Goal: Task Accomplishment & Management: Use online tool/utility

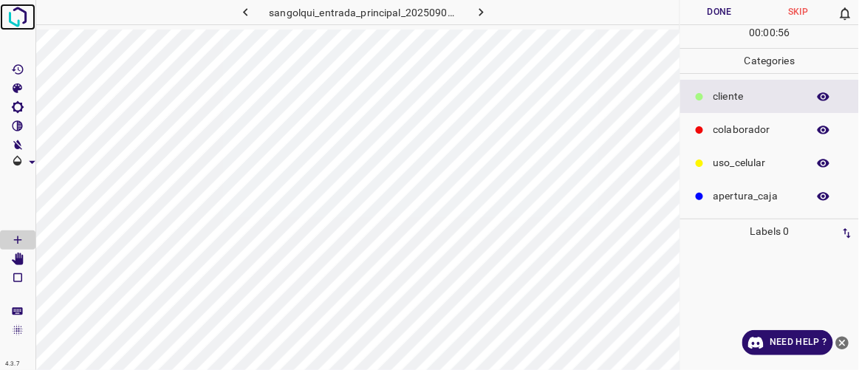
click at [21, 13] on img at bounding box center [17, 17] width 27 height 27
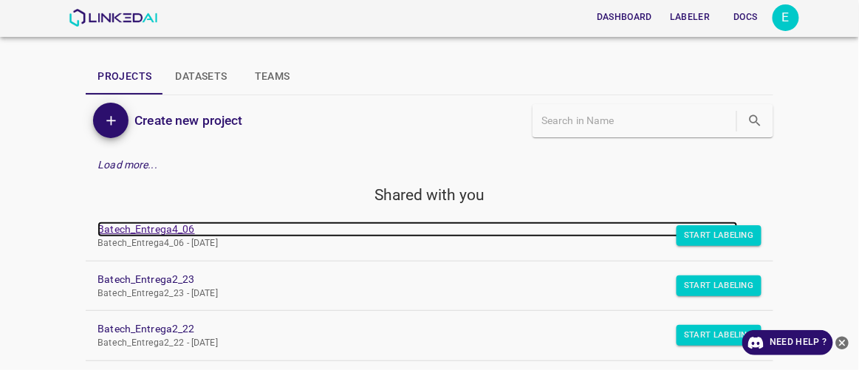
click at [158, 231] on link "Batech_Entrega4_06" at bounding box center [416, 230] width 639 height 16
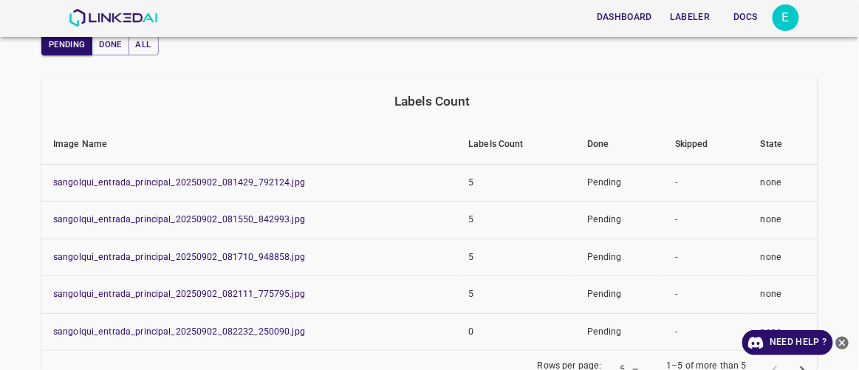
scroll to position [114, 0]
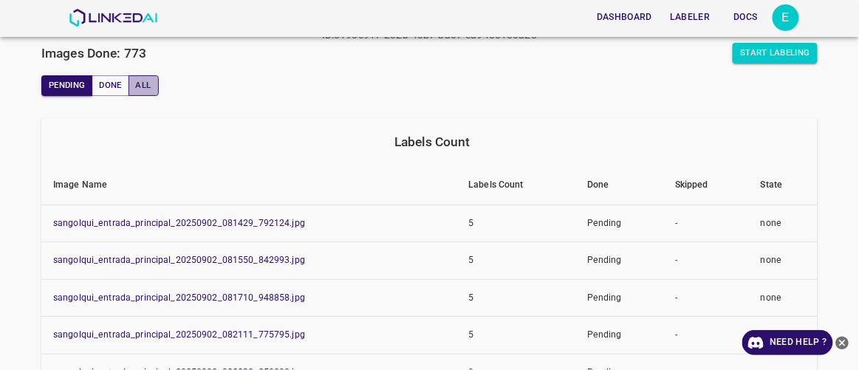
click at [151, 84] on button "All" at bounding box center [143, 85] width 30 height 21
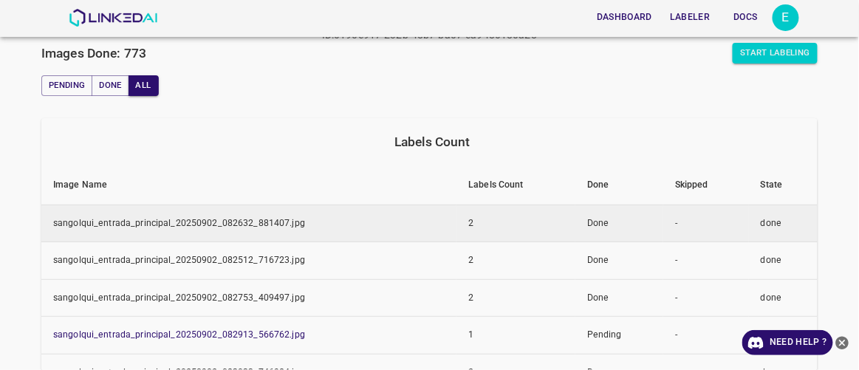
click at [178, 218] on td "sangolqui_entrada_principal_20250902_082632_881407.jpg" at bounding box center [248, 224] width 415 height 38
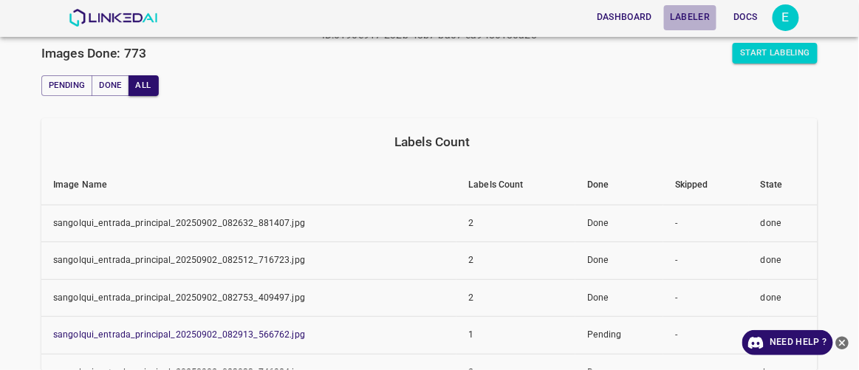
click at [708, 21] on button "Labeler" at bounding box center [690, 17] width 52 height 24
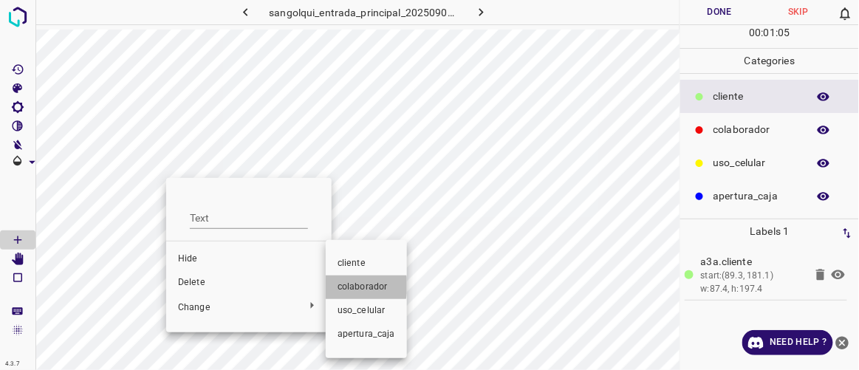
click at [347, 286] on span "colaborador" at bounding box center [366, 287] width 58 height 13
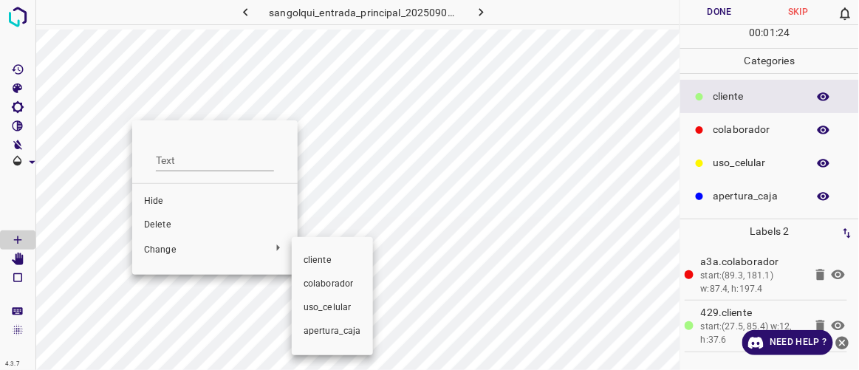
click at [325, 278] on span "colaborador" at bounding box center [332, 284] width 58 height 13
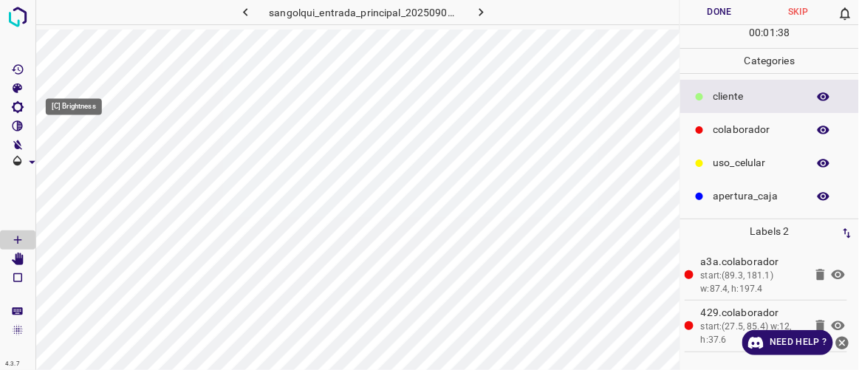
click at [14, 107] on icon "[C] Brightness" at bounding box center [18, 107] width 12 height 12
click at [71, 155] on span at bounding box center [71, 156] width 15 height 15
type input "111"
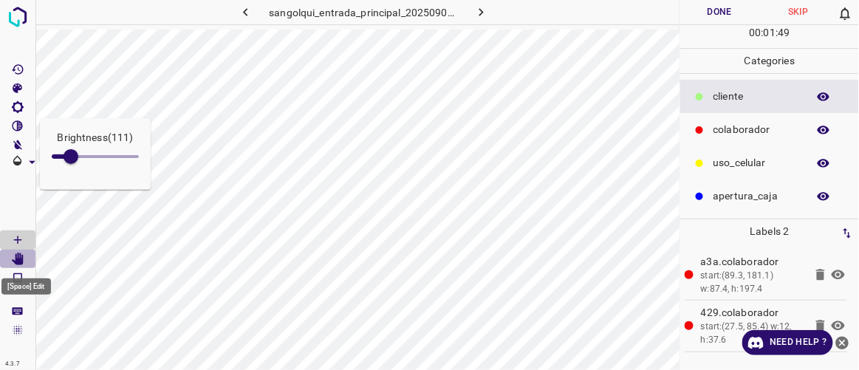
click at [19, 261] on icon "[Space] Edit" at bounding box center [18, 259] width 12 height 13
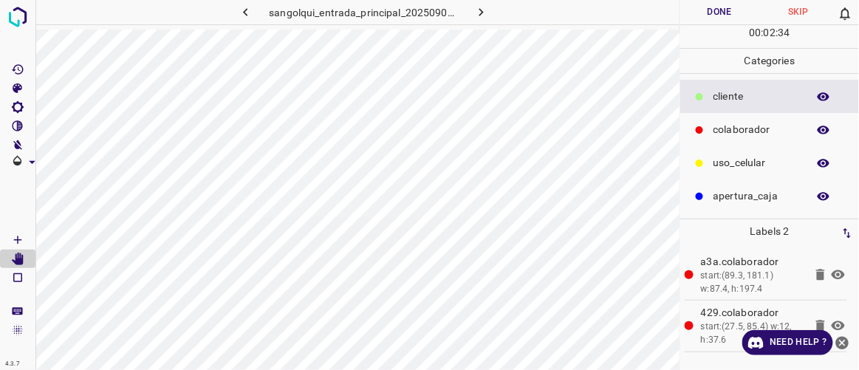
click at [18, 238] on icon "[Space] Draw" at bounding box center [17, 239] width 13 height 13
click at [706, 7] on button "Done" at bounding box center [719, 12] width 78 height 24
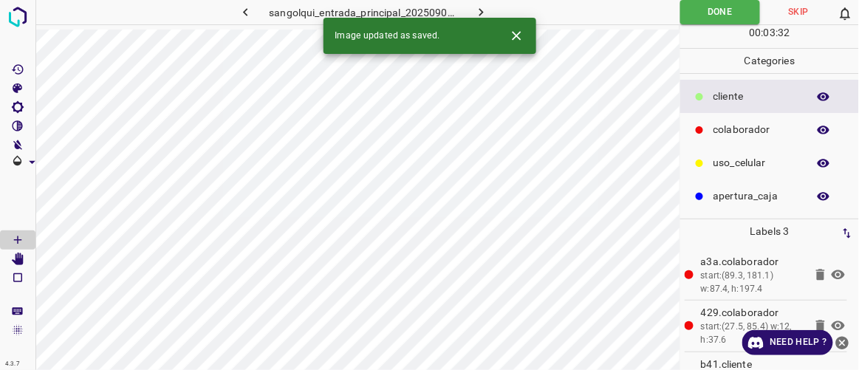
click at [481, 12] on icon "button" at bounding box center [481, 12] width 16 height 16
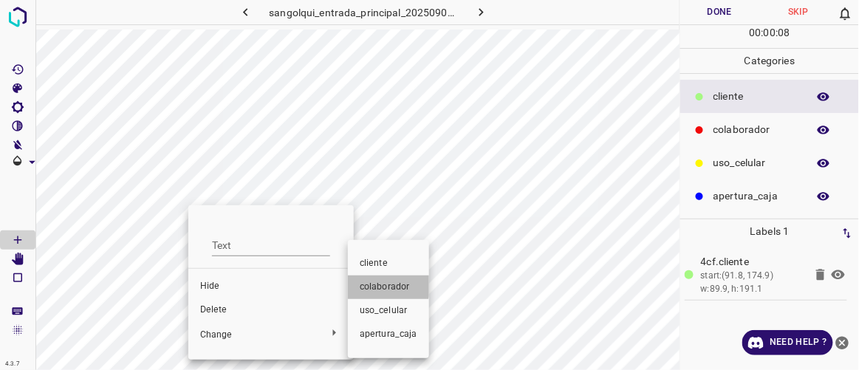
click at [379, 285] on span "colaborador" at bounding box center [389, 287] width 58 height 13
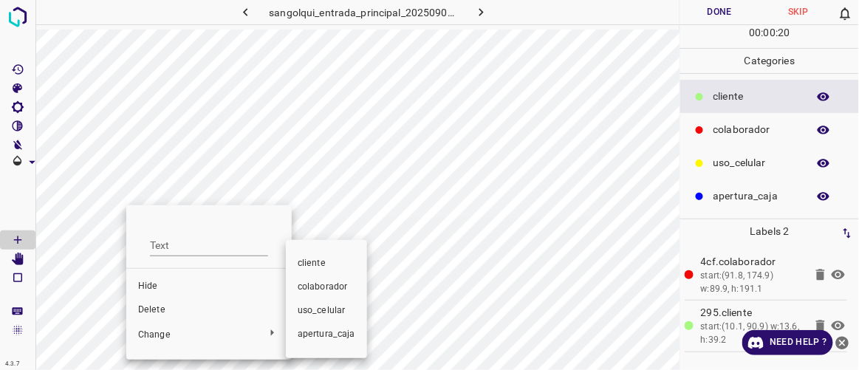
click at [315, 290] on span "colaborador" at bounding box center [327, 287] width 58 height 13
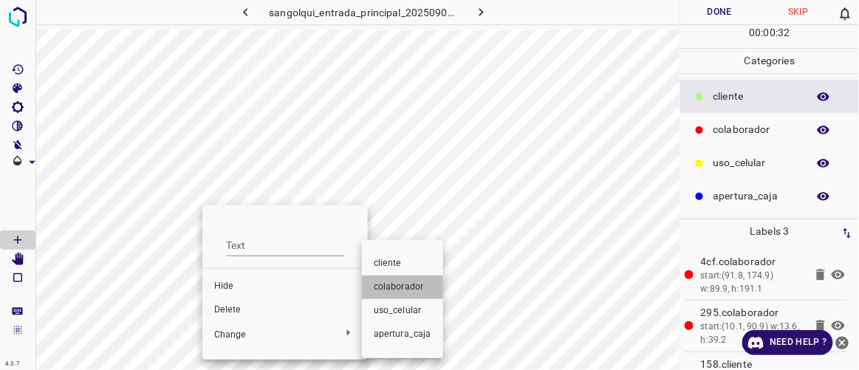
click at [394, 285] on span "colaborador" at bounding box center [403, 287] width 58 height 13
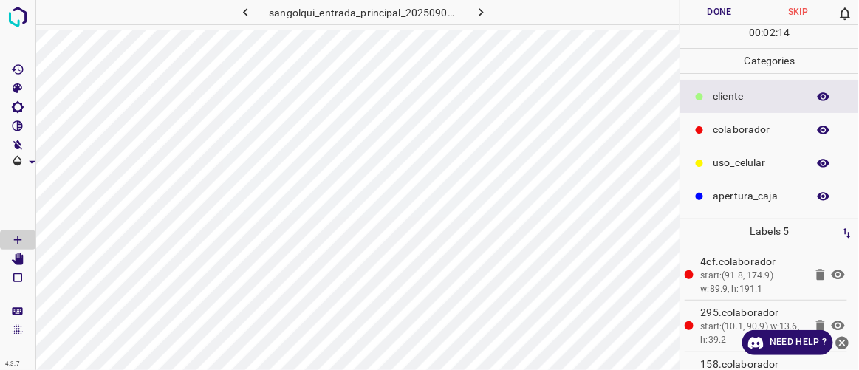
click at [737, 14] on button "Done" at bounding box center [719, 12] width 78 height 24
click at [702, 13] on button "Done" at bounding box center [719, 12] width 78 height 24
click at [721, 5] on button "Done" at bounding box center [719, 12] width 78 height 24
click at [708, 16] on button "Done" at bounding box center [719, 12] width 78 height 24
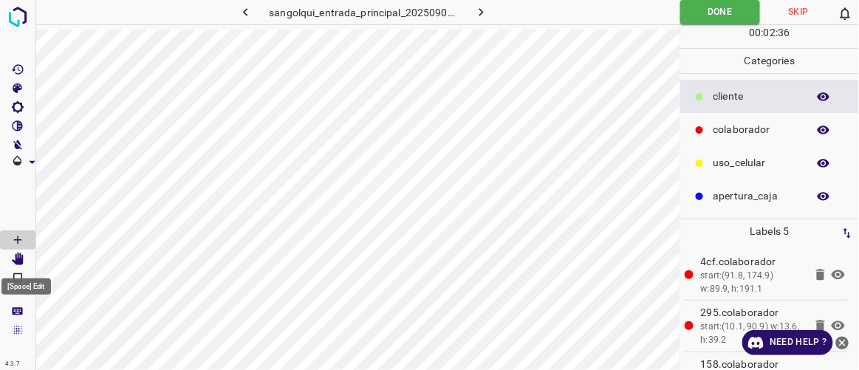
click at [21, 260] on icon "[Space] Edit" at bounding box center [18, 259] width 12 height 13
click at [481, 10] on icon "button" at bounding box center [481, 12] width 4 height 8
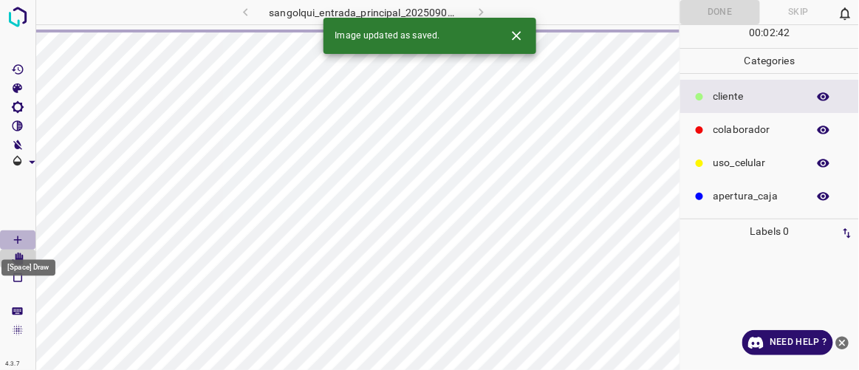
click at [20, 241] on icon "[Space] Draw" at bounding box center [17, 239] width 13 height 13
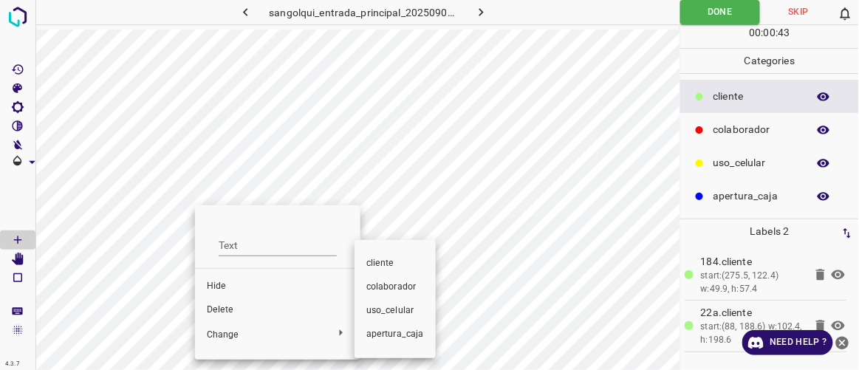
click at [379, 291] on span "colaborador" at bounding box center [395, 287] width 58 height 13
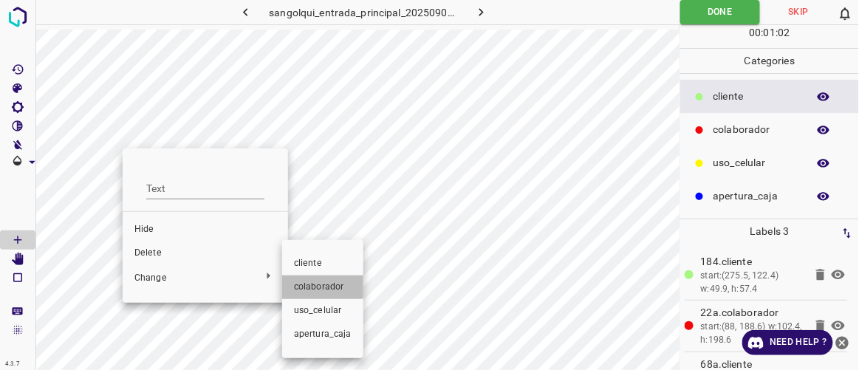
click at [318, 285] on span "colaborador" at bounding box center [323, 287] width 58 height 13
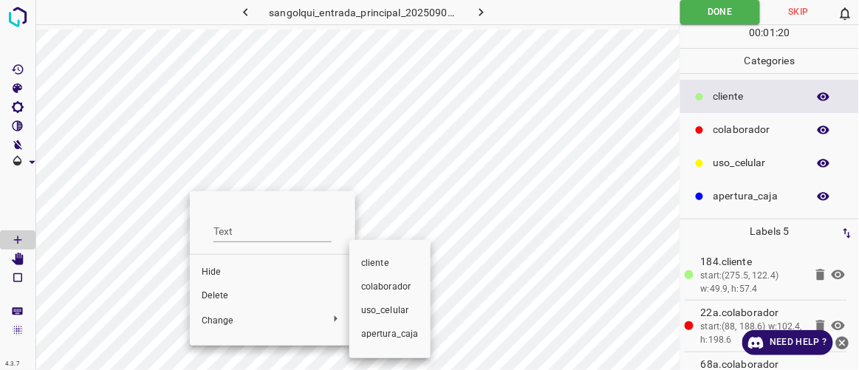
click at [381, 283] on span "colaborador" at bounding box center [390, 287] width 58 height 13
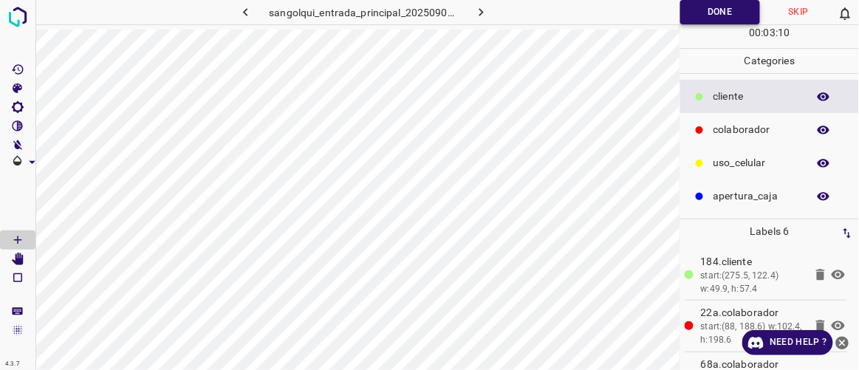
click at [721, 16] on button "Done" at bounding box center [720, 12] width 80 height 24
click at [482, 17] on icon "button" at bounding box center [481, 12] width 16 height 16
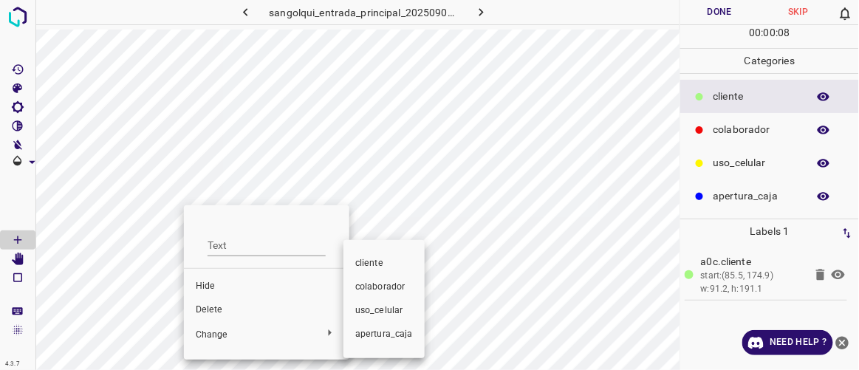
click at [373, 290] on span "colaborador" at bounding box center [384, 287] width 58 height 13
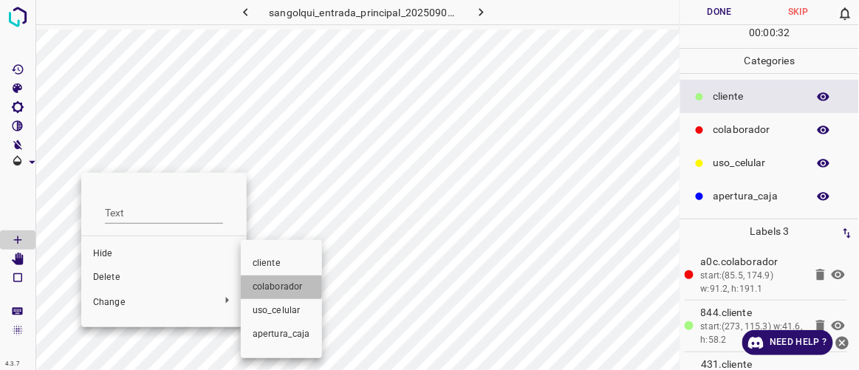
click at [263, 281] on span "colaborador" at bounding box center [282, 287] width 58 height 13
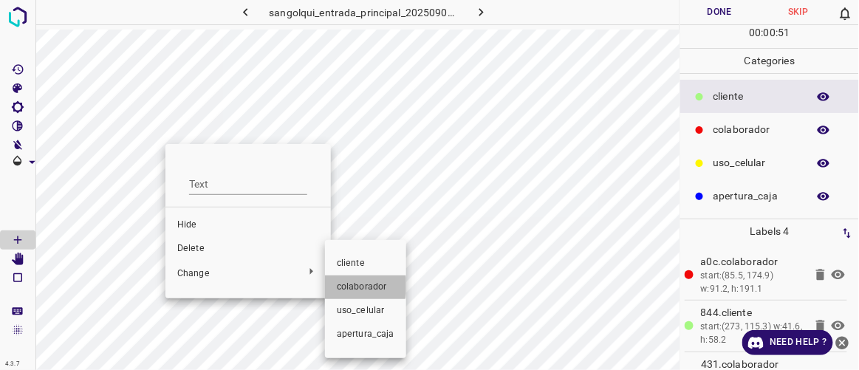
click at [350, 286] on span "colaborador" at bounding box center [366, 287] width 58 height 13
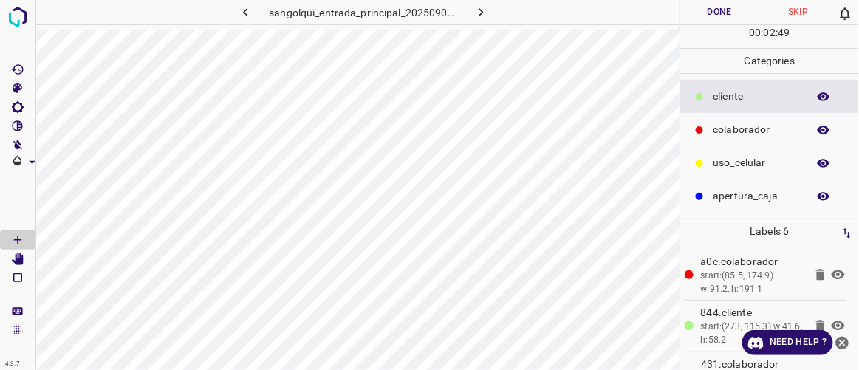
click at [713, 7] on button "Done" at bounding box center [719, 12] width 78 height 24
click at [487, 10] on icon "button" at bounding box center [481, 12] width 16 height 16
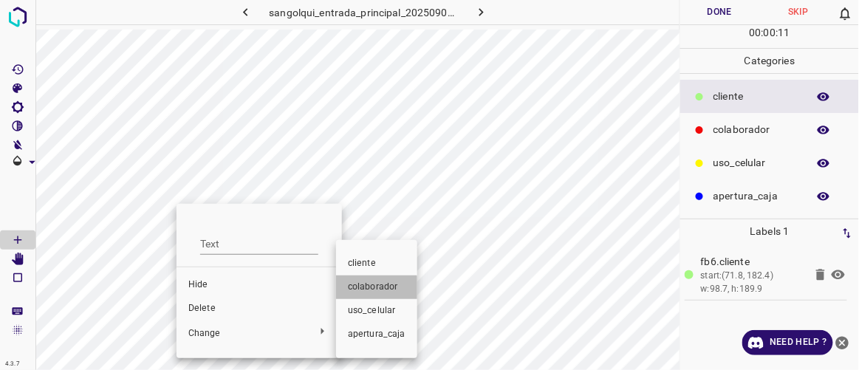
click at [372, 290] on span "colaborador" at bounding box center [377, 287] width 58 height 13
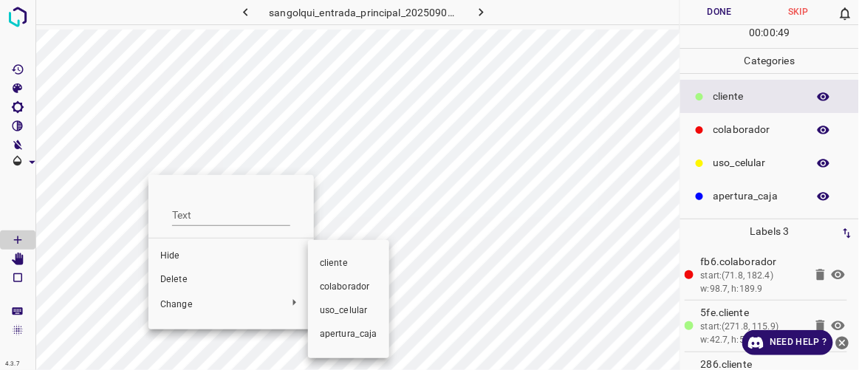
click at [338, 287] on span "colaborador" at bounding box center [349, 287] width 58 height 13
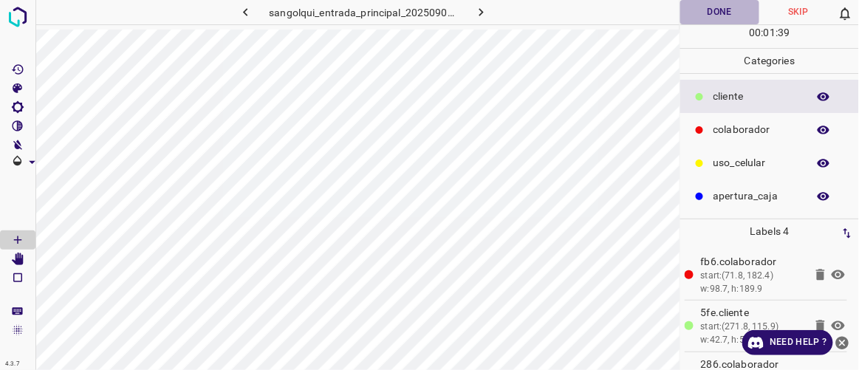
click at [698, 17] on button "Done" at bounding box center [719, 12] width 78 height 24
click at [490, 13] on button "button" at bounding box center [481, 12] width 47 height 24
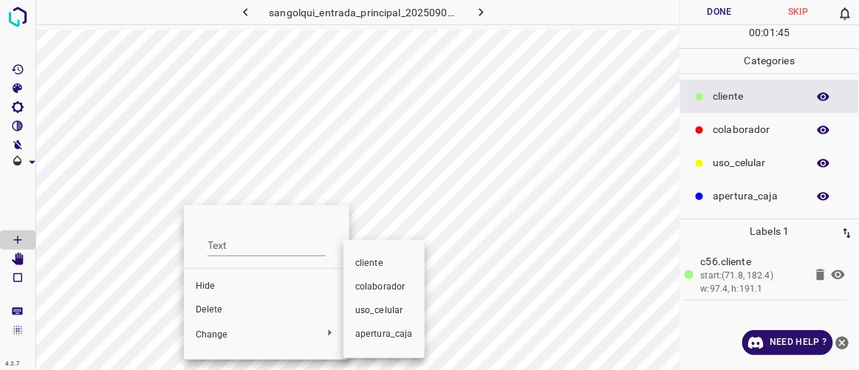
click at [377, 289] on span "colaborador" at bounding box center [384, 287] width 58 height 13
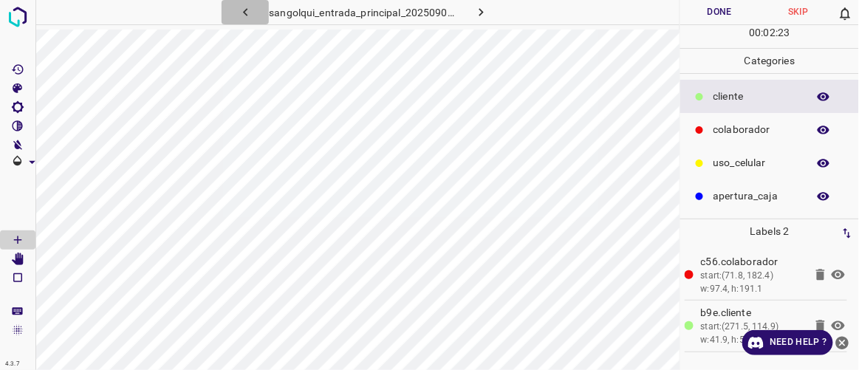
click at [244, 8] on icon "button" at bounding box center [246, 12] width 16 height 16
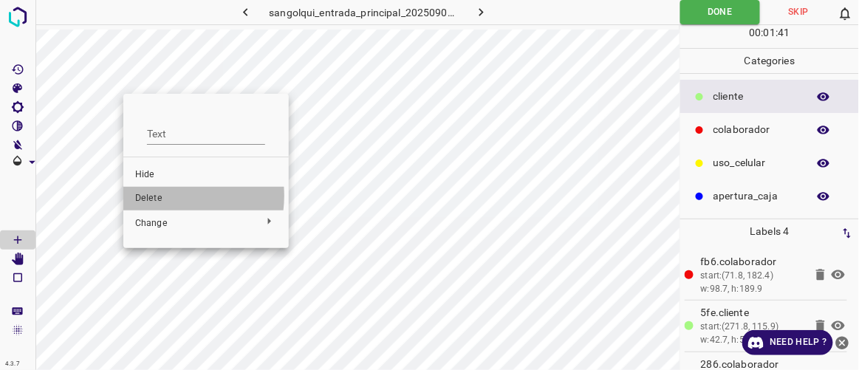
click at [159, 196] on span "Delete" at bounding box center [206, 198] width 142 height 13
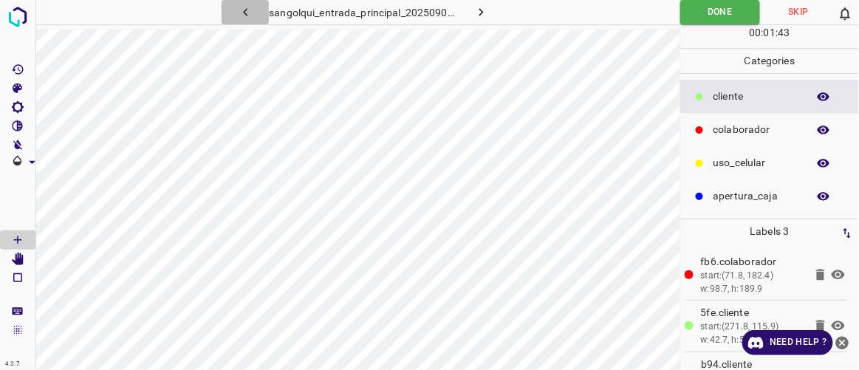
click at [250, 16] on icon "button" at bounding box center [246, 12] width 16 height 16
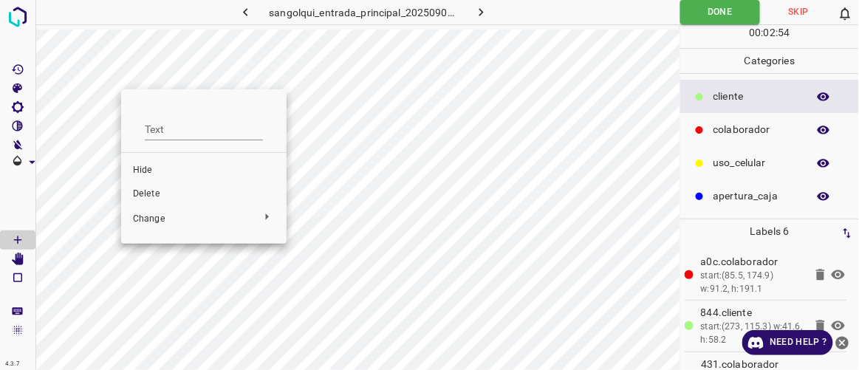
click at [216, 193] on span "Delete" at bounding box center [204, 194] width 142 height 13
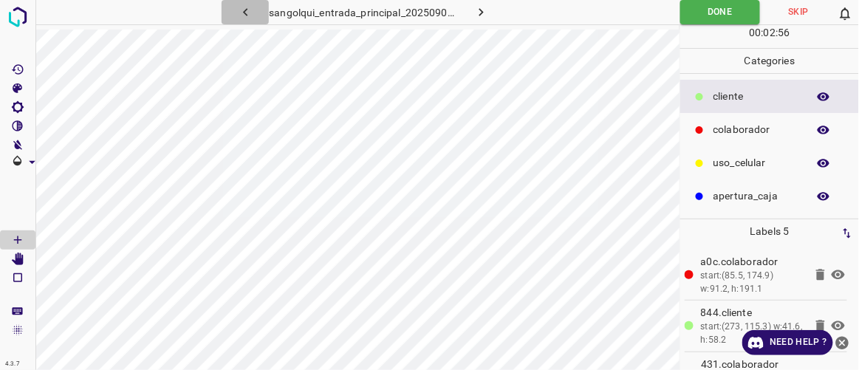
click at [244, 14] on icon "button" at bounding box center [246, 12] width 16 height 16
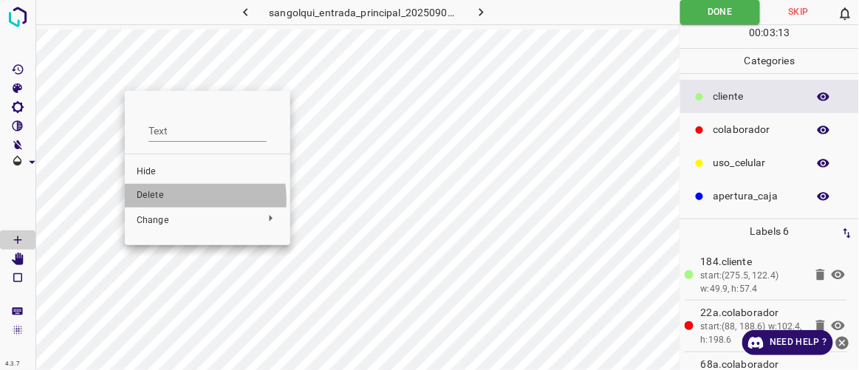
click at [168, 200] on span "Delete" at bounding box center [208, 195] width 142 height 13
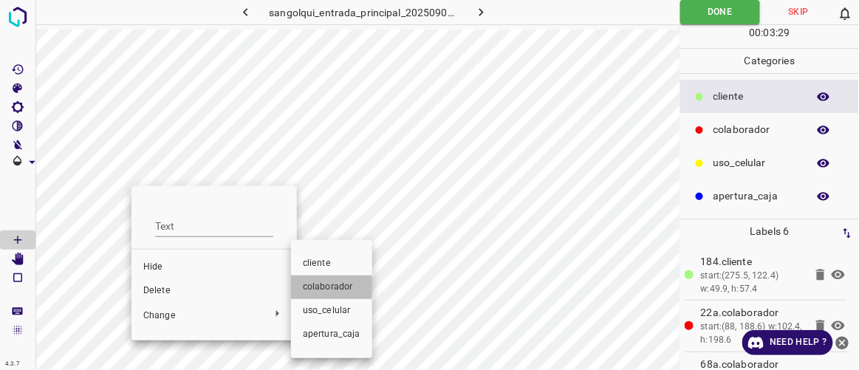
click at [315, 287] on span "colaborador" at bounding box center [332, 287] width 58 height 13
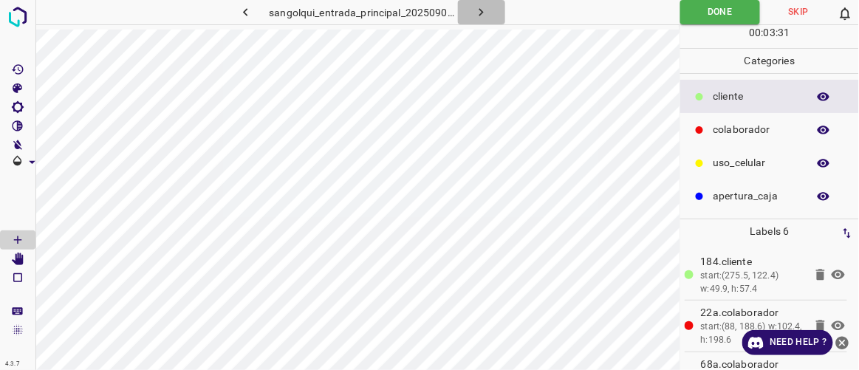
click at [477, 13] on icon "button" at bounding box center [481, 12] width 16 height 16
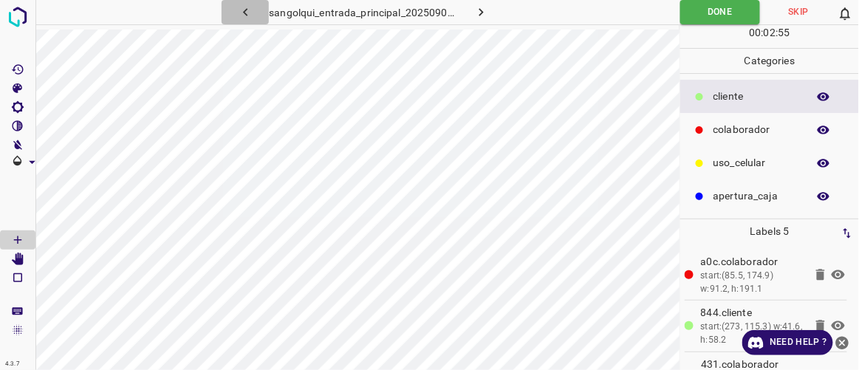
click at [250, 17] on icon "button" at bounding box center [246, 12] width 16 height 16
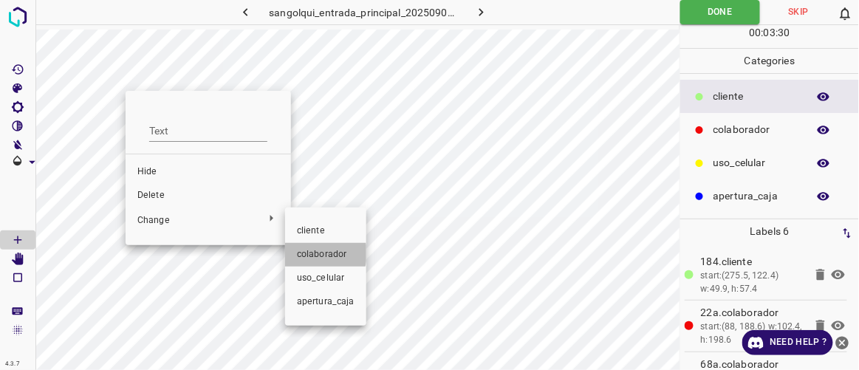
click at [311, 253] on span "colaborador" at bounding box center [326, 254] width 58 height 13
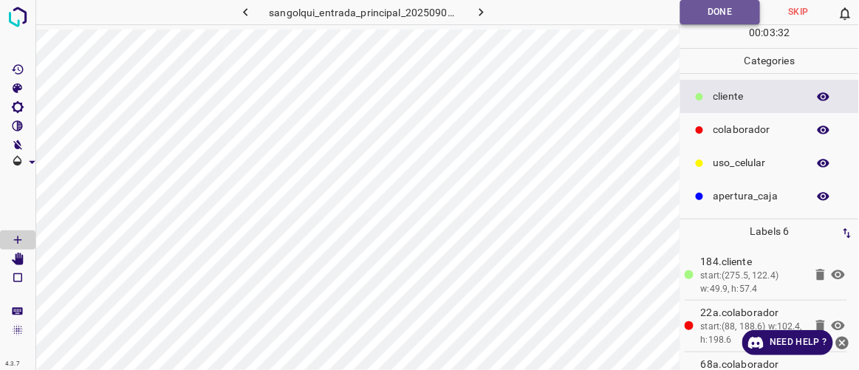
click at [708, 16] on button "Done" at bounding box center [720, 12] width 80 height 24
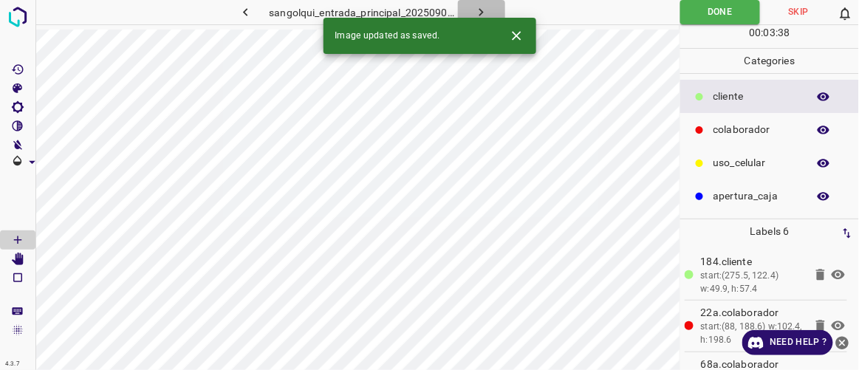
click at [479, 10] on icon "button" at bounding box center [481, 12] width 4 height 8
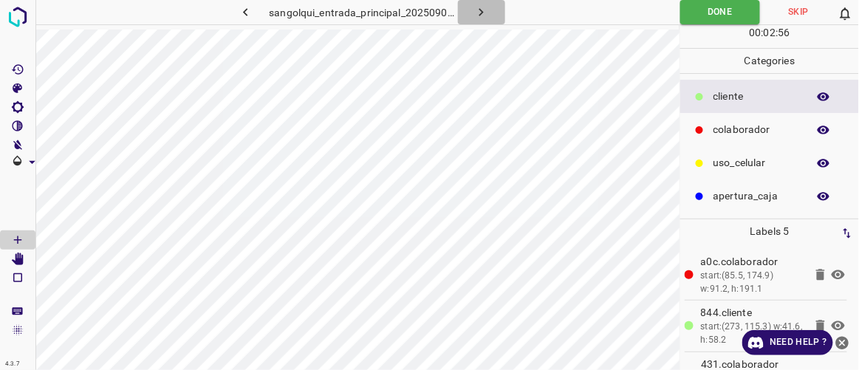
click at [479, 10] on icon "button" at bounding box center [481, 12] width 4 height 8
click at [482, 12] on icon "button" at bounding box center [481, 12] width 4 height 8
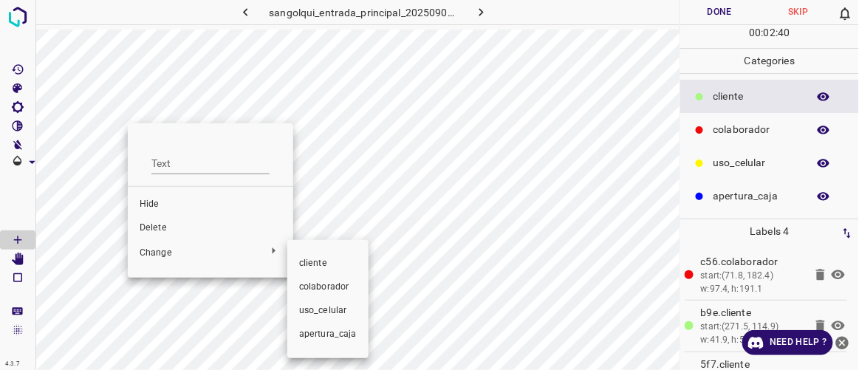
click at [322, 287] on span "colaborador" at bounding box center [328, 287] width 58 height 13
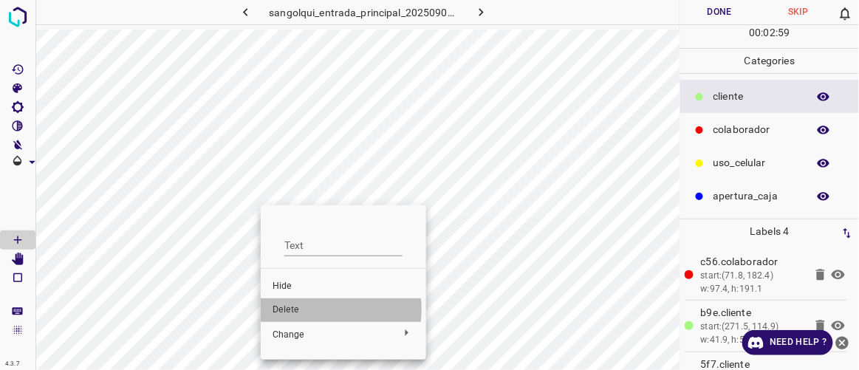
click at [306, 309] on span "Delete" at bounding box center [343, 309] width 142 height 13
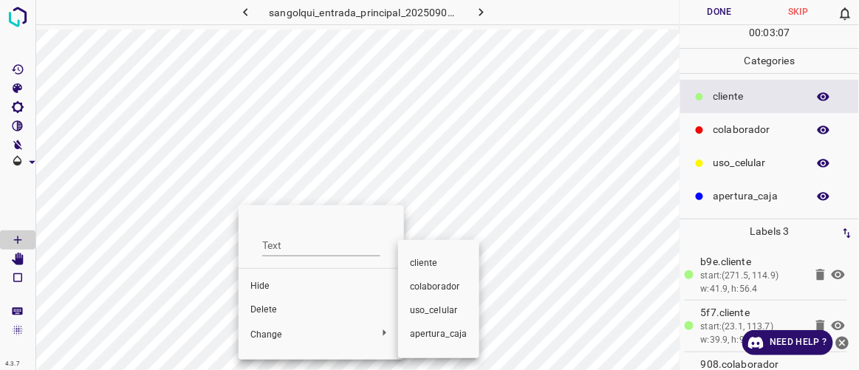
click at [416, 287] on span "colaborador" at bounding box center [439, 287] width 58 height 13
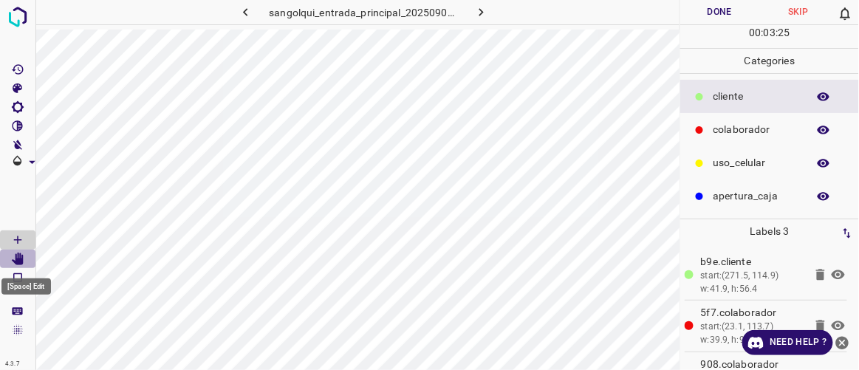
click at [21, 262] on icon "[Space] Edit" at bounding box center [18, 259] width 12 height 13
click at [23, 241] on icon "[Space] Draw" at bounding box center [17, 239] width 13 height 13
click at [713, 13] on button "Done" at bounding box center [719, 12] width 78 height 24
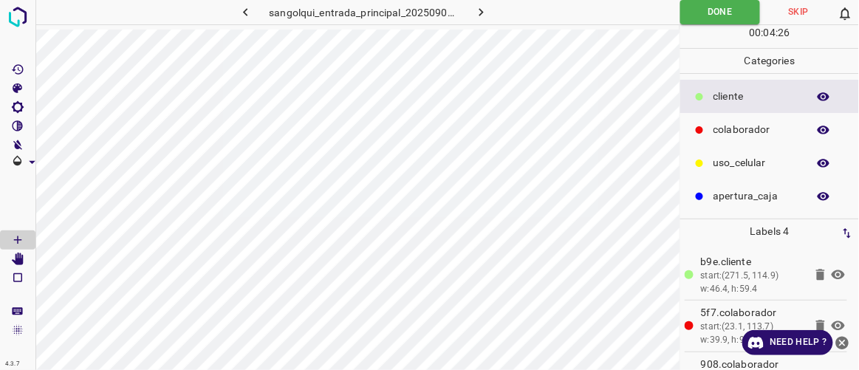
click at [244, 17] on icon "button" at bounding box center [246, 12] width 16 height 16
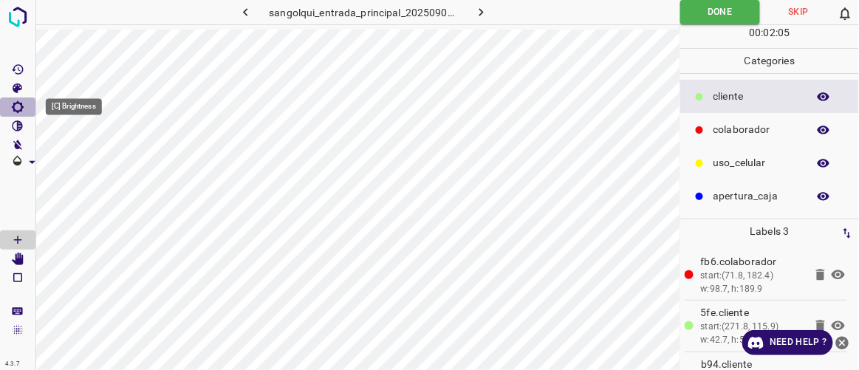
click at [17, 108] on icon "[C] Brightness" at bounding box center [17, 106] width 13 height 13
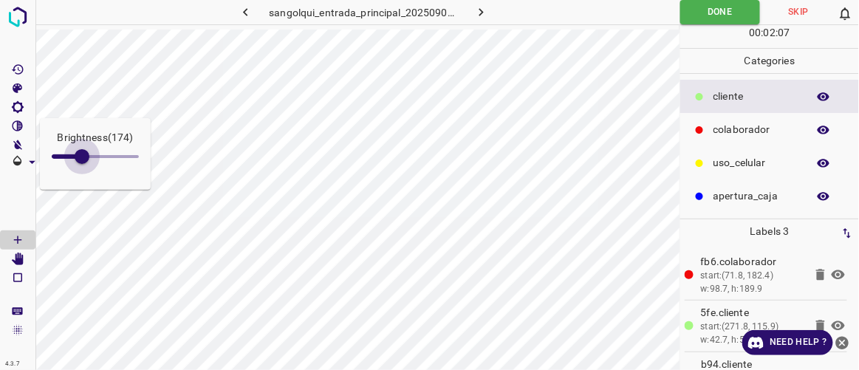
type input "178"
drag, startPoint x: 69, startPoint y: 157, endPoint x: 83, endPoint y: 161, distance: 14.5
click at [83, 161] on span at bounding box center [82, 156] width 15 height 15
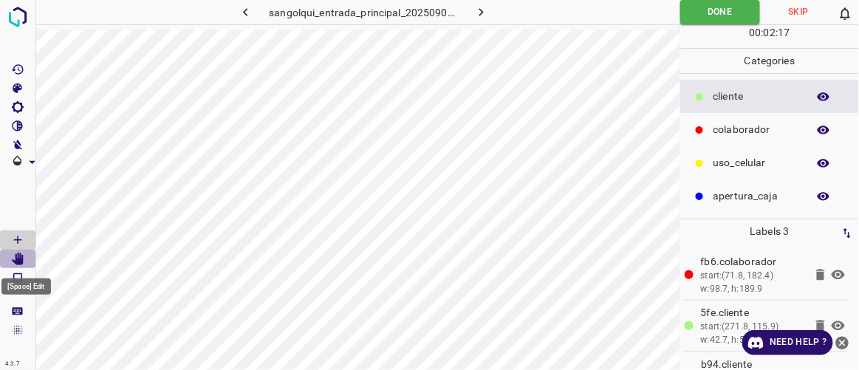
click at [19, 258] on icon "[Space] Edit" at bounding box center [18, 259] width 12 height 13
click at [484, 10] on icon "button" at bounding box center [481, 12] width 16 height 16
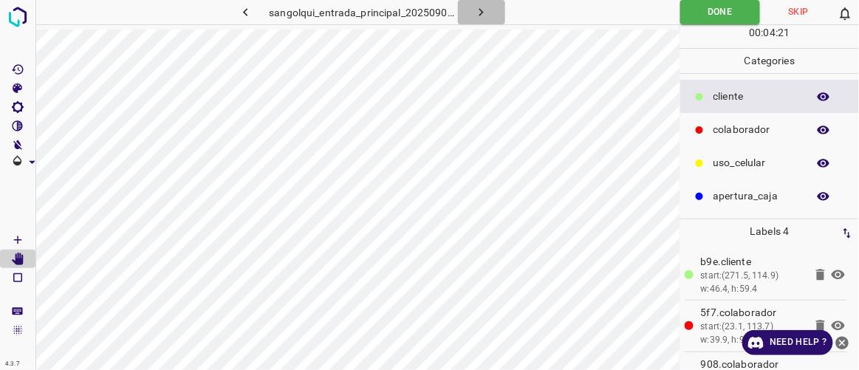
click at [478, 13] on icon "button" at bounding box center [481, 12] width 16 height 16
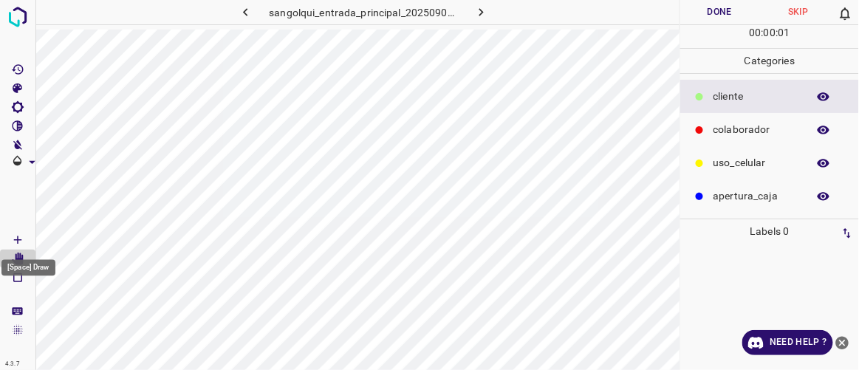
click at [28, 239] on Draw"] "[Space] Draw" at bounding box center [17, 239] width 35 height 19
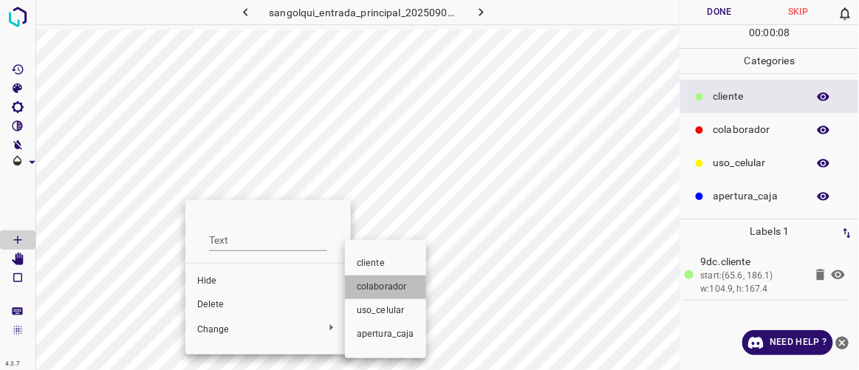
click at [379, 285] on span "colaborador" at bounding box center [386, 287] width 58 height 13
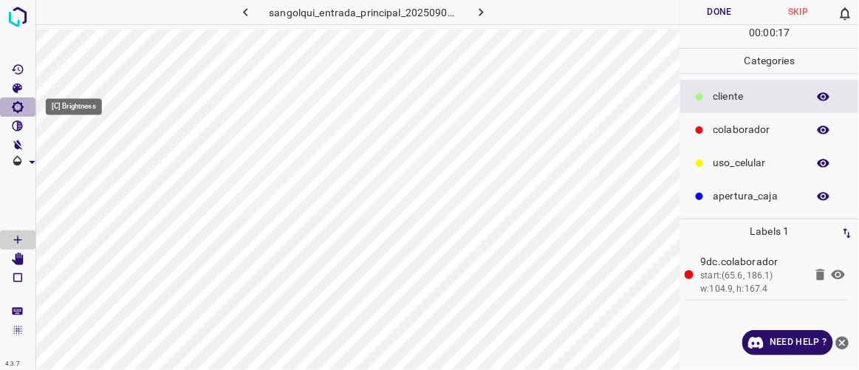
click at [17, 112] on icon "[C] Brightness" at bounding box center [18, 107] width 12 height 12
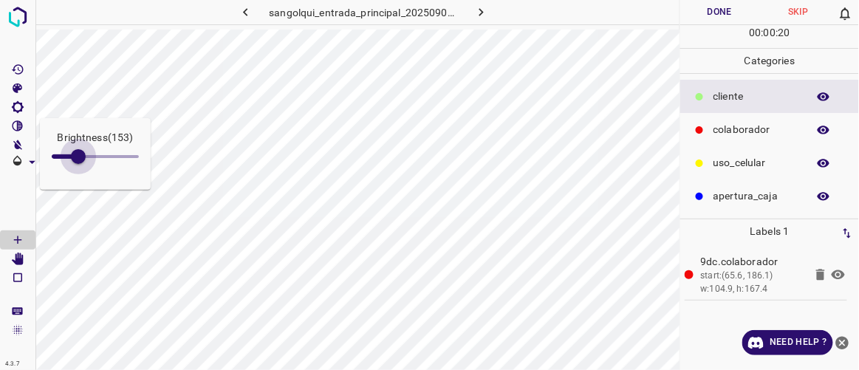
type input "153"
drag, startPoint x: 64, startPoint y: 158, endPoint x: 78, endPoint y: 162, distance: 14.5
click at [78, 162] on span at bounding box center [78, 156] width 15 height 15
click at [20, 259] on icon "[Space] Edit" at bounding box center [18, 259] width 12 height 13
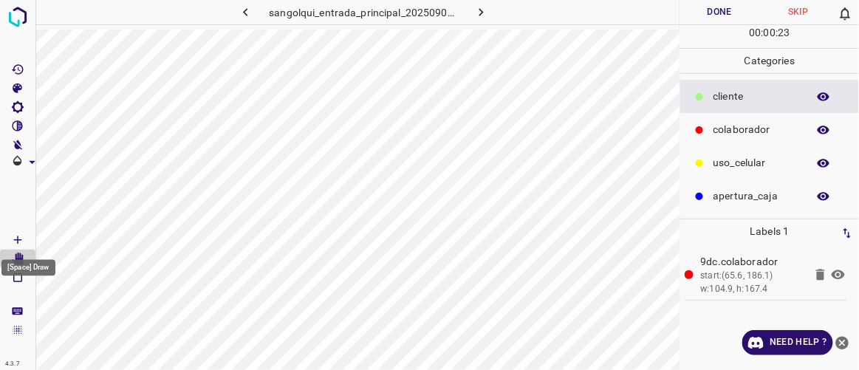
click at [22, 242] on icon "[Space] Draw" at bounding box center [17, 239] width 13 height 13
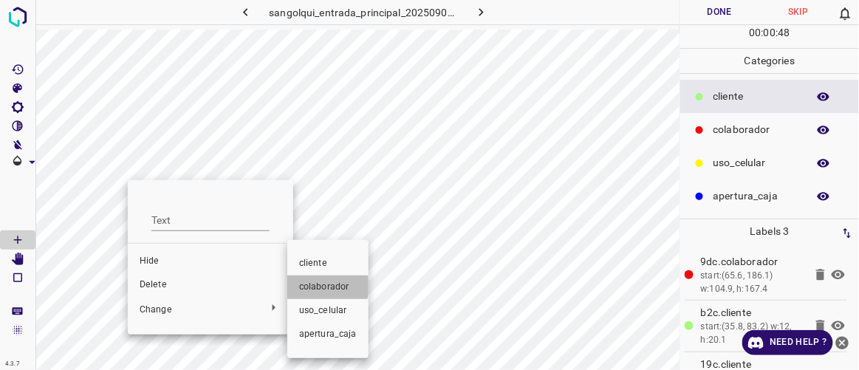
click at [319, 287] on span "colaborador" at bounding box center [328, 287] width 58 height 13
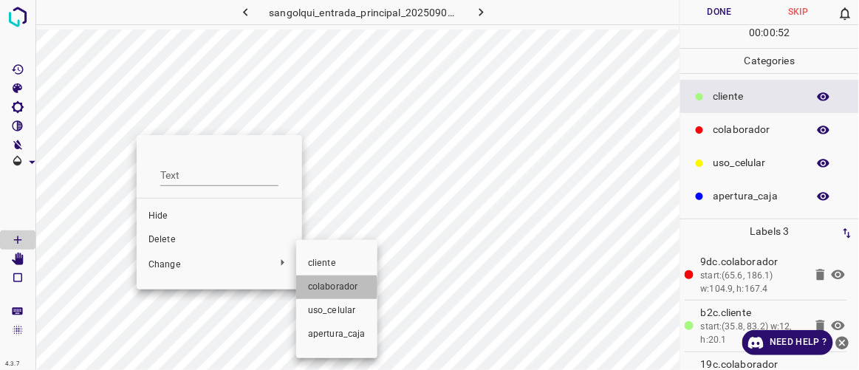
click at [327, 287] on span "colaborador" at bounding box center [337, 287] width 58 height 13
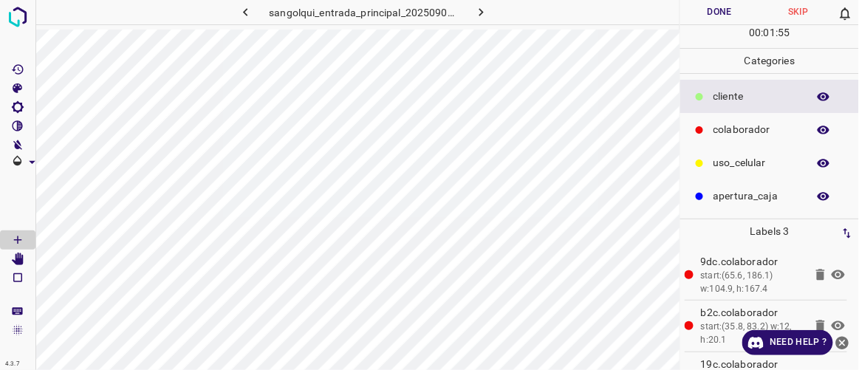
click at [733, 15] on button "Done" at bounding box center [719, 12] width 78 height 24
click at [486, 10] on icon "button" at bounding box center [481, 12] width 16 height 16
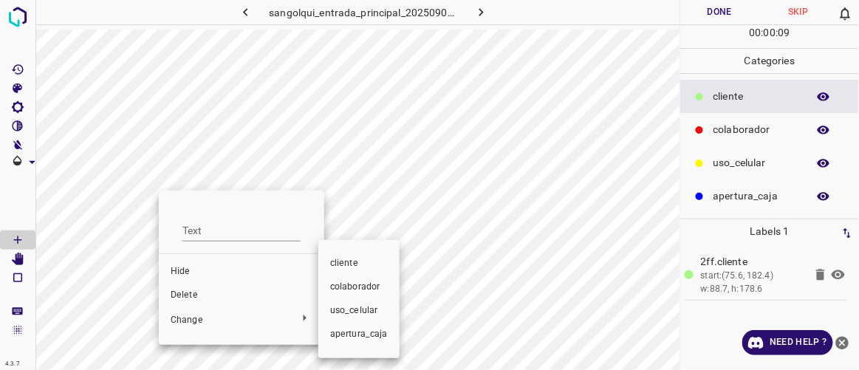
click at [338, 289] on span "colaborador" at bounding box center [359, 287] width 58 height 13
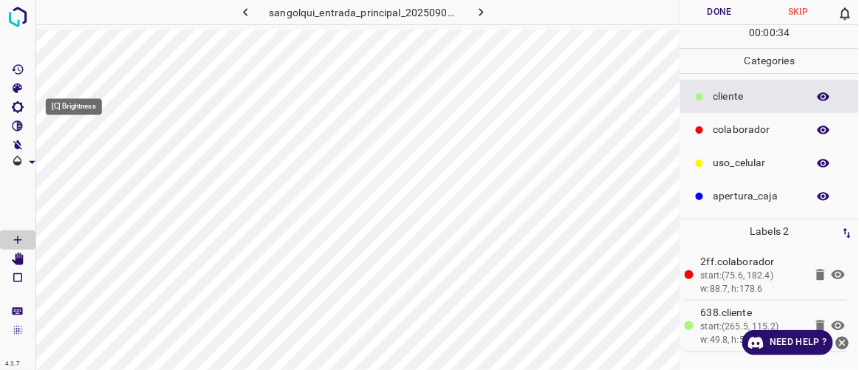
click at [17, 107] on icon "[C] Brightness" at bounding box center [17, 106] width 13 height 13
type input "195"
click at [86, 200] on div "Brightness ( 195 ) 4.3.7 sangolqui_entrada_principal_20250904_133337_084923.jpg…" at bounding box center [429, 185] width 859 height 370
click at [16, 126] on icon "[V] Contrast" at bounding box center [17, 126] width 13 height 13
type input "81"
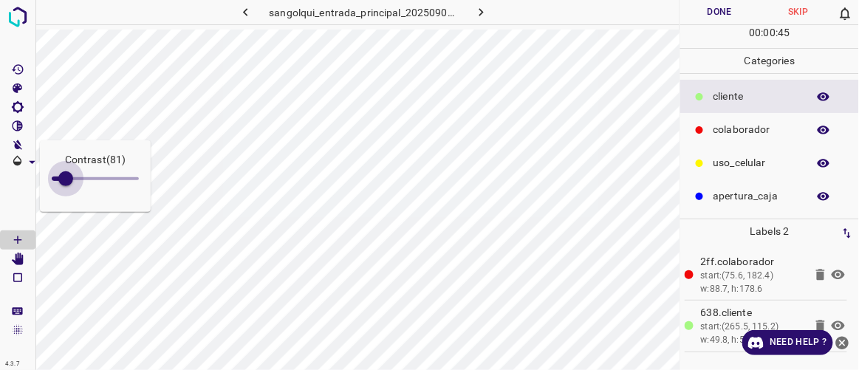
drag, startPoint x: 75, startPoint y: 191, endPoint x: 66, endPoint y: 191, distance: 8.9
click at [66, 186] on span at bounding box center [65, 178] width 15 height 15
click at [22, 107] on icon "[C] Brightness" at bounding box center [18, 107] width 12 height 12
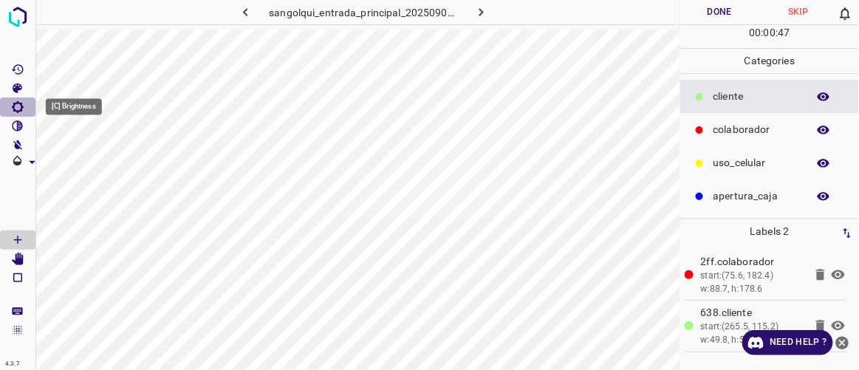
click at [20, 103] on icon "[C] Brightness" at bounding box center [18, 107] width 12 height 12
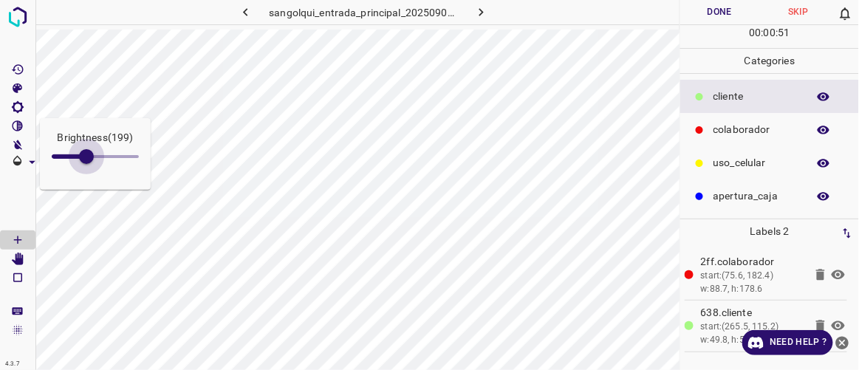
type input "195"
click at [86, 163] on span at bounding box center [85, 156] width 15 height 15
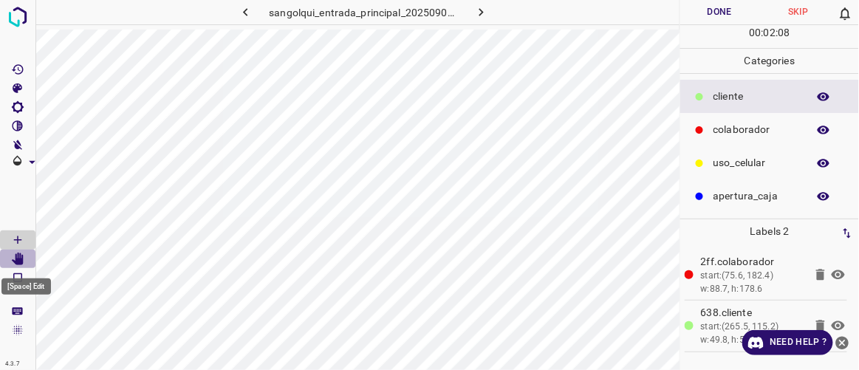
click at [24, 263] on icon "[Space] Edit" at bounding box center [17, 259] width 13 height 13
drag, startPoint x: 706, startPoint y: 16, endPoint x: 707, endPoint y: 5, distance: 10.4
click at [707, 14] on button "Done" at bounding box center [719, 12] width 78 height 24
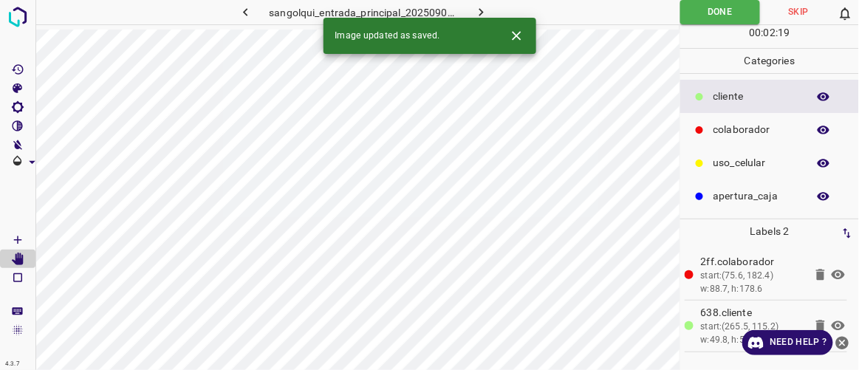
click at [490, 15] on button "button" at bounding box center [481, 12] width 47 height 24
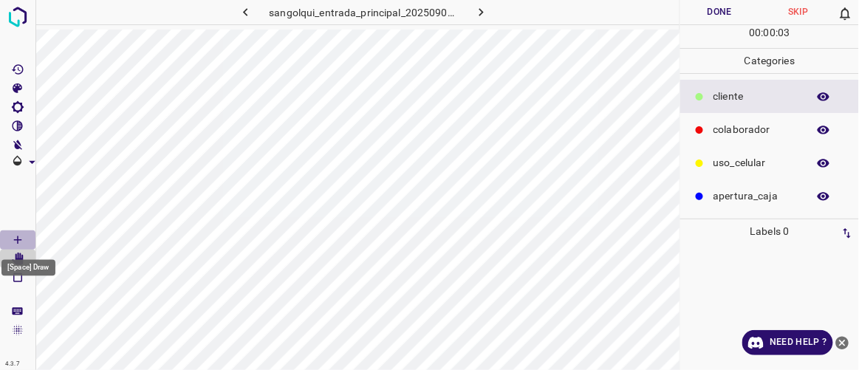
click at [22, 241] on icon "[Space] Draw" at bounding box center [17, 239] width 13 height 13
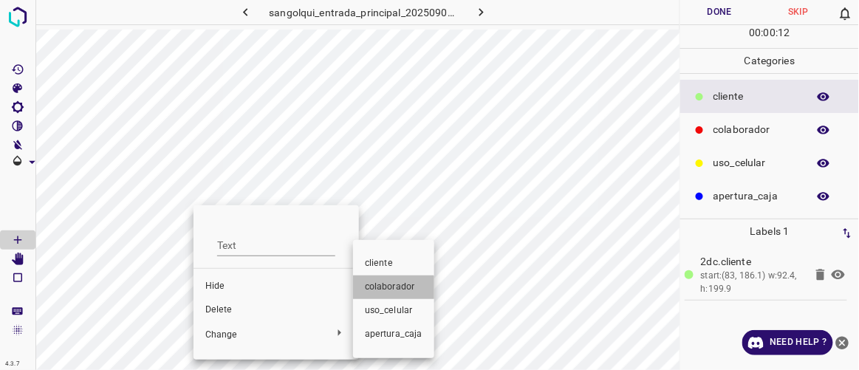
click at [390, 290] on span "colaborador" at bounding box center [394, 287] width 58 height 13
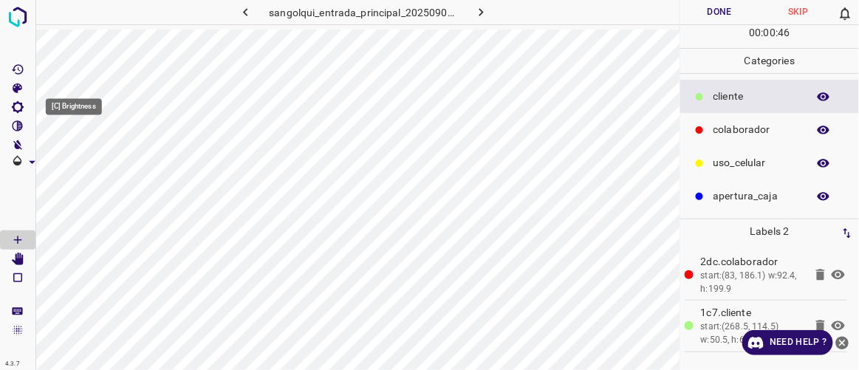
click at [19, 107] on icon "[C] Brightness" at bounding box center [17, 106] width 13 height 13
type input "174"
drag, startPoint x: 65, startPoint y: 158, endPoint x: 82, endPoint y: 164, distance: 18.0
click at [82, 164] on span at bounding box center [81, 156] width 15 height 15
click at [21, 257] on div "[Space] Draw" at bounding box center [28, 264] width 57 height 28
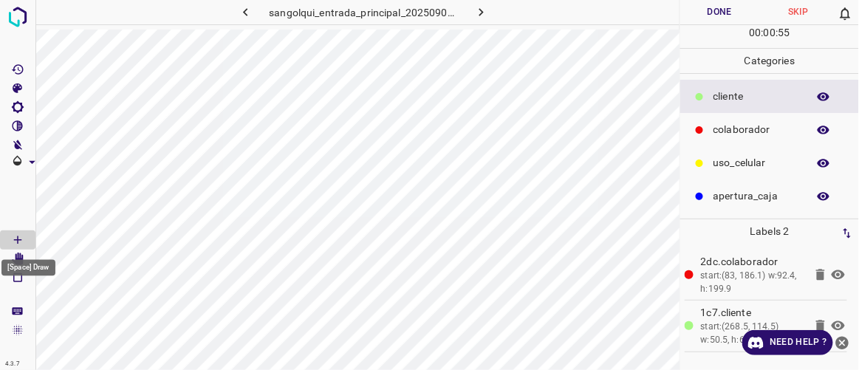
click at [19, 251] on div "[Space] Draw" at bounding box center [28, 264] width 57 height 28
click at [17, 259] on icon "[Space] Edit" at bounding box center [18, 259] width 12 height 13
click at [16, 239] on icon "[Space] Draw" at bounding box center [17, 239] width 7 height 7
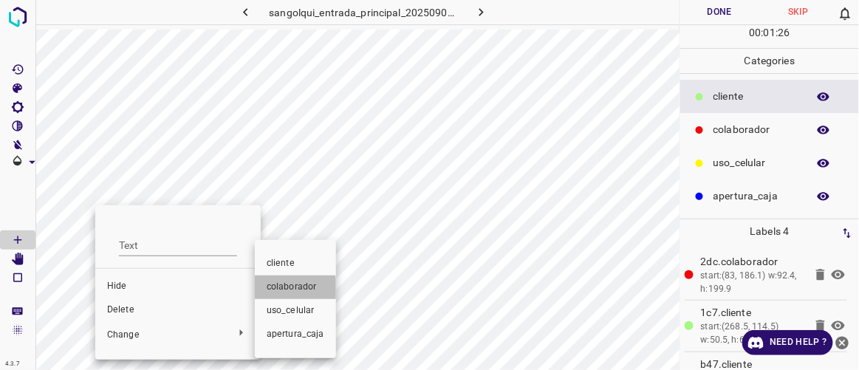
click at [269, 289] on span "colaborador" at bounding box center [296, 287] width 58 height 13
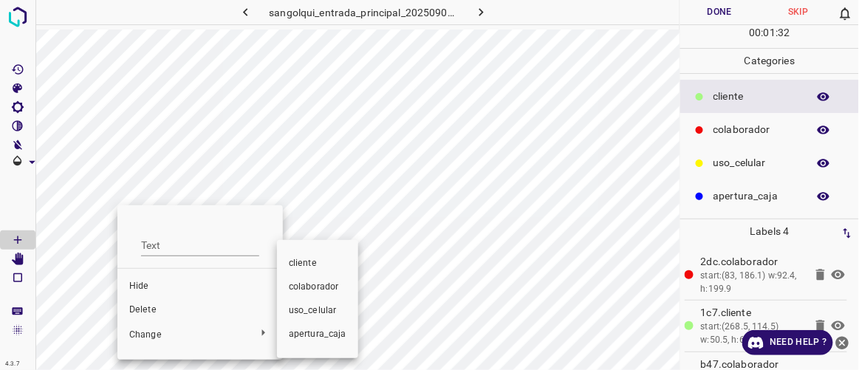
click at [290, 287] on span "colaborador" at bounding box center [318, 287] width 58 height 13
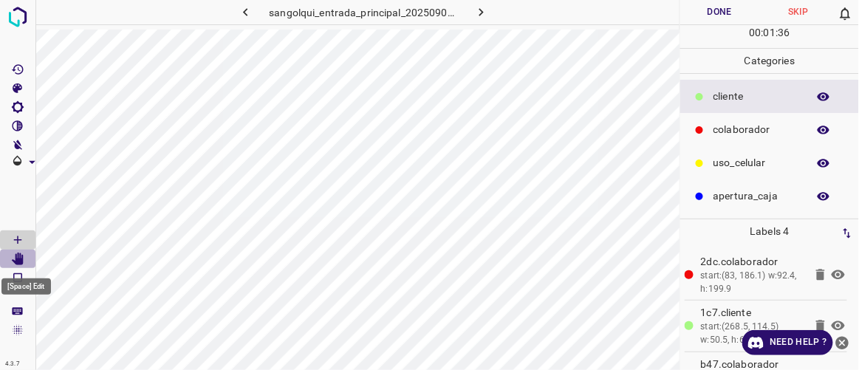
click at [20, 261] on icon "[Space] Edit" at bounding box center [18, 259] width 12 height 13
click at [26, 242] on Draw"] "[Space] Draw" at bounding box center [17, 239] width 35 height 19
click at [18, 258] on icon "[Space] Edit" at bounding box center [18, 259] width 12 height 13
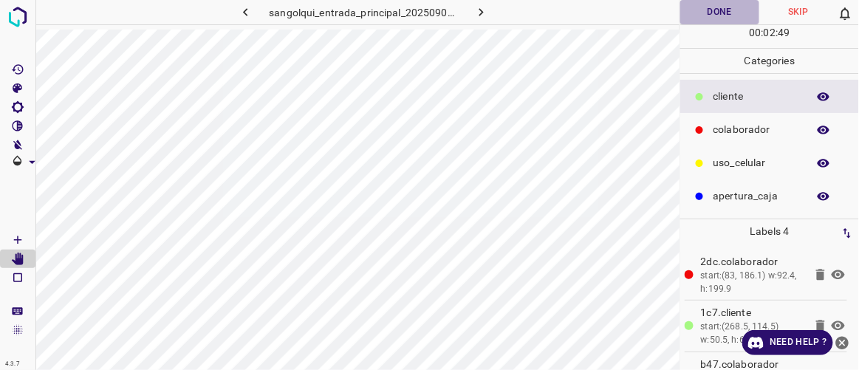
click at [707, 7] on button "Done" at bounding box center [719, 12] width 78 height 24
click at [481, 10] on icon "button" at bounding box center [481, 12] width 16 height 16
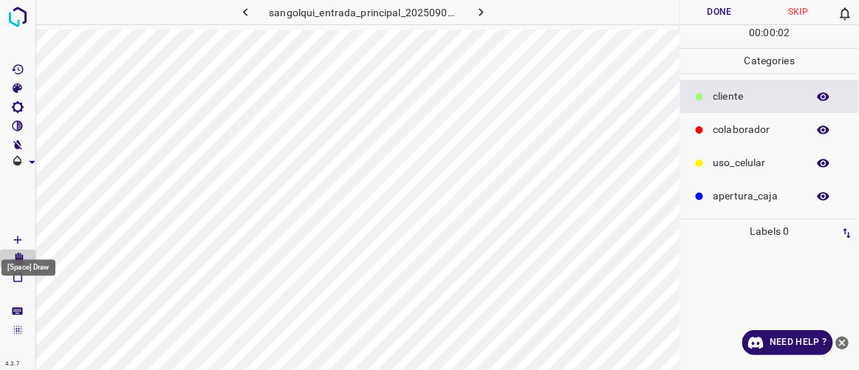
click at [20, 240] on icon "[Space] Draw" at bounding box center [17, 239] width 7 height 7
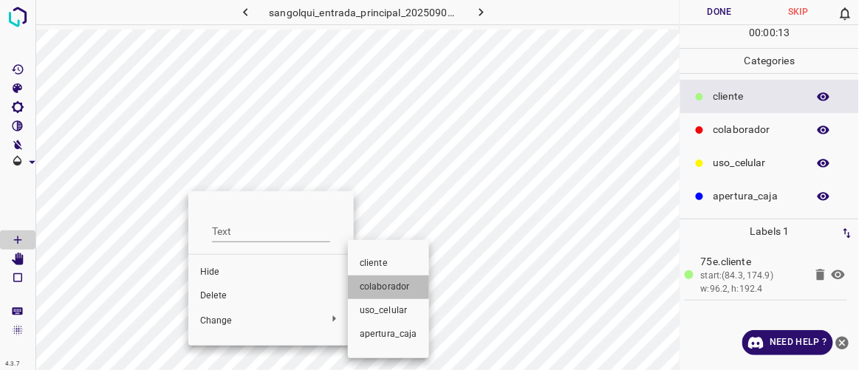
click at [374, 285] on span "colaborador" at bounding box center [389, 287] width 58 height 13
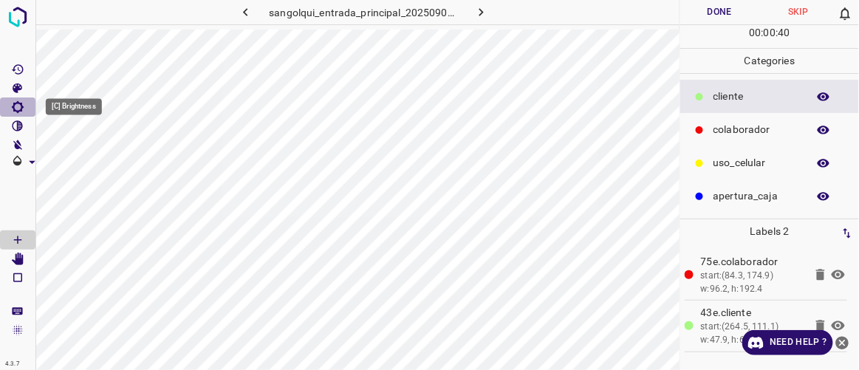
click at [17, 109] on icon "[C] Brightness" at bounding box center [17, 106] width 13 height 13
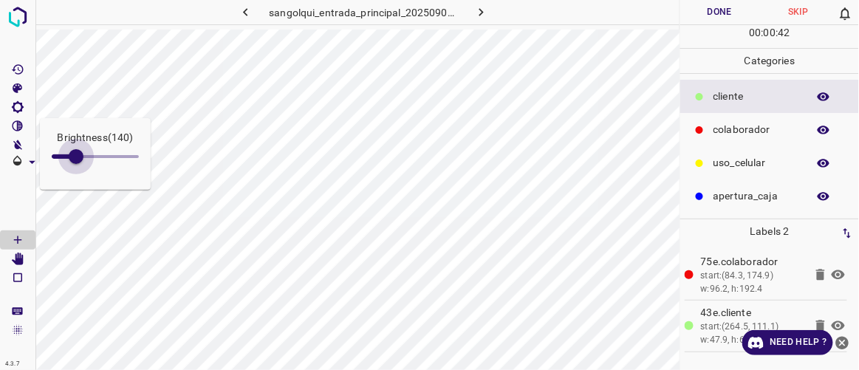
drag, startPoint x: 66, startPoint y: 157, endPoint x: 76, endPoint y: 161, distance: 11.2
click at [76, 161] on span at bounding box center [76, 156] width 15 height 15
type input "178"
click at [83, 164] on span at bounding box center [80, 156] width 15 height 15
click at [14, 239] on icon "[Space] Draw" at bounding box center [17, 239] width 7 height 7
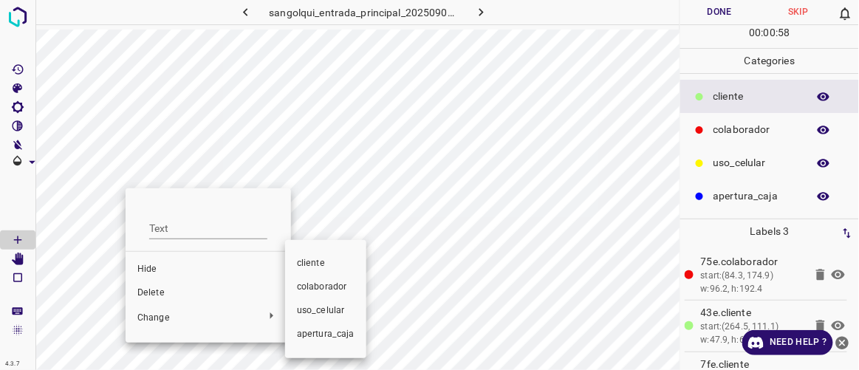
click at [318, 290] on span "colaborador" at bounding box center [326, 287] width 58 height 13
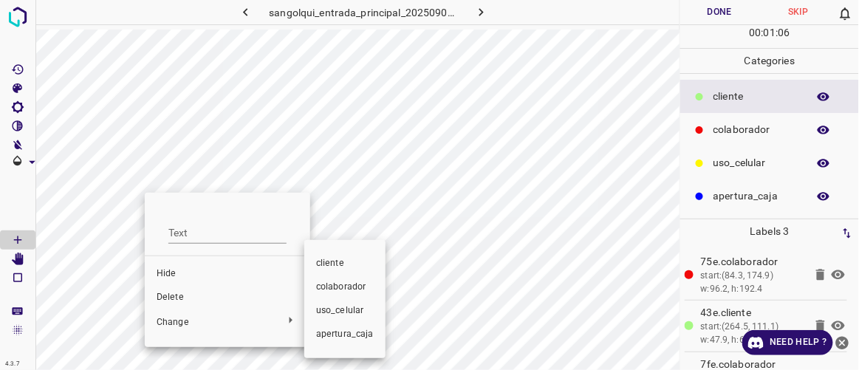
click at [174, 296] on div at bounding box center [429, 185] width 859 height 370
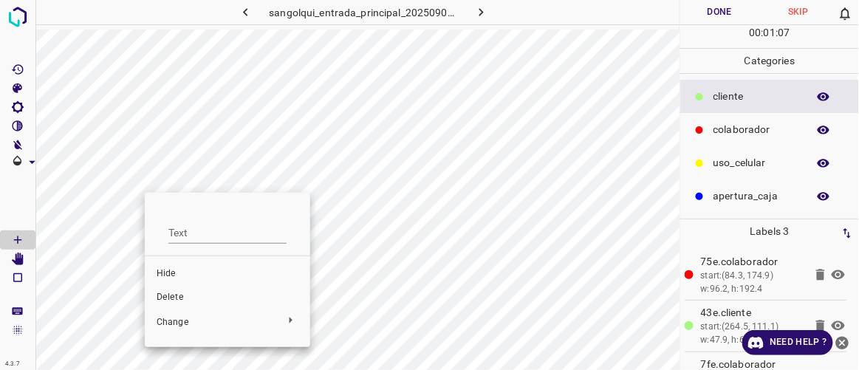
click at [174, 299] on span "Delete" at bounding box center [228, 297] width 142 height 13
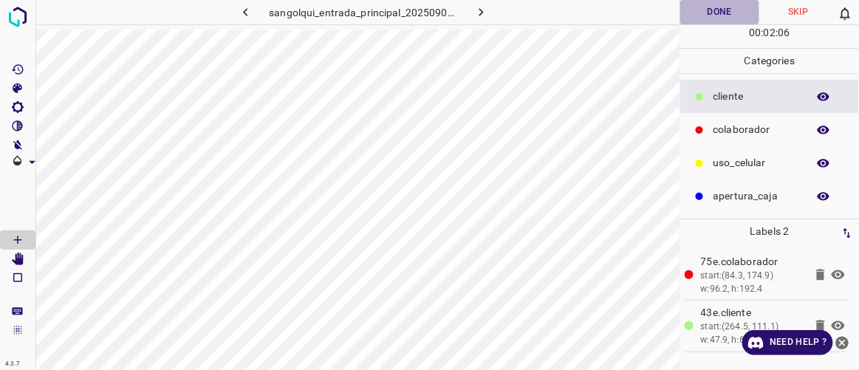
click at [714, 12] on button "Done" at bounding box center [719, 12] width 78 height 24
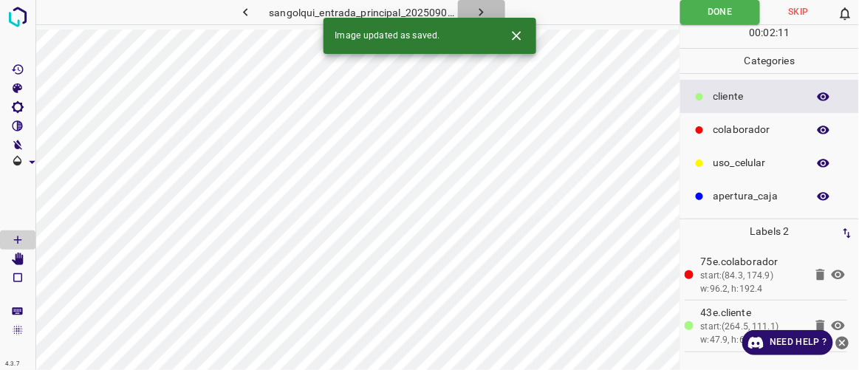
click at [484, 12] on icon "button" at bounding box center [481, 12] width 16 height 16
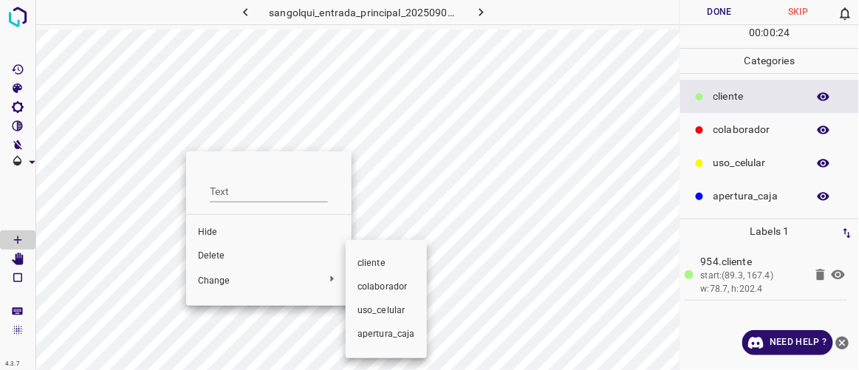
click at [366, 284] on span "colaborador" at bounding box center [386, 287] width 58 height 13
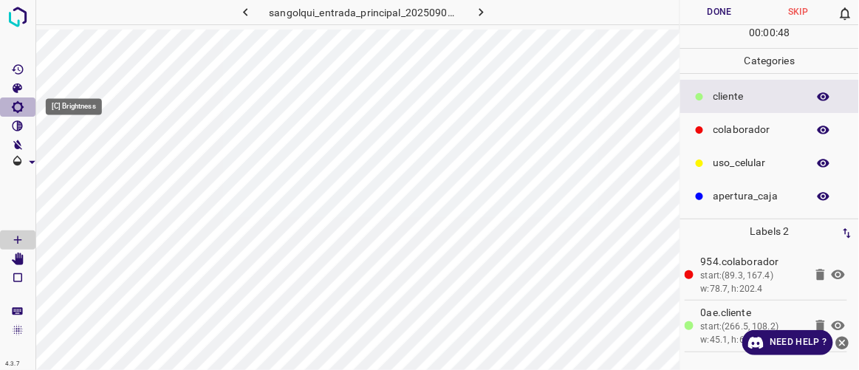
click at [18, 107] on icon "[C] Brightness" at bounding box center [17, 106] width 13 height 13
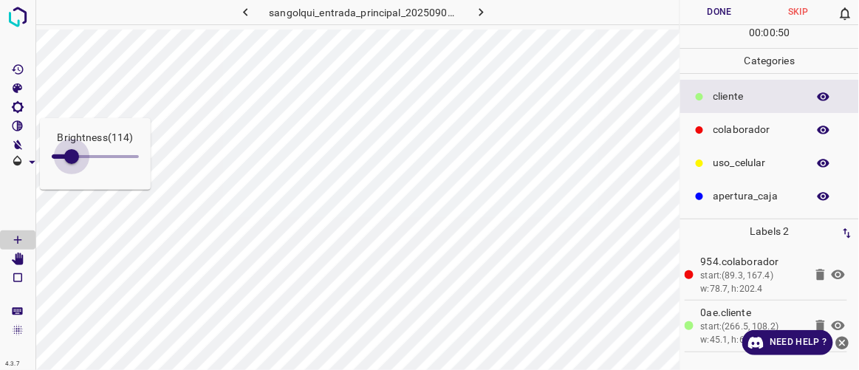
type input "131"
drag, startPoint x: 65, startPoint y: 156, endPoint x: 75, endPoint y: 159, distance: 10.0
click at [75, 159] on span at bounding box center [74, 156] width 15 height 15
click at [18, 258] on div "[Space] Draw" at bounding box center [28, 264] width 57 height 28
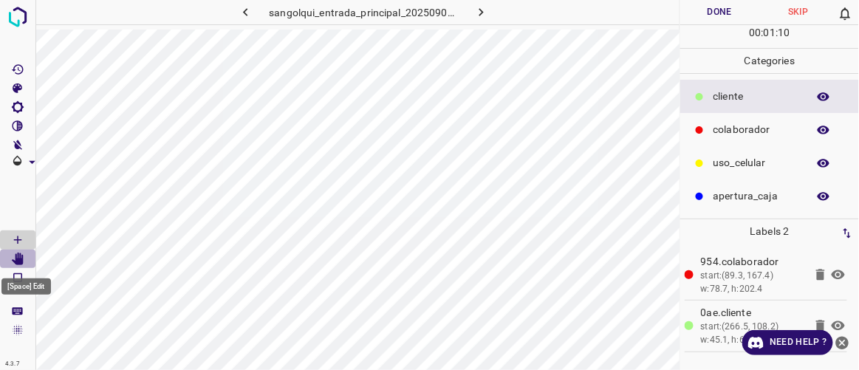
click at [19, 258] on icon "[Space] Edit" at bounding box center [18, 259] width 12 height 13
click at [21, 238] on icon "[Space] Draw" at bounding box center [17, 239] width 13 height 13
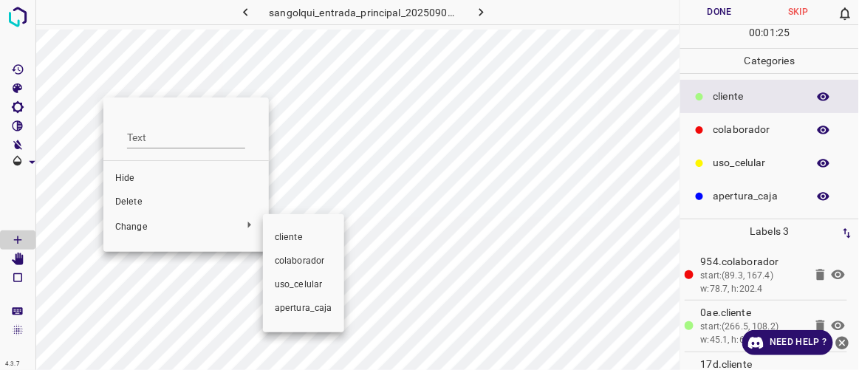
click at [302, 257] on span "colaborador" at bounding box center [304, 261] width 58 height 13
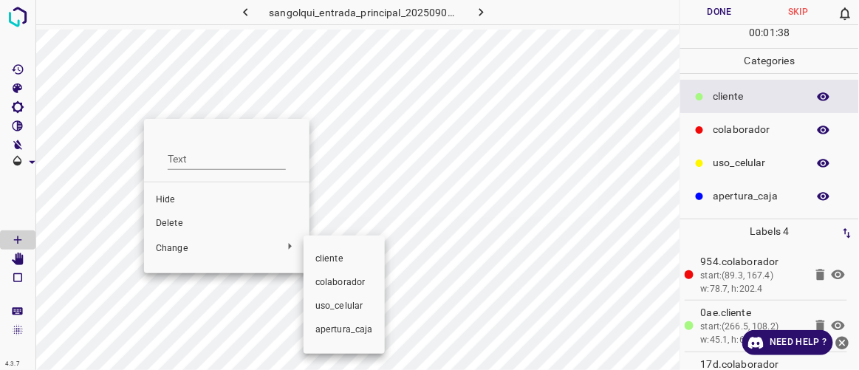
click at [337, 280] on span "colaborador" at bounding box center [344, 282] width 58 height 13
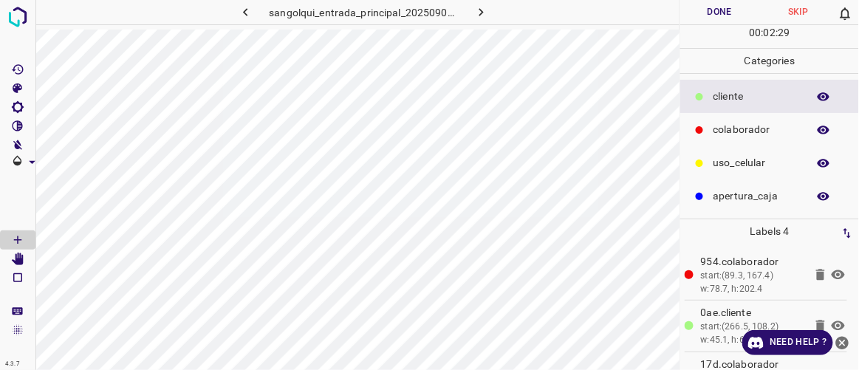
click at [730, 13] on button "Done" at bounding box center [719, 12] width 78 height 24
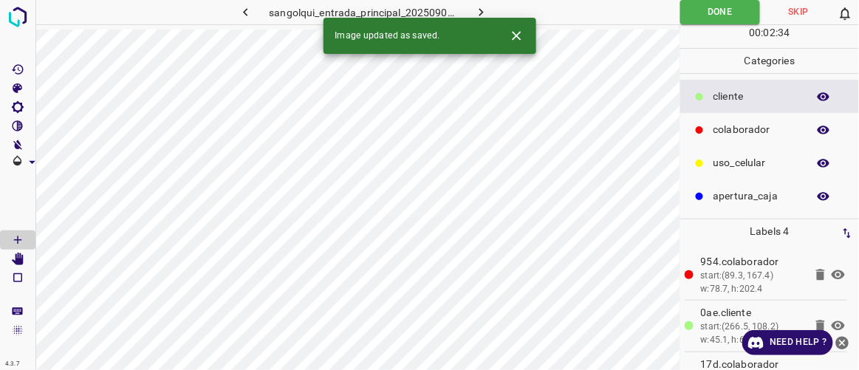
click at [484, 15] on icon "button" at bounding box center [481, 12] width 16 height 16
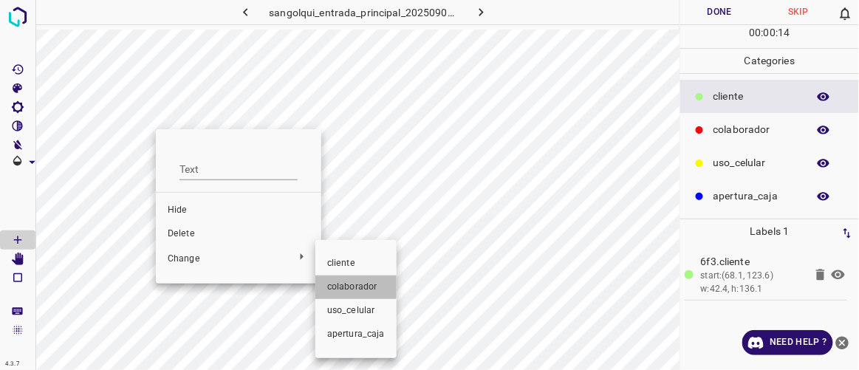
click at [352, 287] on span "colaborador" at bounding box center [356, 287] width 58 height 13
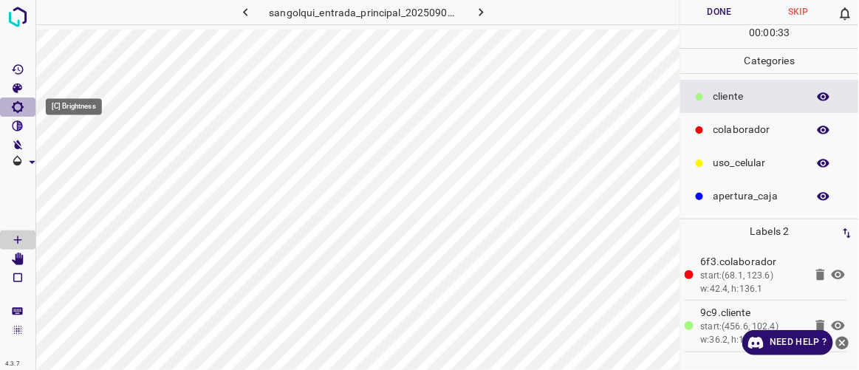
click at [19, 110] on icon "[C] Brightness" at bounding box center [18, 107] width 12 height 12
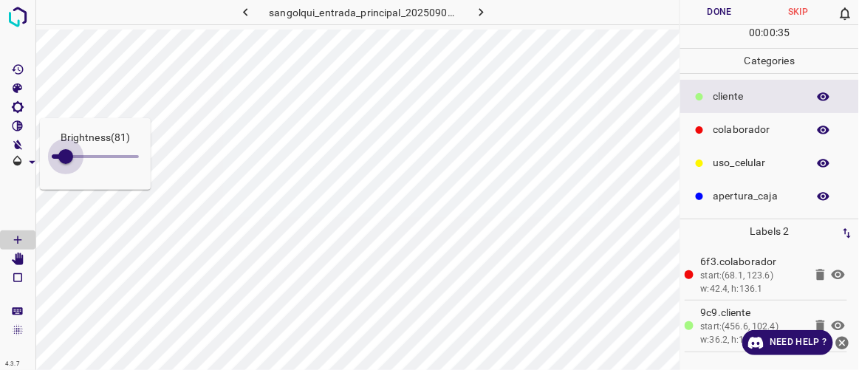
click at [67, 157] on span at bounding box center [65, 156] width 15 height 15
type input "216"
drag, startPoint x: 80, startPoint y: 161, endPoint x: 89, endPoint y: 166, distance: 10.3
click at [89, 164] on span at bounding box center [83, 156] width 15 height 15
click at [20, 260] on icon "[Space] Edit" at bounding box center [18, 259] width 12 height 13
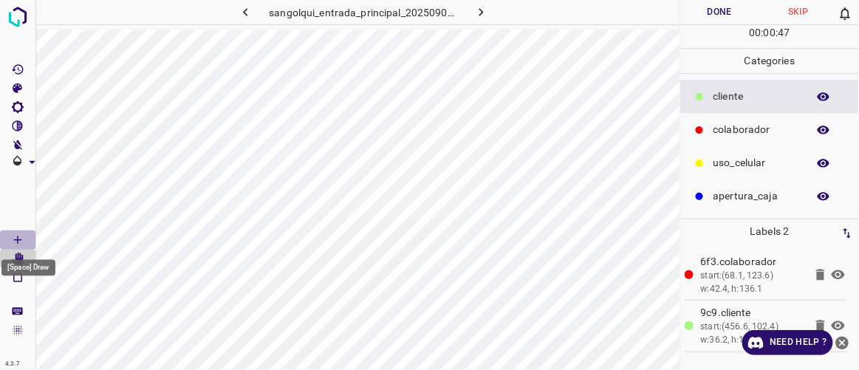
click at [19, 239] on icon "[Space] Draw" at bounding box center [17, 239] width 7 height 7
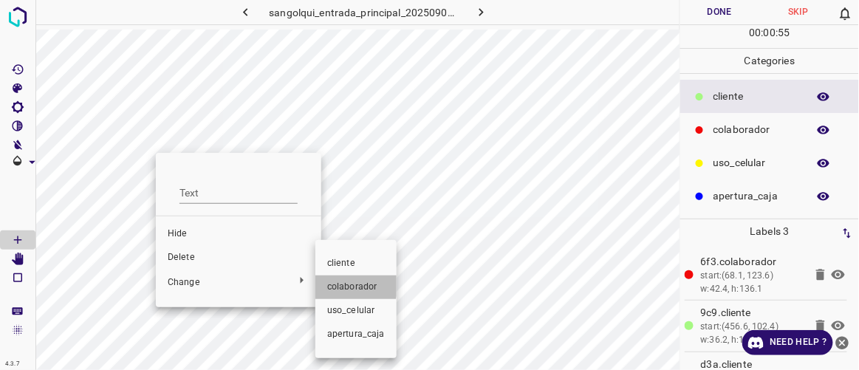
click at [337, 284] on span "colaborador" at bounding box center [356, 287] width 58 height 13
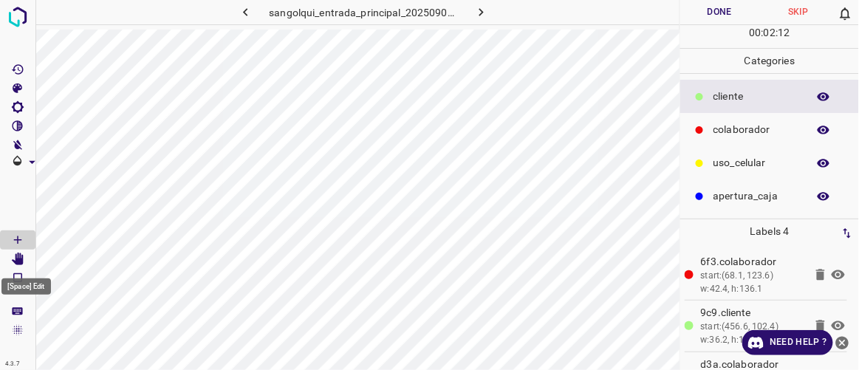
click at [17, 261] on icon "[Space] Edit" at bounding box center [18, 259] width 12 height 13
click at [722, 10] on button "Done" at bounding box center [719, 12] width 78 height 24
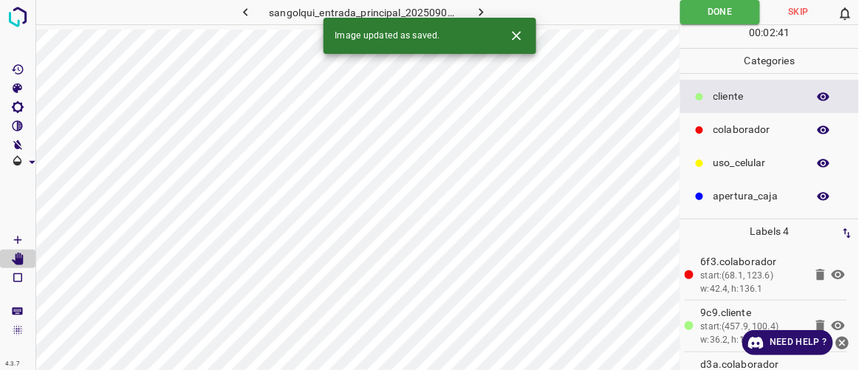
click at [476, 12] on icon "button" at bounding box center [481, 12] width 16 height 16
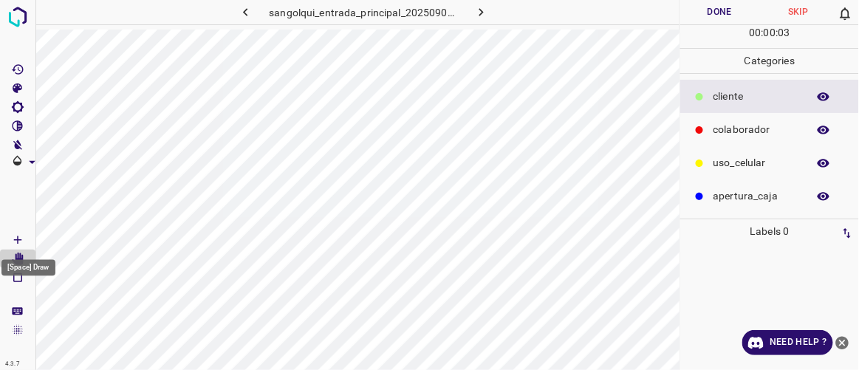
click at [22, 240] on icon "[Space] Draw" at bounding box center [17, 239] width 13 height 13
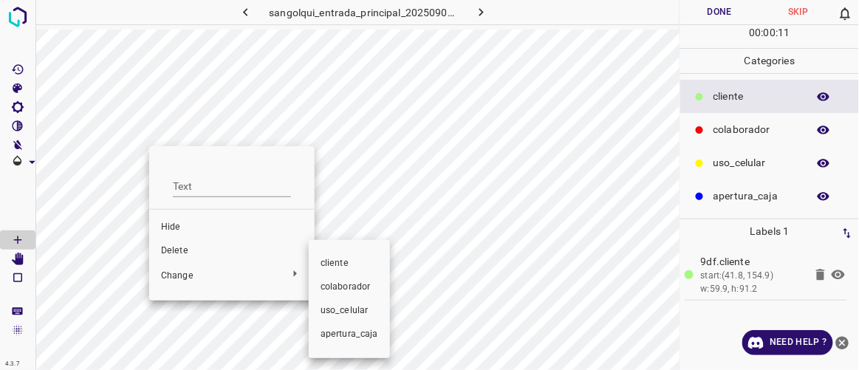
click at [330, 282] on span "colaborador" at bounding box center [349, 287] width 58 height 13
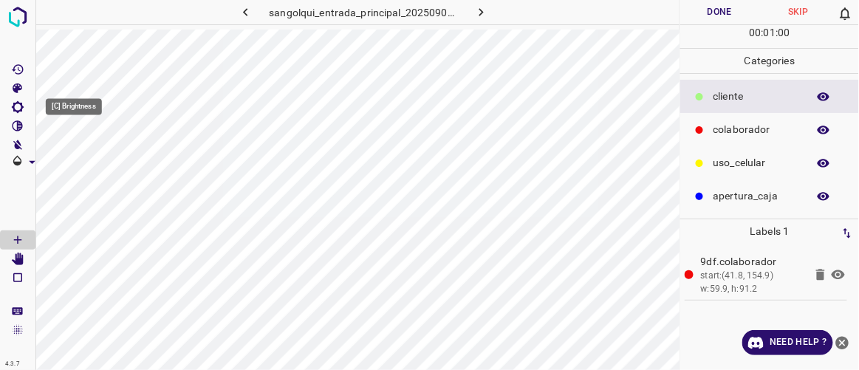
click at [20, 104] on icon "[C] Brightness" at bounding box center [18, 107] width 12 height 12
type input "174"
drag, startPoint x: 71, startPoint y: 158, endPoint x: 82, endPoint y: 165, distance: 12.9
click at [82, 164] on span at bounding box center [82, 156] width 15 height 15
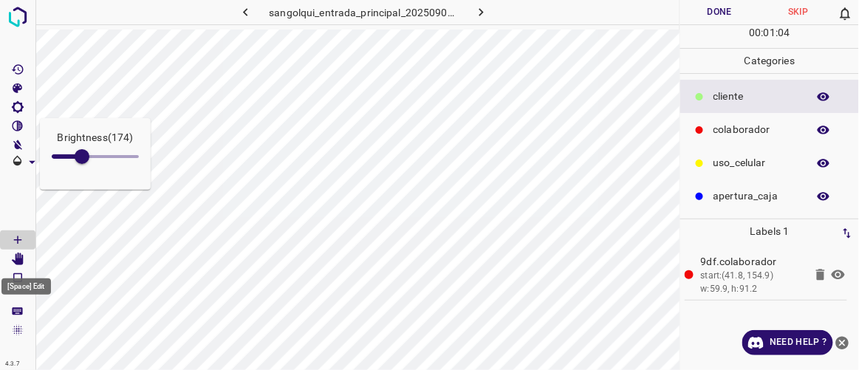
click at [16, 255] on icon "[Space] Edit" at bounding box center [18, 259] width 12 height 13
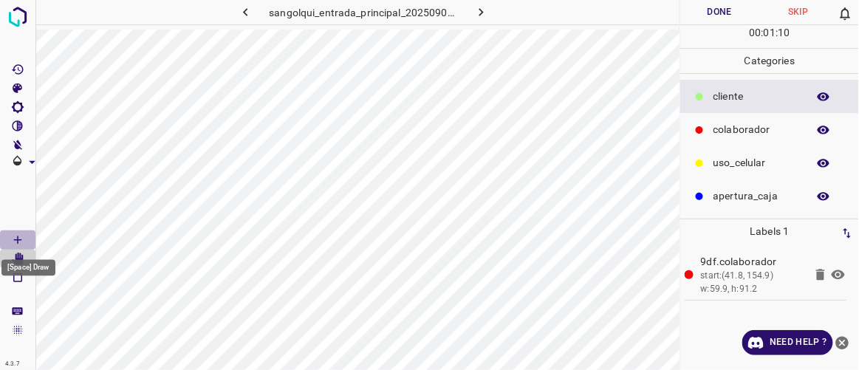
click at [15, 235] on icon "[Space] Draw" at bounding box center [17, 239] width 13 height 13
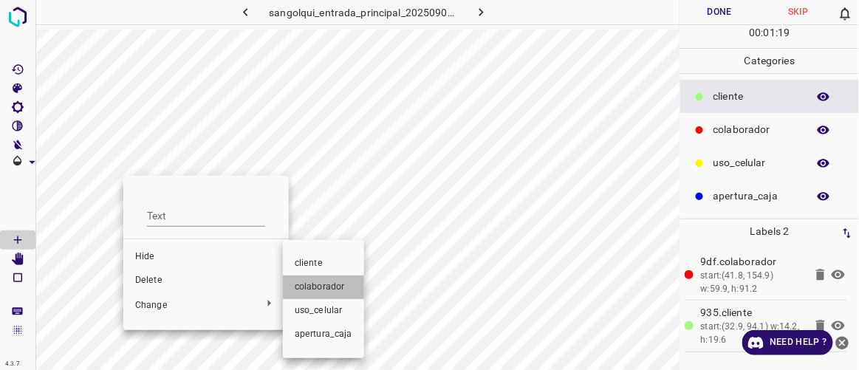
click at [324, 289] on span "colaborador" at bounding box center [324, 287] width 58 height 13
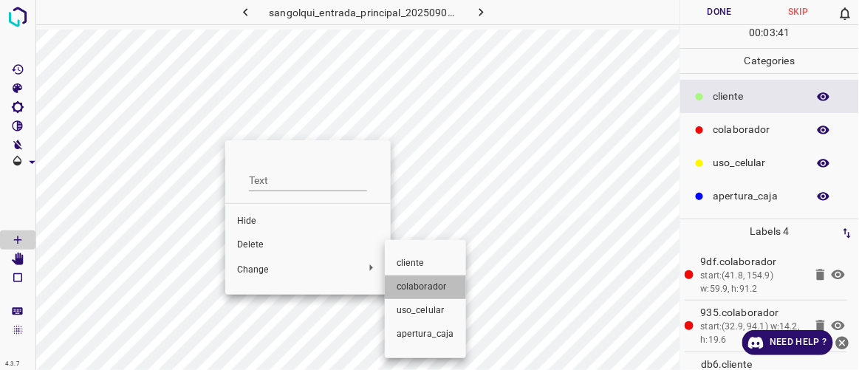
click at [410, 285] on span "colaborador" at bounding box center [426, 287] width 58 height 13
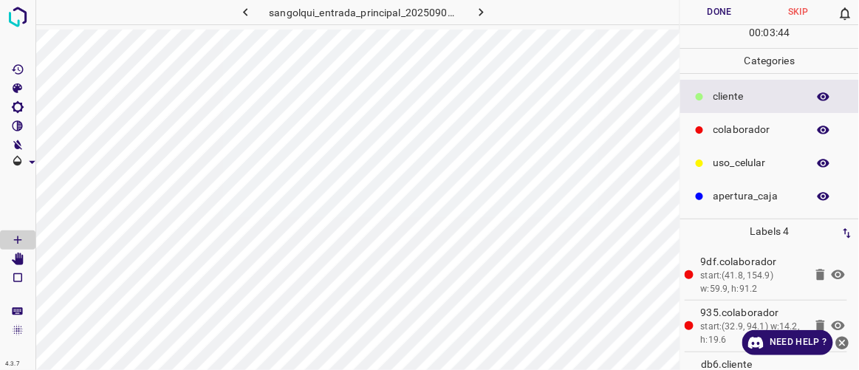
click at [714, 13] on button "Done" at bounding box center [719, 12] width 78 height 24
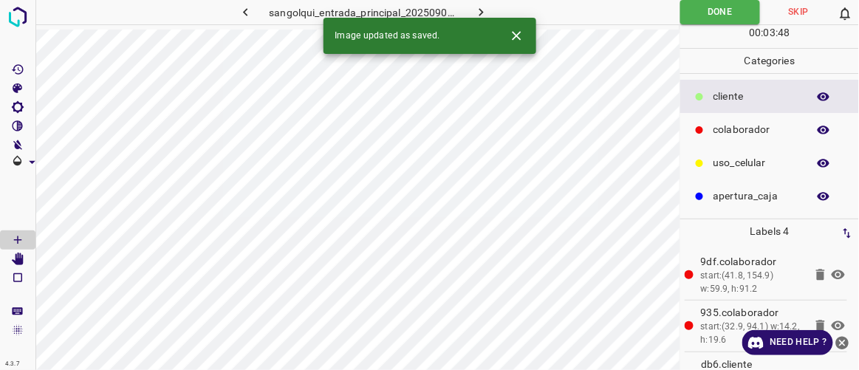
click at [475, 8] on icon "button" at bounding box center [481, 12] width 16 height 16
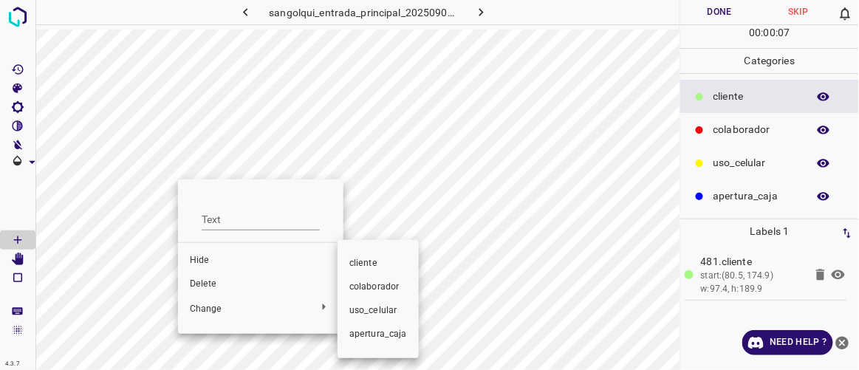
click at [366, 287] on span "colaborador" at bounding box center [378, 287] width 58 height 13
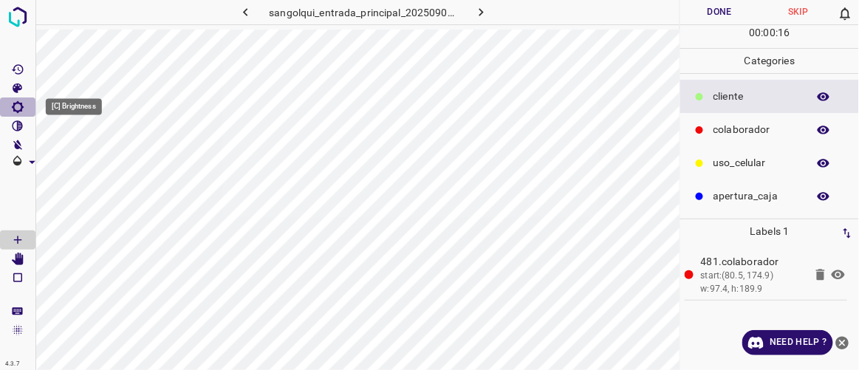
click at [17, 107] on icon "[C] Brightness" at bounding box center [17, 106] width 13 height 13
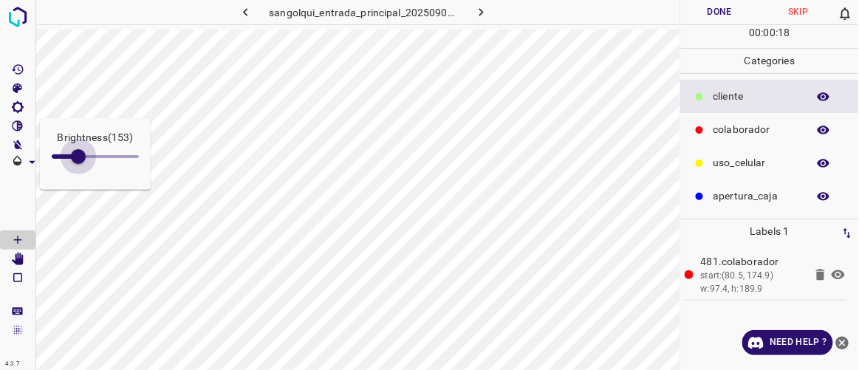
type input "165"
drag, startPoint x: 66, startPoint y: 156, endPoint x: 80, endPoint y: 162, distance: 15.2
click at [80, 162] on span at bounding box center [80, 156] width 15 height 15
click at [16, 256] on icon "[Space] Edit" at bounding box center [18, 259] width 12 height 13
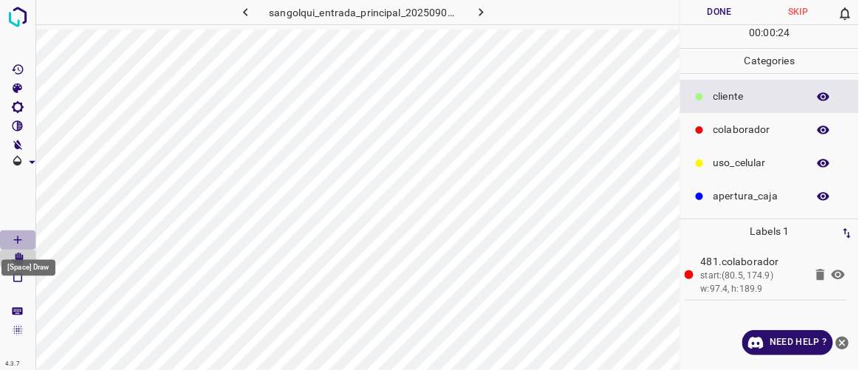
click at [18, 238] on icon "[Space] Draw" at bounding box center [17, 239] width 13 height 13
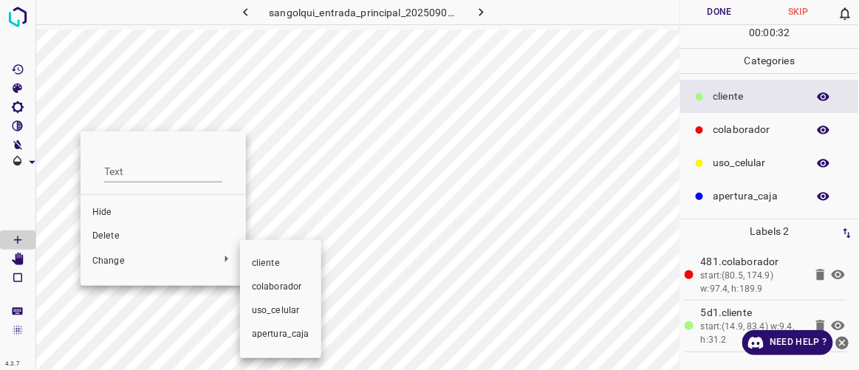
click at [267, 287] on span "colaborador" at bounding box center [281, 287] width 58 height 13
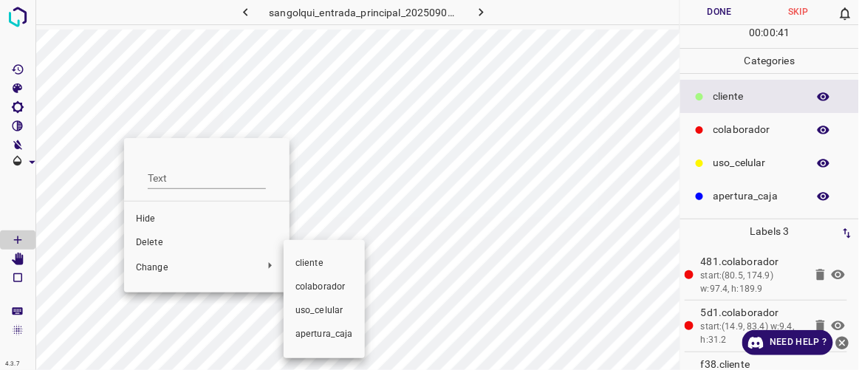
click at [306, 282] on span "colaborador" at bounding box center [324, 287] width 58 height 13
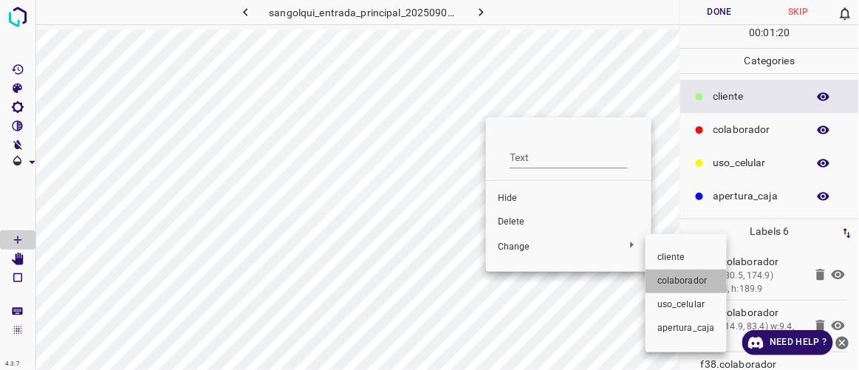
click at [676, 276] on span "colaborador" at bounding box center [686, 281] width 58 height 13
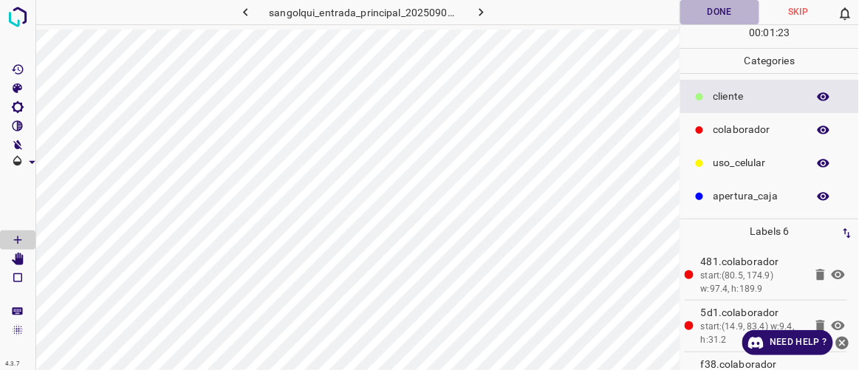
click at [724, 7] on button "Done" at bounding box center [719, 12] width 78 height 24
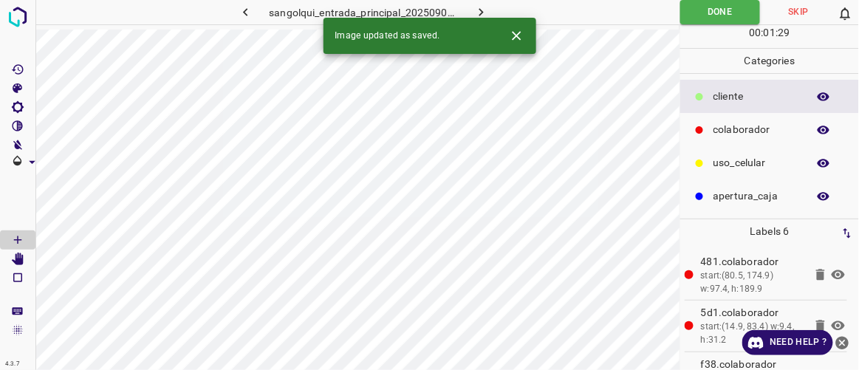
click at [492, 9] on button "button" at bounding box center [481, 12] width 47 height 24
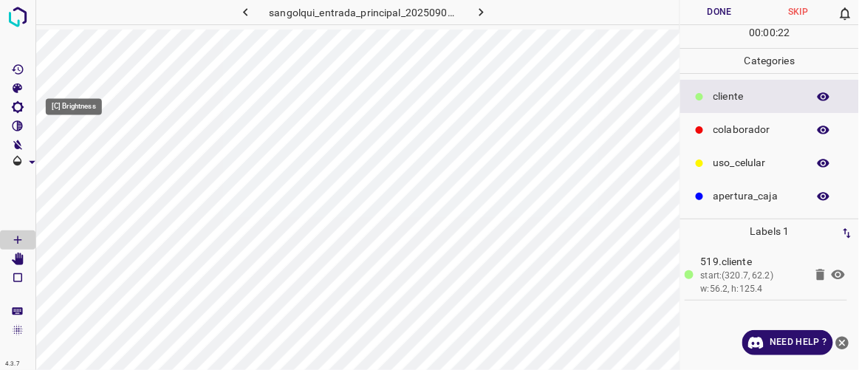
click at [17, 112] on icon "[C] Brightness" at bounding box center [17, 106] width 13 height 13
type input "182"
drag, startPoint x: 68, startPoint y: 161, endPoint x: 83, endPoint y: 167, distance: 16.6
click at [83, 164] on span at bounding box center [83, 156] width 15 height 15
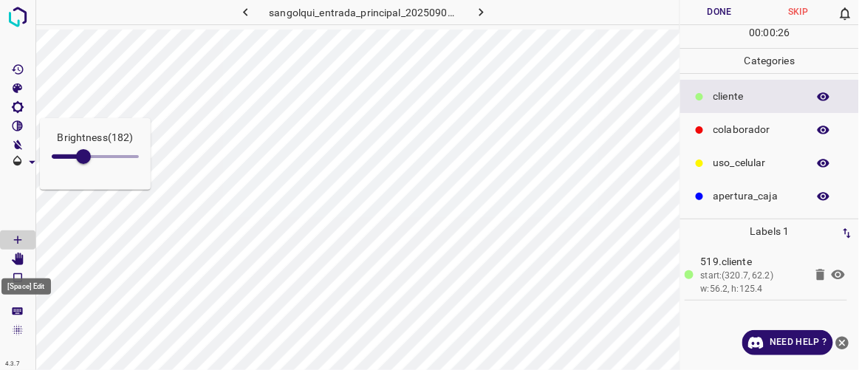
click at [21, 260] on icon "[Space] Edit" at bounding box center [18, 259] width 12 height 13
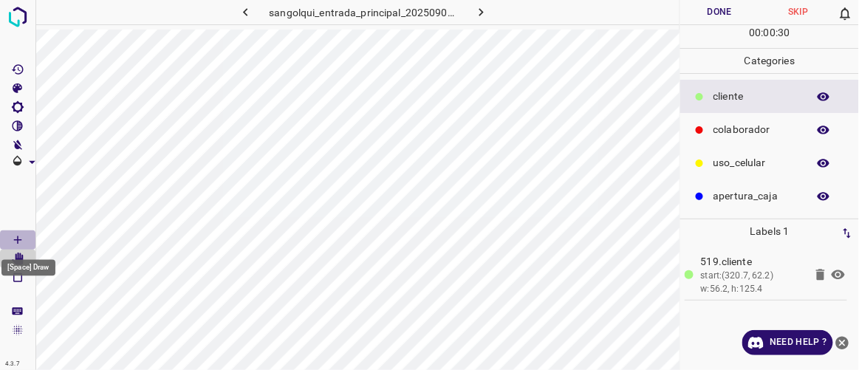
click at [24, 234] on icon "[Space] Draw" at bounding box center [17, 239] width 13 height 13
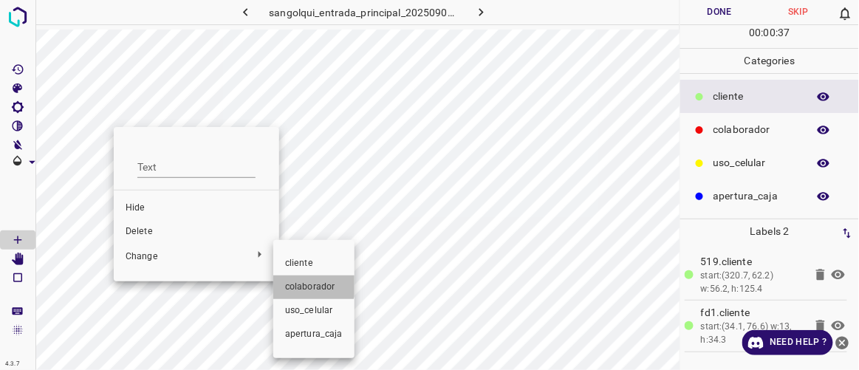
click at [306, 282] on span "colaborador" at bounding box center [314, 287] width 58 height 13
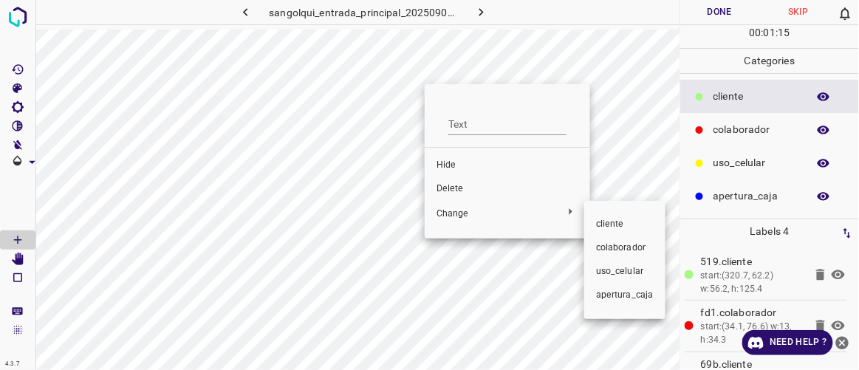
click at [604, 246] on span "colaborador" at bounding box center [625, 247] width 58 height 13
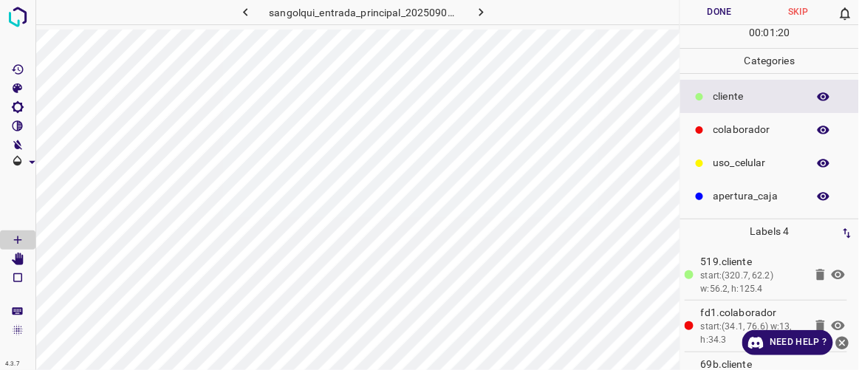
click at [716, 10] on button "Done" at bounding box center [719, 12] width 78 height 24
click at [484, 15] on icon "button" at bounding box center [481, 12] width 16 height 16
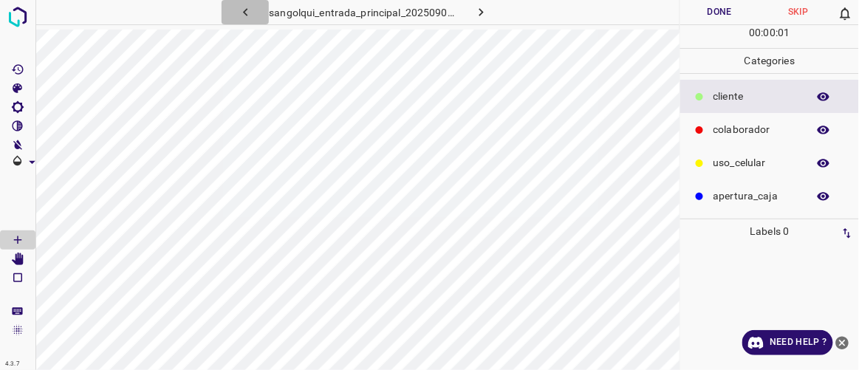
click at [248, 13] on icon "button" at bounding box center [246, 12] width 16 height 16
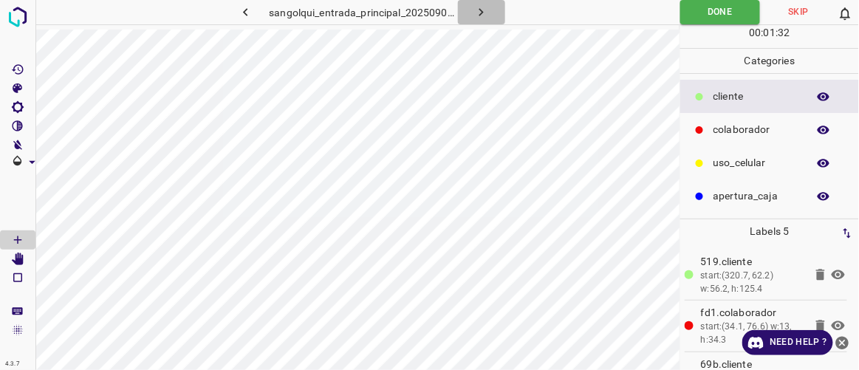
click at [485, 7] on icon "button" at bounding box center [481, 12] width 16 height 16
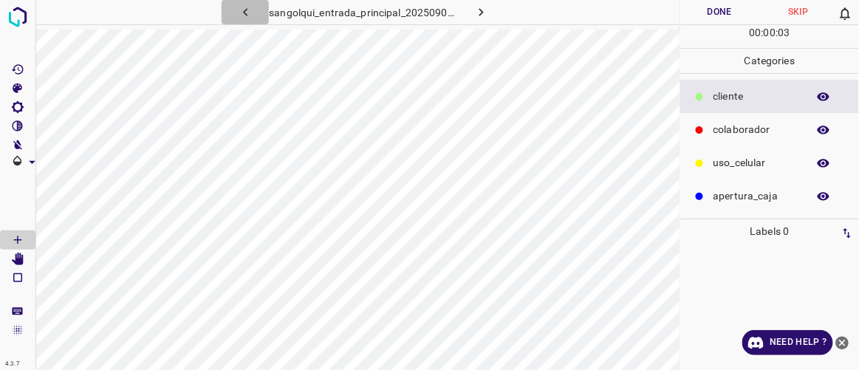
click at [252, 6] on icon "button" at bounding box center [246, 12] width 16 height 16
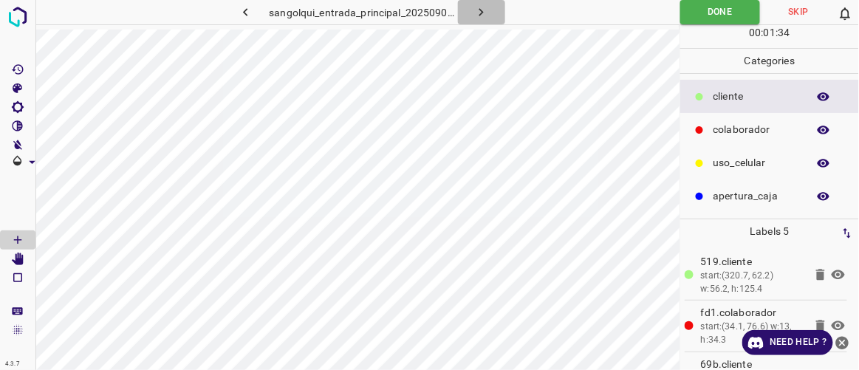
click at [484, 15] on icon "button" at bounding box center [481, 12] width 16 height 16
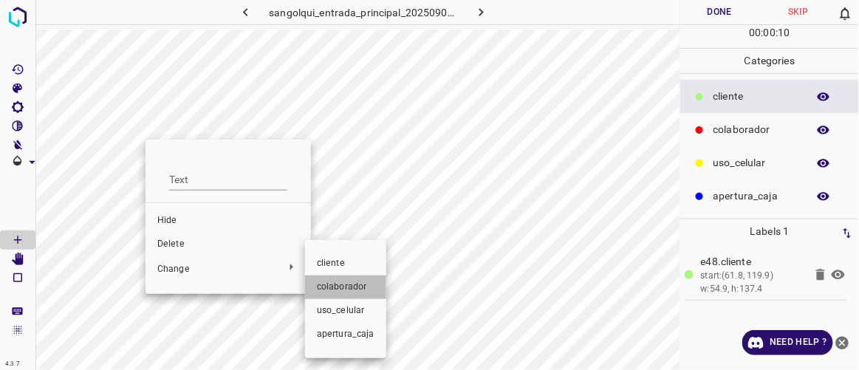
click at [329, 284] on span "colaborador" at bounding box center [346, 287] width 58 height 13
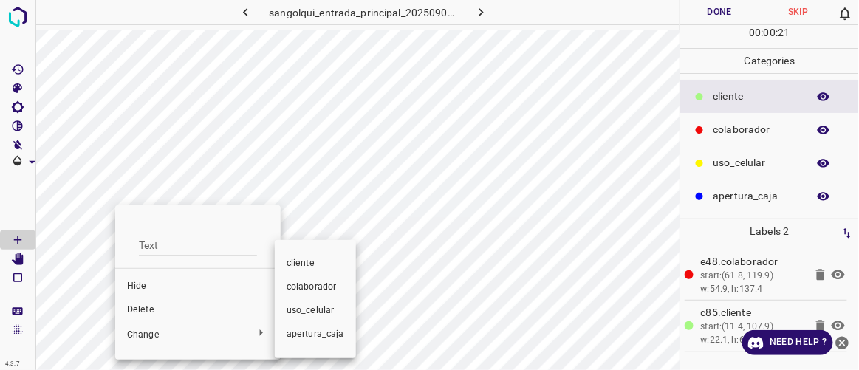
click at [309, 291] on span "colaborador" at bounding box center [316, 287] width 58 height 13
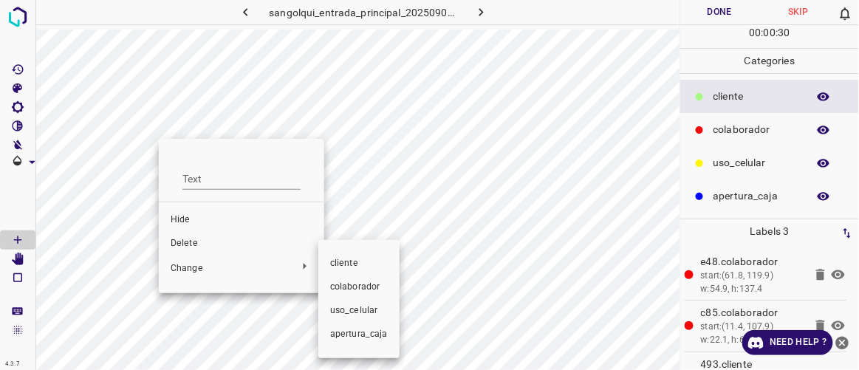
click at [345, 287] on span "colaborador" at bounding box center [359, 287] width 58 height 13
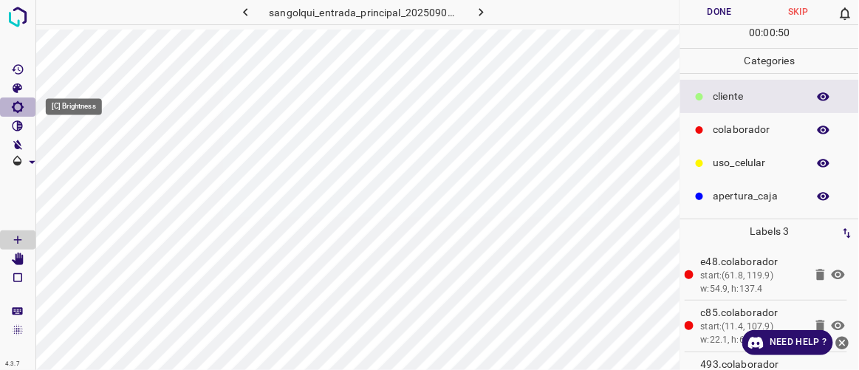
click at [21, 111] on icon "[C] Brightness" at bounding box center [17, 106] width 13 height 13
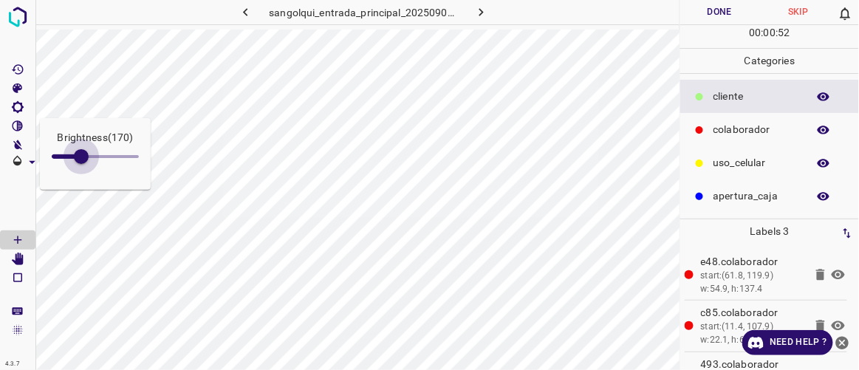
type input "182"
drag, startPoint x: 64, startPoint y: 157, endPoint x: 83, endPoint y: 162, distance: 19.9
click at [83, 162] on span at bounding box center [81, 156] width 15 height 15
click at [713, 13] on button "Done" at bounding box center [719, 12] width 78 height 24
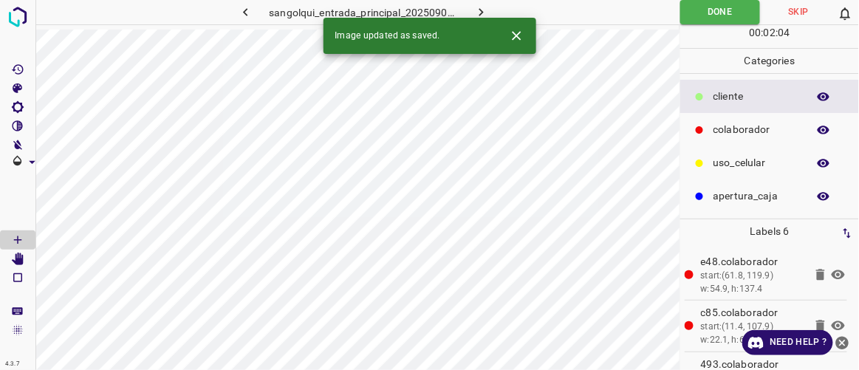
click at [486, 15] on icon "button" at bounding box center [481, 12] width 16 height 16
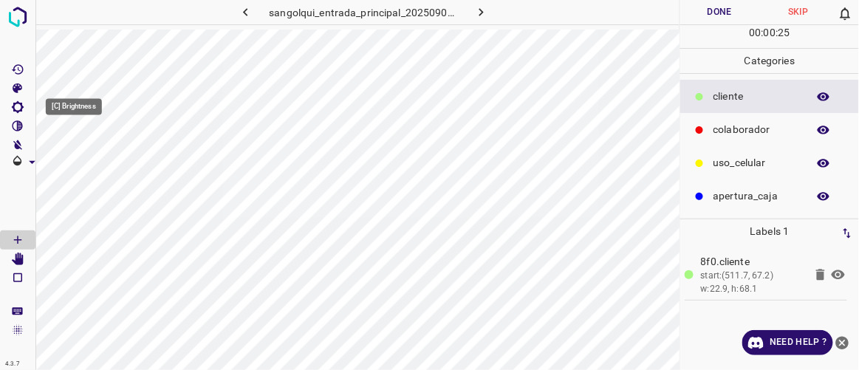
click at [19, 109] on icon "[C] Brightness" at bounding box center [17, 106] width 13 height 13
drag, startPoint x: 69, startPoint y: 162, endPoint x: 85, endPoint y: 169, distance: 17.2
click at [85, 164] on span at bounding box center [85, 156] width 15 height 15
type input "187"
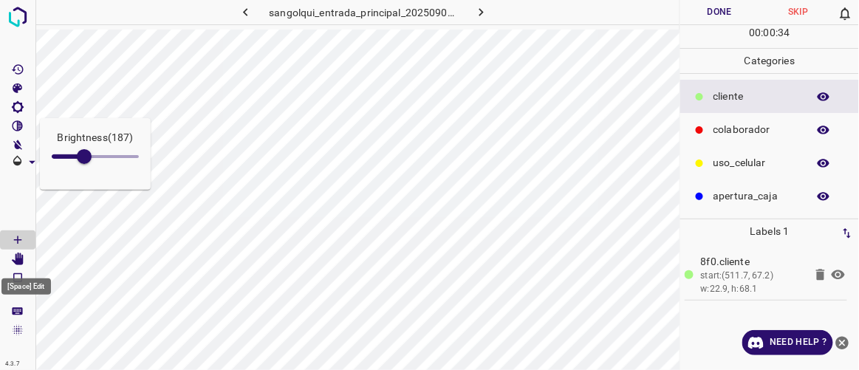
click at [21, 262] on icon "[Space] Edit" at bounding box center [18, 259] width 12 height 13
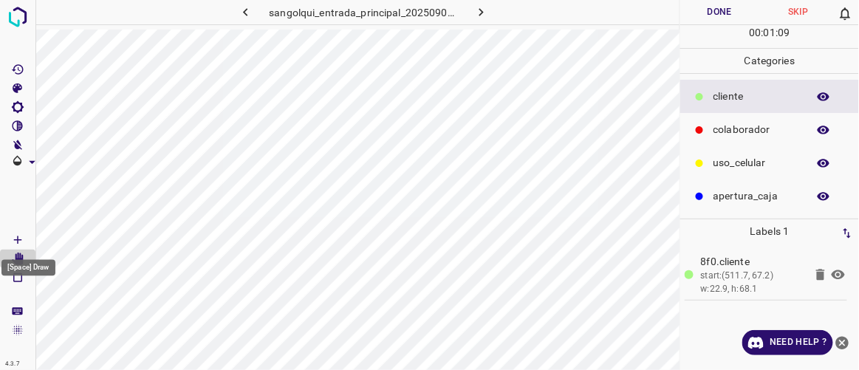
click at [26, 238] on Draw"] "[Space] Draw" at bounding box center [17, 239] width 35 height 19
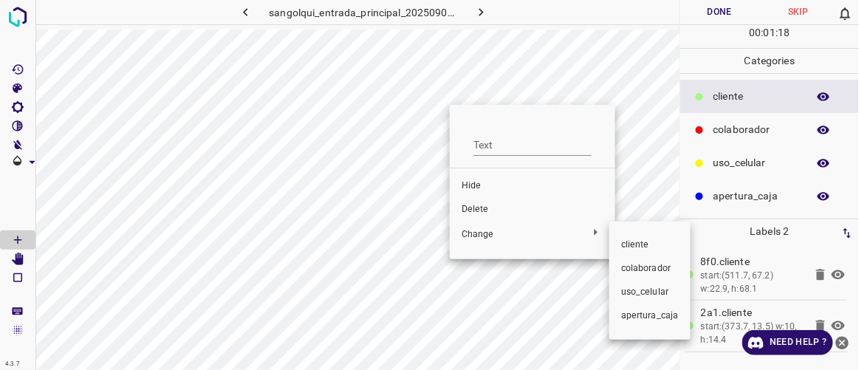
click at [633, 264] on span "colaborador" at bounding box center [650, 268] width 58 height 13
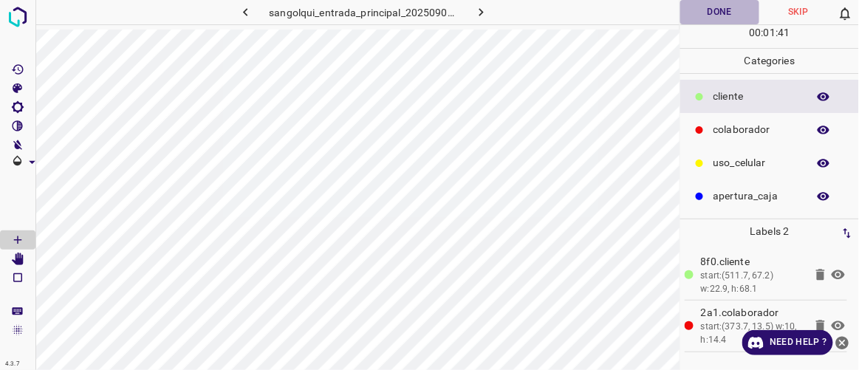
click at [718, 19] on button "Done" at bounding box center [719, 12] width 78 height 24
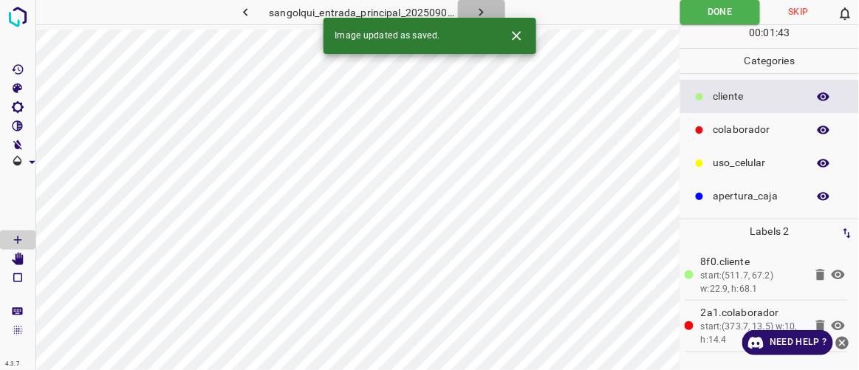
click at [484, 12] on icon "button" at bounding box center [481, 12] width 16 height 16
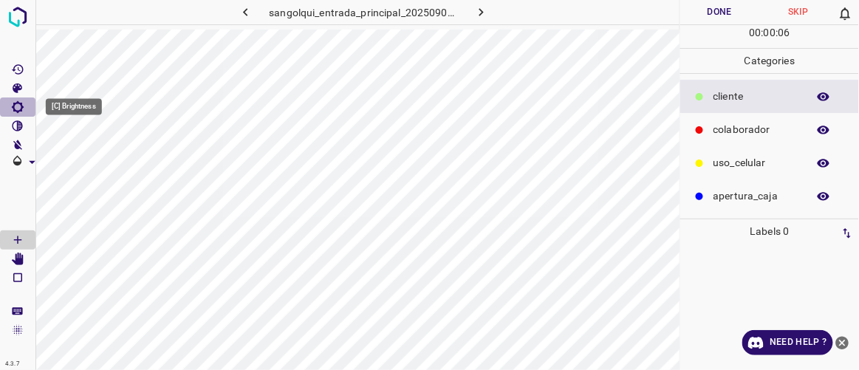
click at [20, 107] on icon "[C] Brightness" at bounding box center [17, 106] width 13 height 13
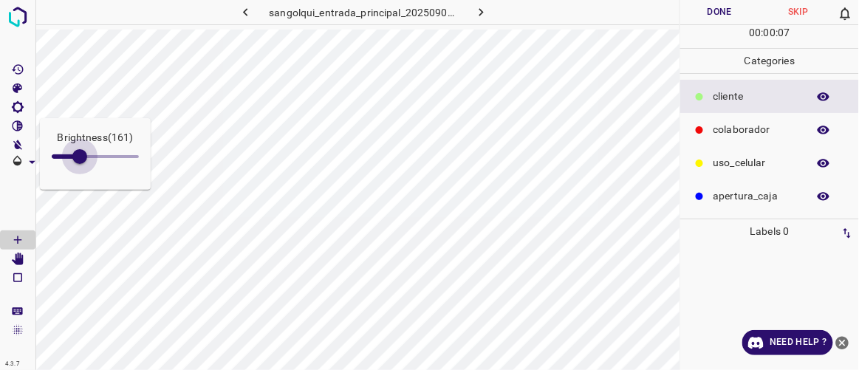
type input "178"
drag, startPoint x: 72, startPoint y: 154, endPoint x: 83, endPoint y: 159, distance: 11.9
click at [83, 159] on span at bounding box center [82, 156] width 15 height 15
click at [21, 239] on icon "[Space] Draw" at bounding box center [17, 239] width 7 height 7
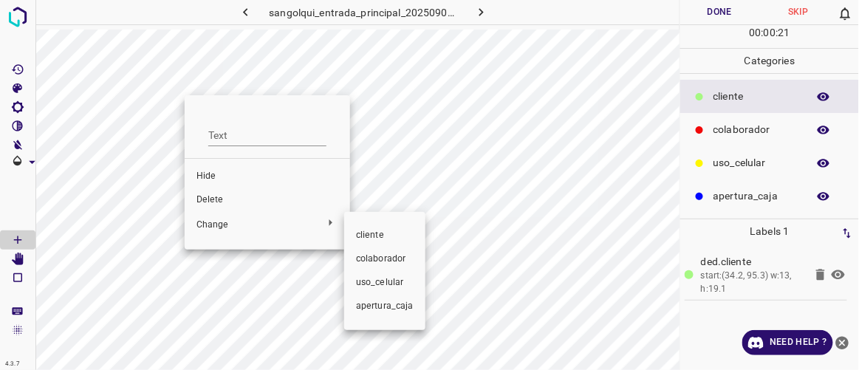
click at [385, 255] on span "colaborador" at bounding box center [385, 259] width 58 height 13
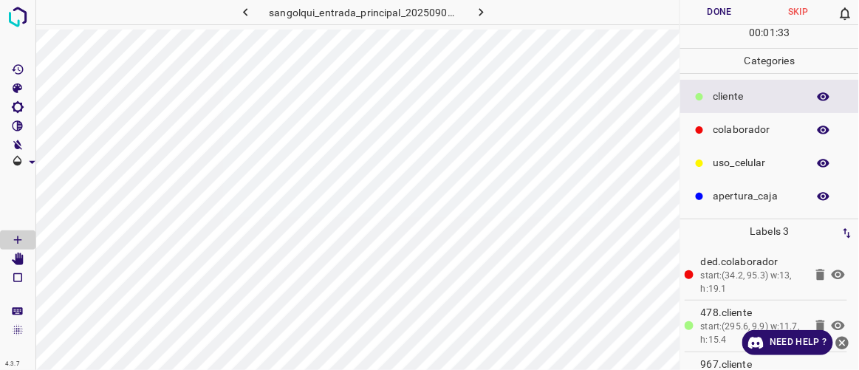
click at [727, 12] on button "Done" at bounding box center [719, 12] width 78 height 24
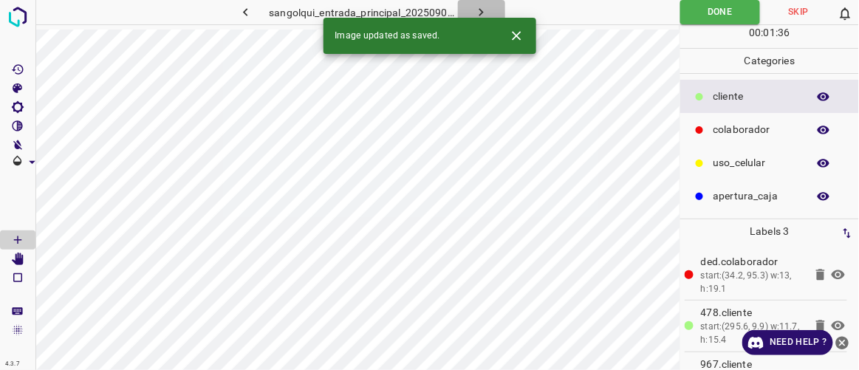
click at [493, 13] on button "button" at bounding box center [481, 12] width 47 height 24
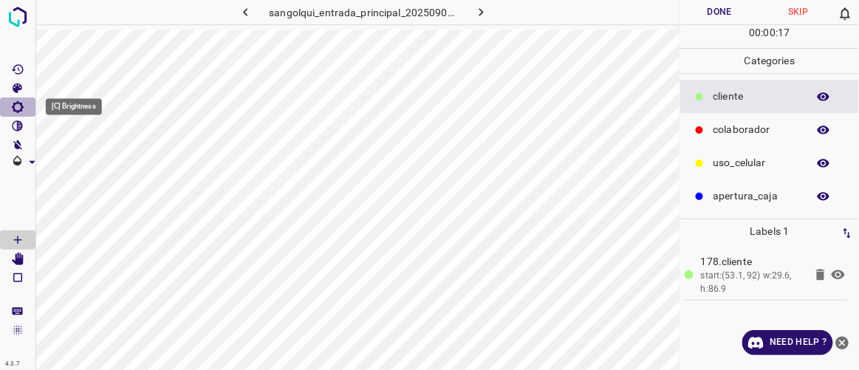
click at [15, 107] on icon "[C] Brightness" at bounding box center [17, 106] width 13 height 13
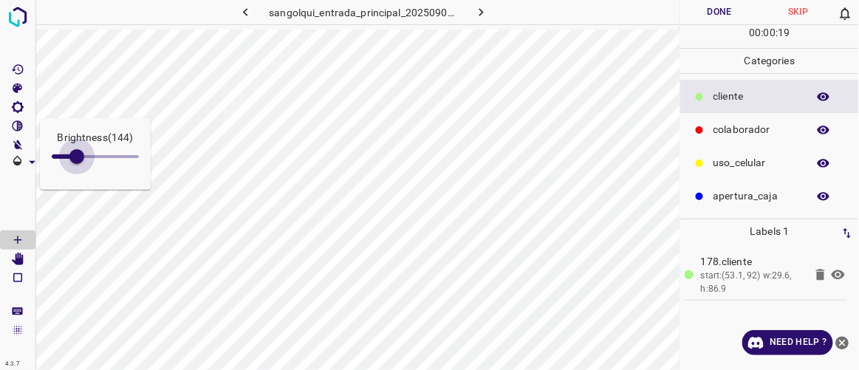
type input "153"
drag, startPoint x: 66, startPoint y: 157, endPoint x: 78, endPoint y: 160, distance: 12.4
click at [78, 160] on span at bounding box center [78, 156] width 15 height 15
click at [21, 202] on span at bounding box center [17, 200] width 35 height 59
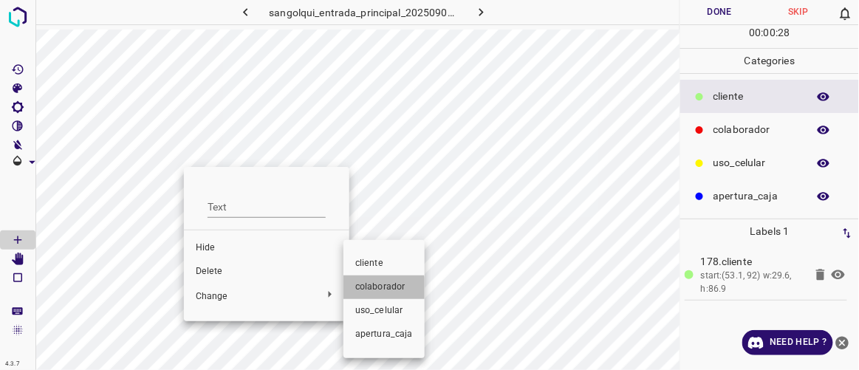
click at [370, 289] on span "colaborador" at bounding box center [384, 287] width 58 height 13
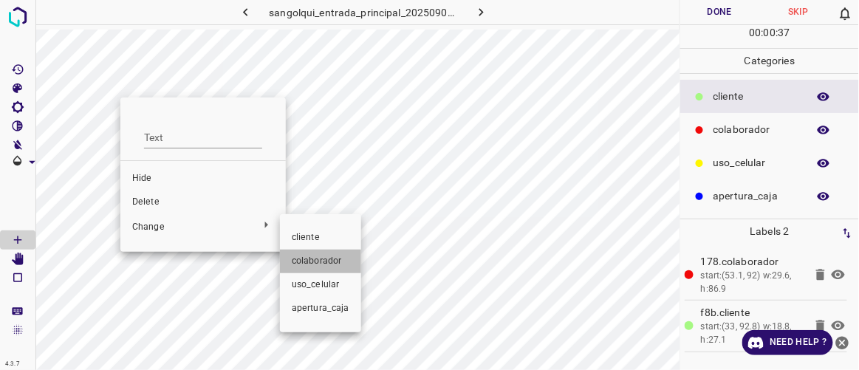
click at [315, 258] on span "colaborador" at bounding box center [321, 261] width 58 height 13
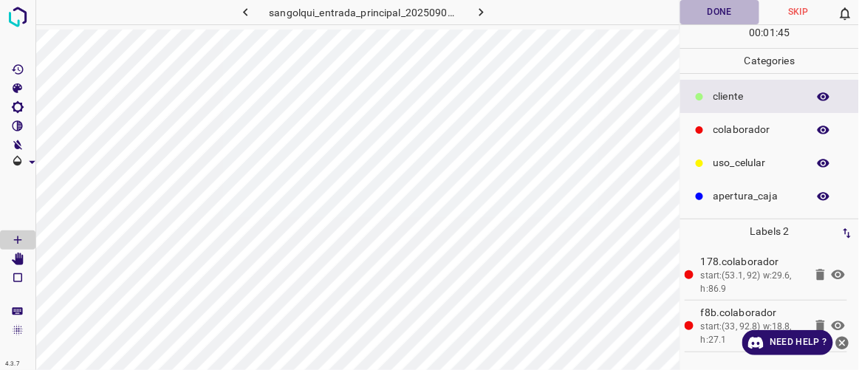
click at [716, 10] on button "Done" at bounding box center [719, 12] width 78 height 24
click at [480, 11] on icon "button" at bounding box center [481, 12] width 16 height 16
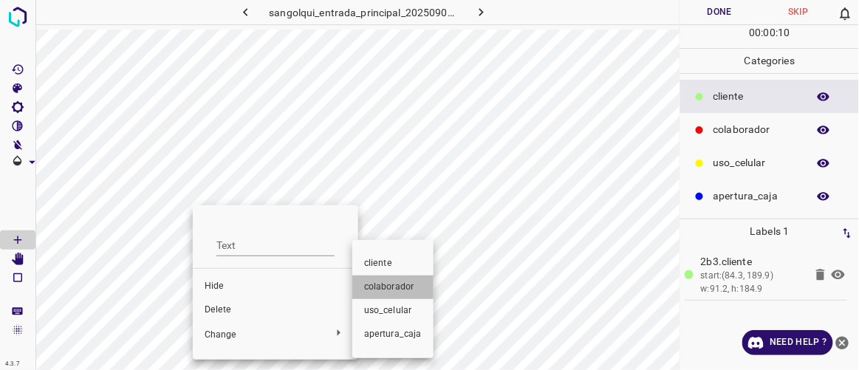
click at [393, 289] on span "colaborador" at bounding box center [393, 287] width 58 height 13
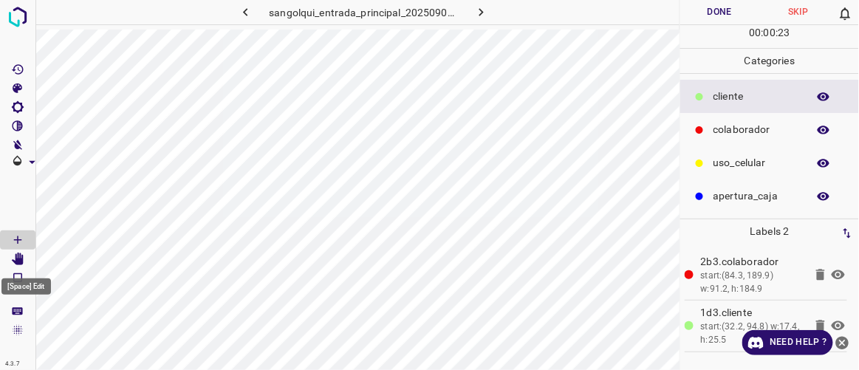
click at [18, 258] on icon "[Space] Edit" at bounding box center [18, 259] width 12 height 13
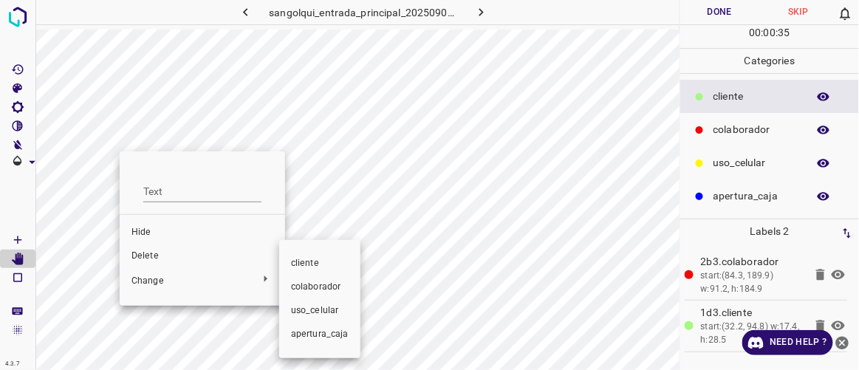
click at [296, 287] on span "colaborador" at bounding box center [320, 287] width 58 height 13
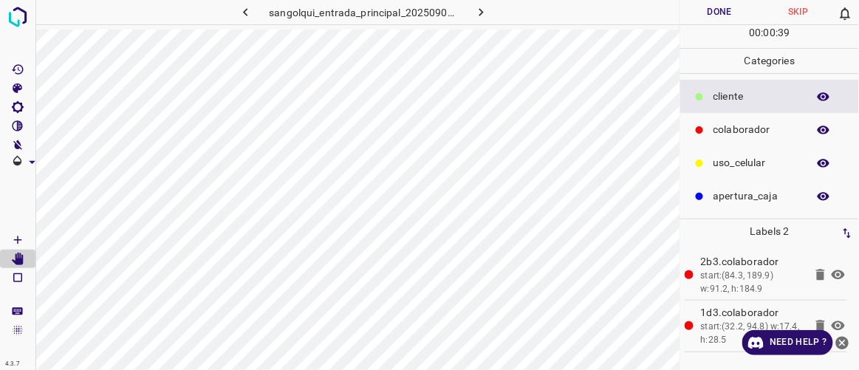
click at [27, 235] on Draw"] "[Space] Draw" at bounding box center [17, 239] width 35 height 19
click at [14, 108] on icon "[C] Brightness" at bounding box center [18, 107] width 12 height 12
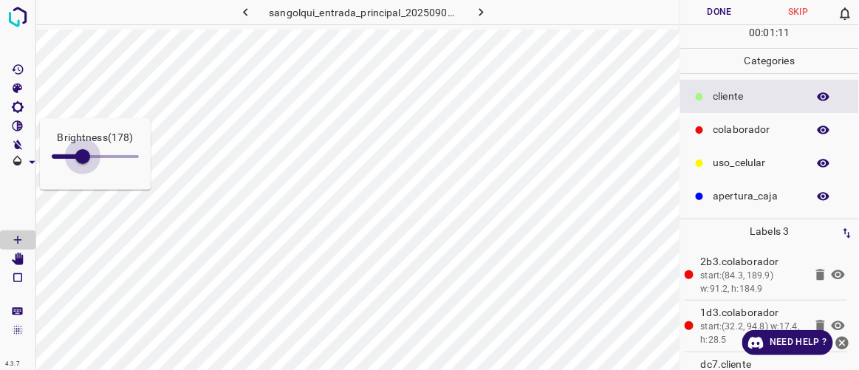
drag, startPoint x: 63, startPoint y: 159, endPoint x: 86, endPoint y: 176, distance: 28.9
click at [85, 175] on div "Brightness ( 178 )" at bounding box center [95, 154] width 111 height 72
type input "191"
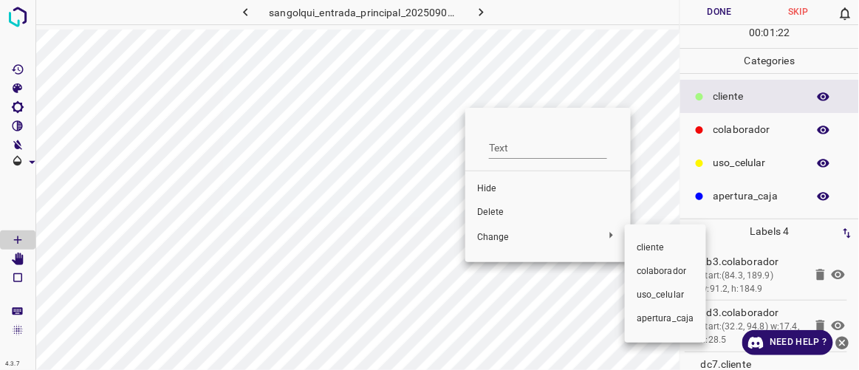
click at [653, 275] on span "colaborador" at bounding box center [666, 271] width 58 height 13
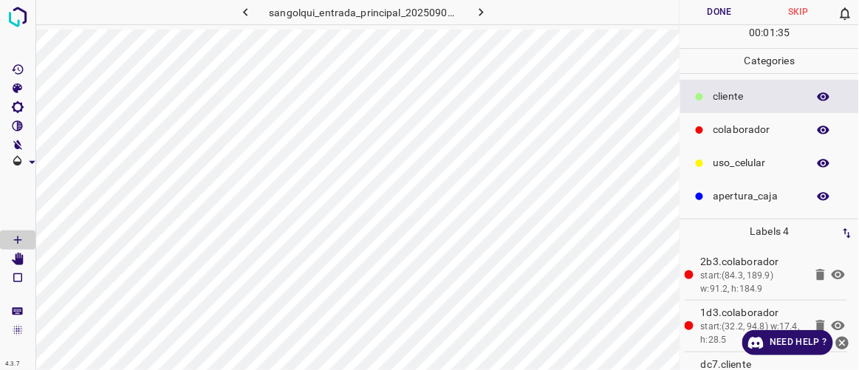
click at [704, 17] on button "Done" at bounding box center [719, 12] width 78 height 24
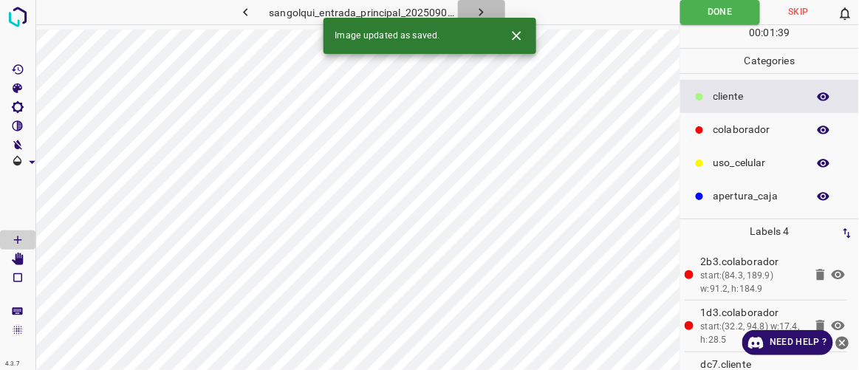
click at [482, 4] on icon "button" at bounding box center [481, 12] width 16 height 16
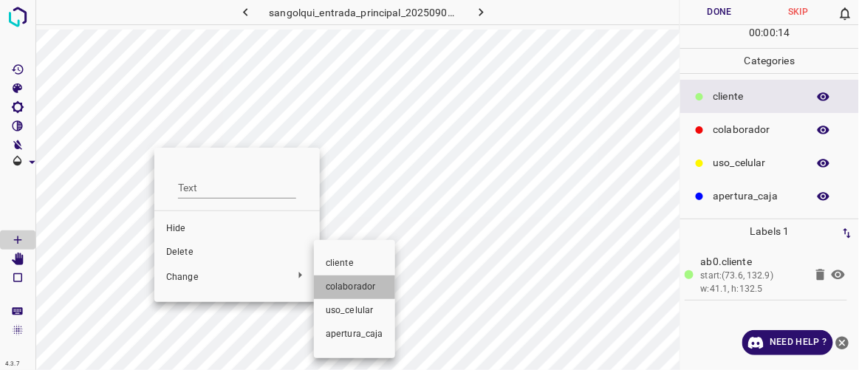
click at [348, 281] on span "colaborador" at bounding box center [355, 287] width 58 height 13
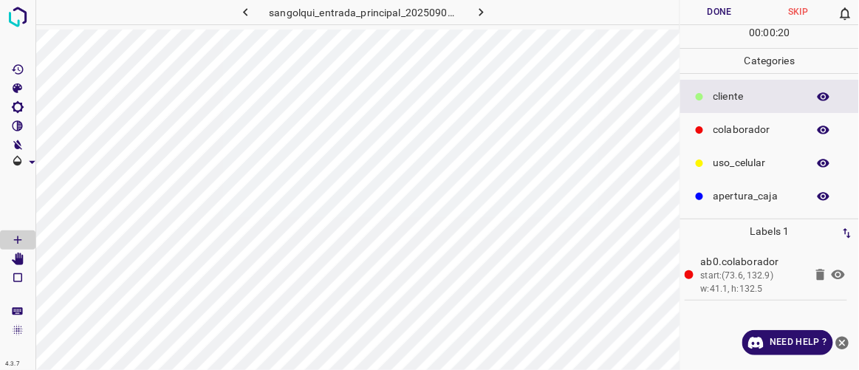
click at [24, 105] on icon "[C] Brightness" at bounding box center [17, 106] width 13 height 13
type input "195"
drag, startPoint x: 64, startPoint y: 158, endPoint x: 86, endPoint y: 165, distance: 23.4
click at [86, 164] on span at bounding box center [85, 156] width 15 height 15
click at [18, 106] on icon "[C] Brightness" at bounding box center [17, 106] width 13 height 13
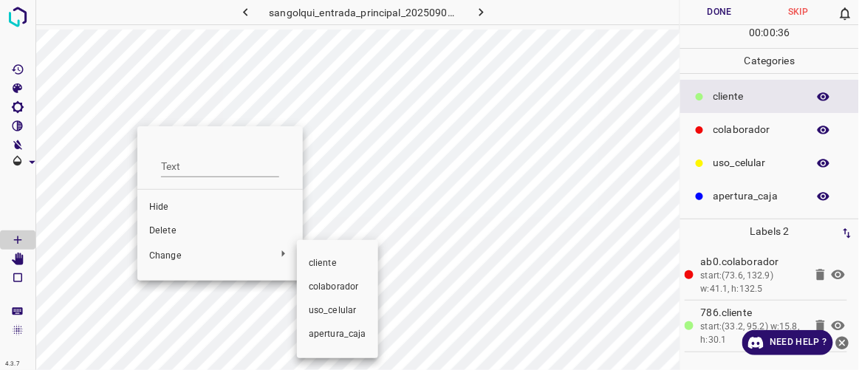
click at [332, 288] on span "colaborador" at bounding box center [338, 287] width 58 height 13
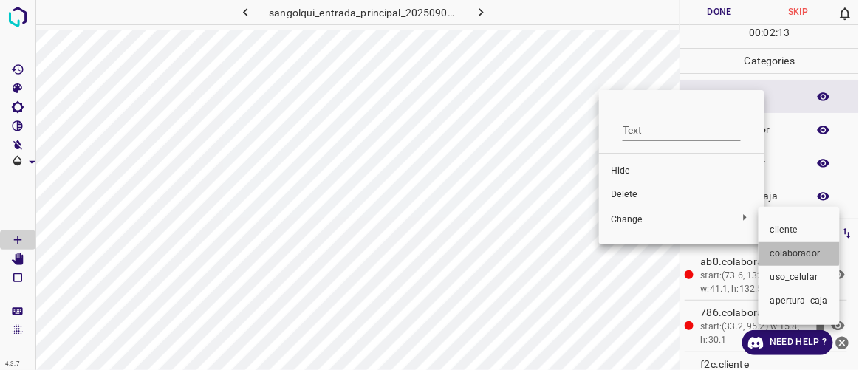
click at [789, 247] on span "colaborador" at bounding box center [799, 253] width 58 height 13
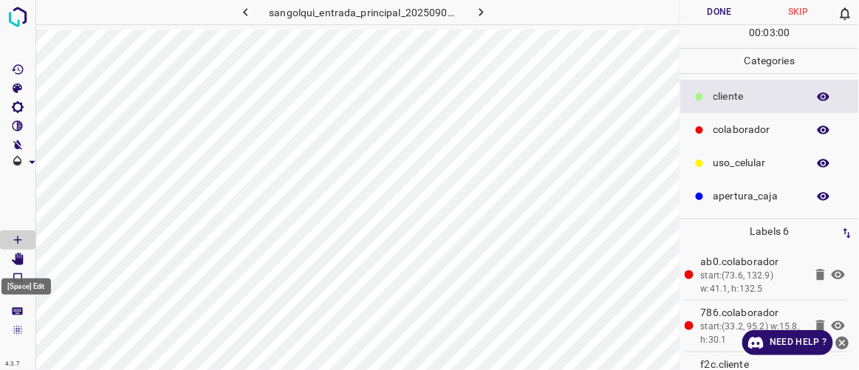
click at [24, 258] on Edit"] "[Space] Edit" at bounding box center [17, 259] width 35 height 19
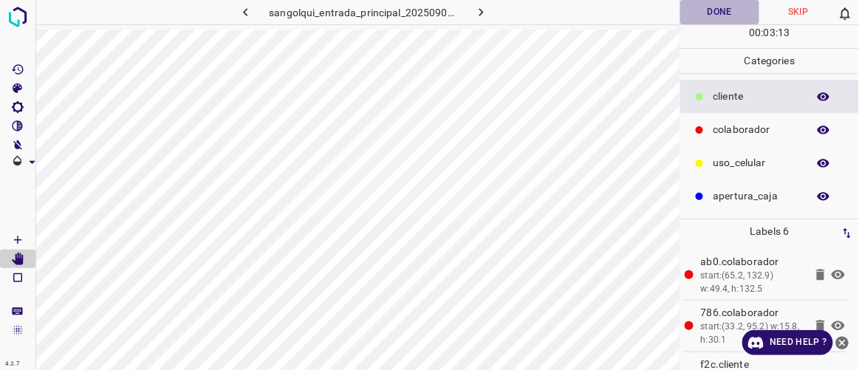
click at [723, 4] on button "Done" at bounding box center [719, 12] width 78 height 24
click at [484, 10] on icon "button" at bounding box center [481, 12] width 16 height 16
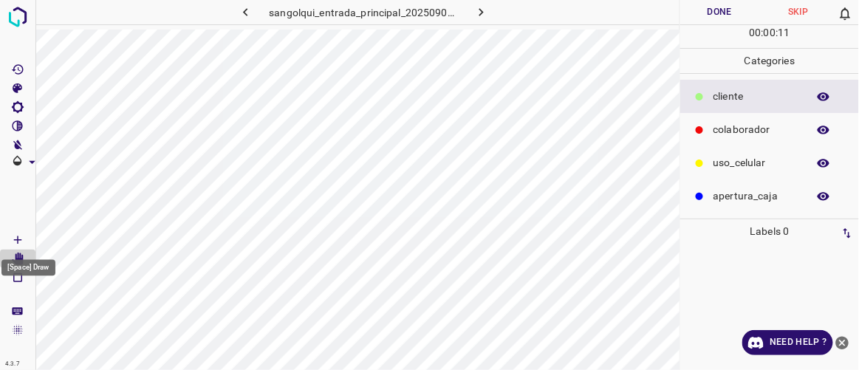
click at [13, 240] on icon "[Space] Draw" at bounding box center [17, 239] width 13 height 13
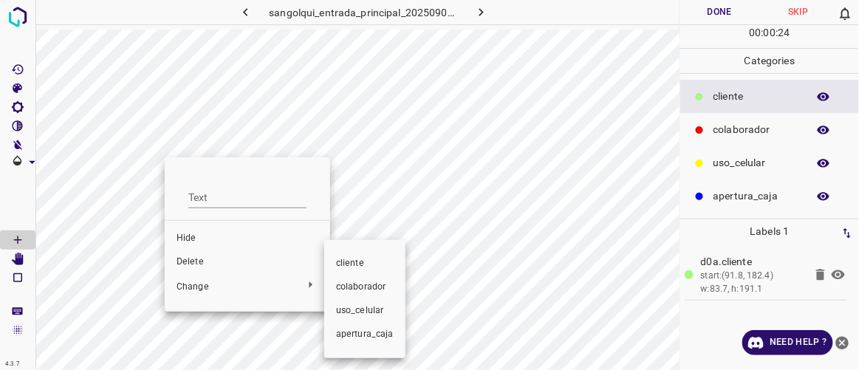
click at [338, 285] on span "colaborador" at bounding box center [365, 287] width 58 height 13
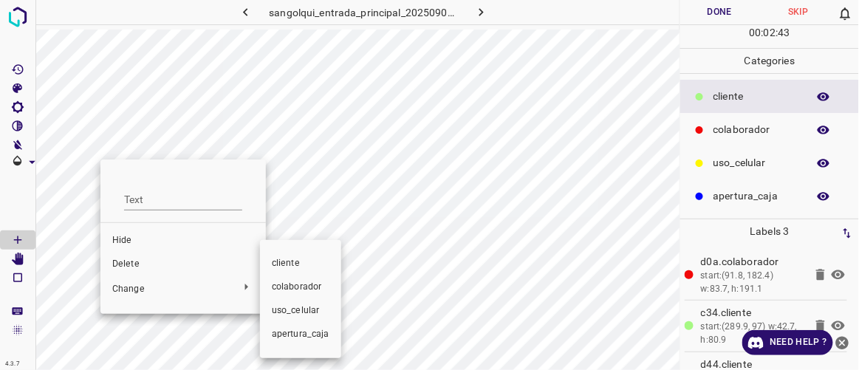
click at [284, 291] on span "colaborador" at bounding box center [301, 287] width 58 height 13
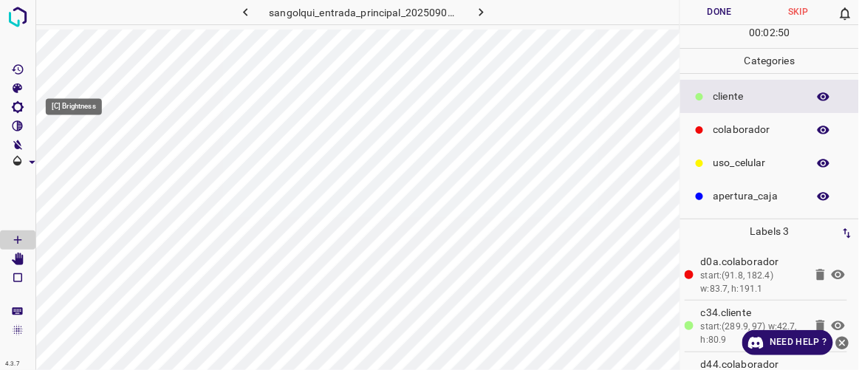
click at [24, 106] on Brightness"] "[C] Brightness" at bounding box center [17, 106] width 35 height 19
drag, startPoint x: 72, startPoint y: 160, endPoint x: 93, endPoint y: 171, distance: 23.5
click at [93, 164] on span at bounding box center [87, 156] width 15 height 15
type input "153"
drag, startPoint x: 91, startPoint y: 161, endPoint x: 78, endPoint y: 160, distance: 12.6
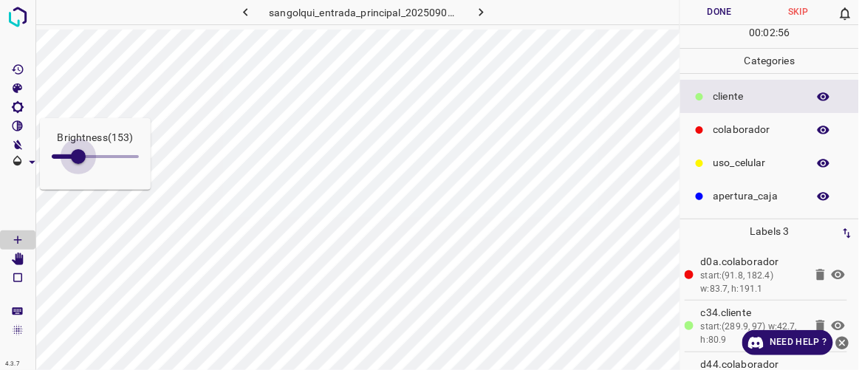
click at [78, 160] on span at bounding box center [78, 156] width 15 height 15
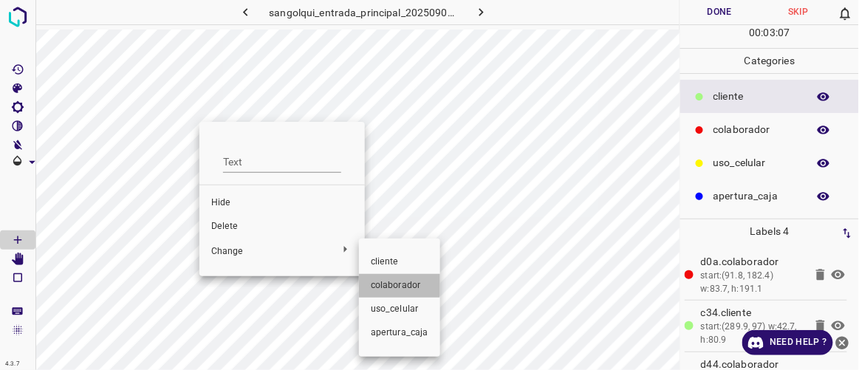
click at [374, 276] on li "colaborador" at bounding box center [399, 286] width 81 height 24
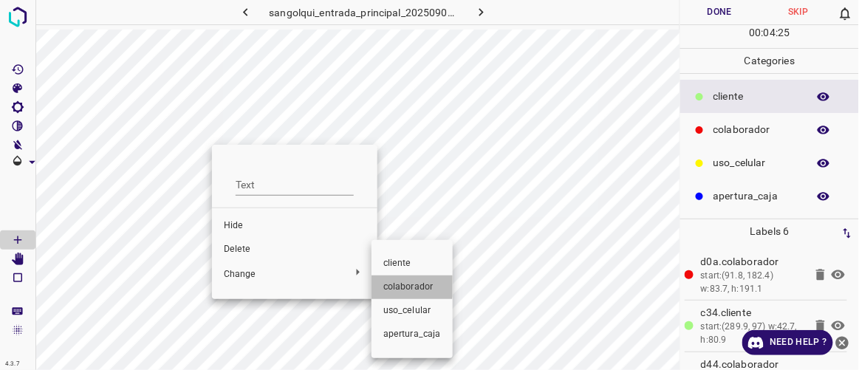
click at [383, 283] on span "colaborador" at bounding box center [412, 287] width 58 height 13
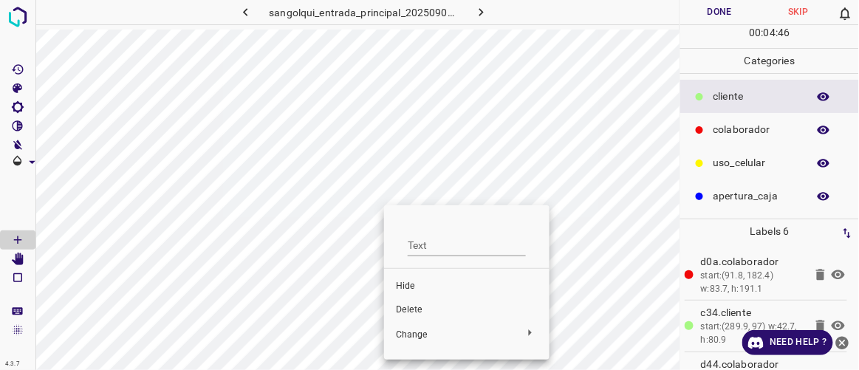
click at [706, 7] on div at bounding box center [429, 185] width 859 height 370
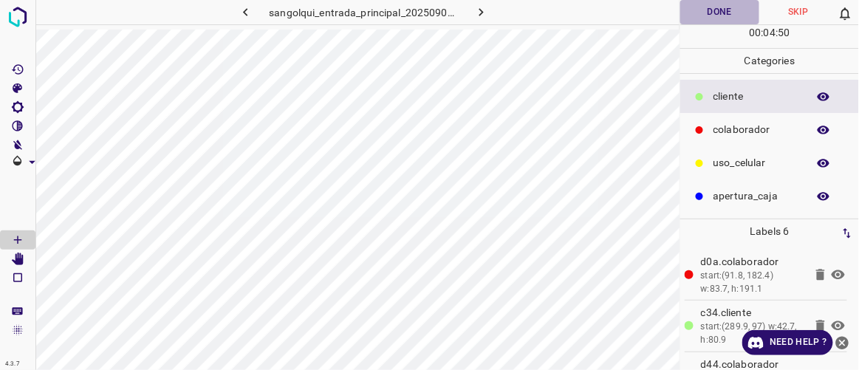
click at [714, 16] on button "Done" at bounding box center [719, 12] width 78 height 24
click at [22, 256] on icon "[Space] Edit" at bounding box center [18, 259] width 12 height 13
click at [487, 8] on icon "button" at bounding box center [481, 12] width 16 height 16
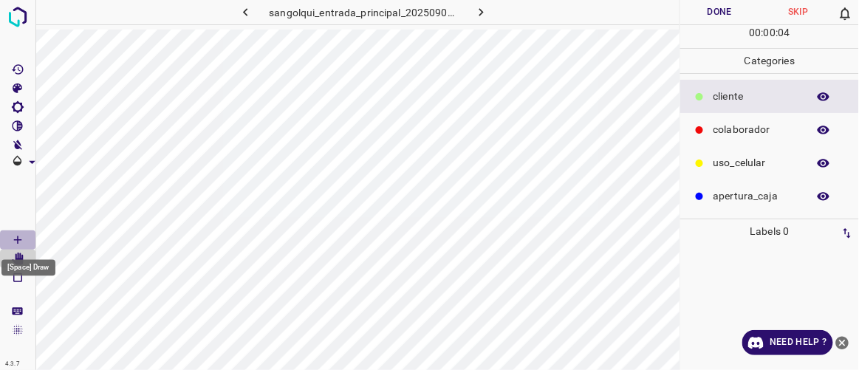
click at [24, 240] on Draw"] "[Space] Draw" at bounding box center [17, 239] width 35 height 19
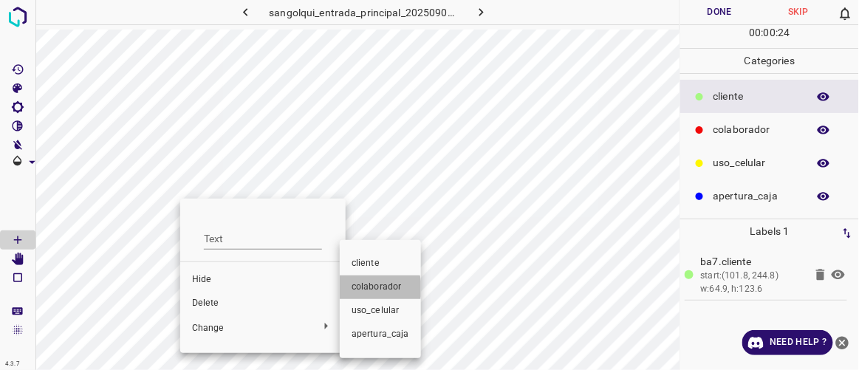
click at [366, 289] on span "colaborador" at bounding box center [380, 287] width 58 height 13
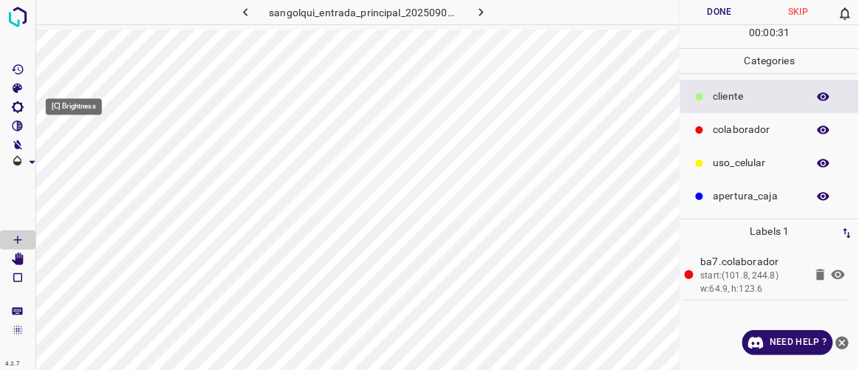
click at [18, 109] on icon "[C] Brightness" at bounding box center [17, 106] width 13 height 13
type input "165"
drag, startPoint x: 69, startPoint y: 157, endPoint x: 80, endPoint y: 163, distance: 12.6
click at [80, 163] on span at bounding box center [80, 156] width 15 height 15
click at [19, 107] on icon "[C] Brightness" at bounding box center [17, 106] width 13 height 13
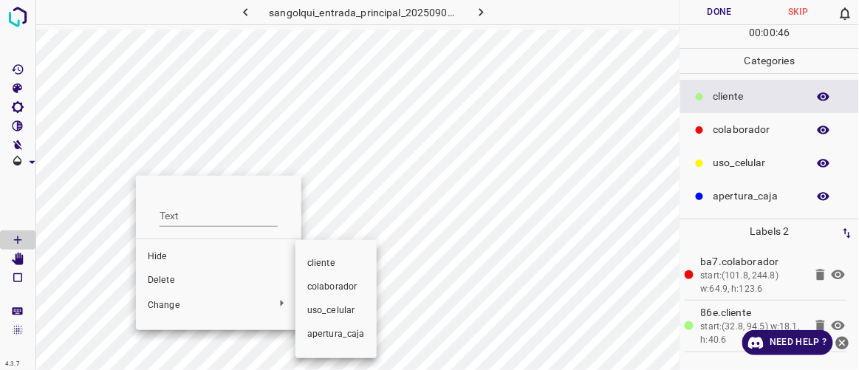
click at [329, 282] on span "colaborador" at bounding box center [336, 287] width 58 height 13
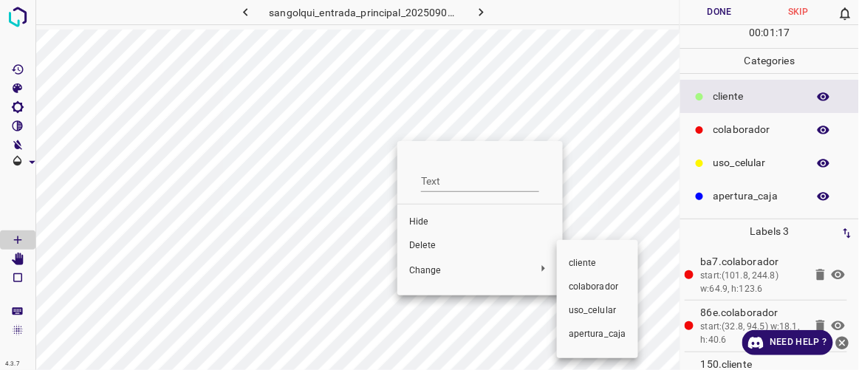
click at [576, 283] on span "colaborador" at bounding box center [598, 287] width 58 height 13
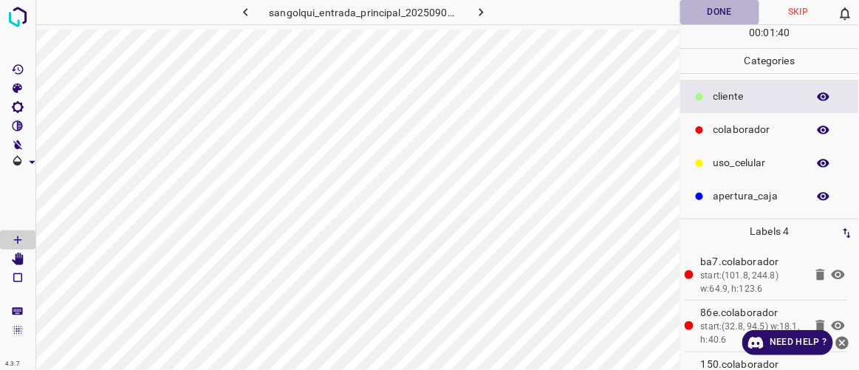
click at [712, 13] on button "Done" at bounding box center [719, 12] width 78 height 24
click at [482, 13] on icon "button" at bounding box center [481, 12] width 4 height 8
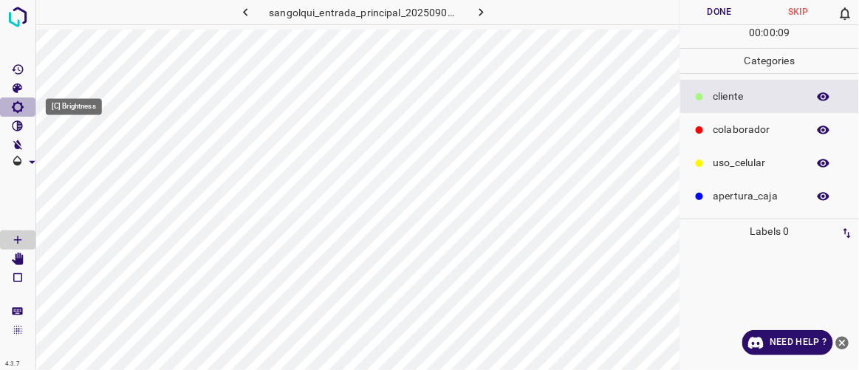
click at [20, 103] on icon "[C] Brightness" at bounding box center [18, 107] width 12 height 12
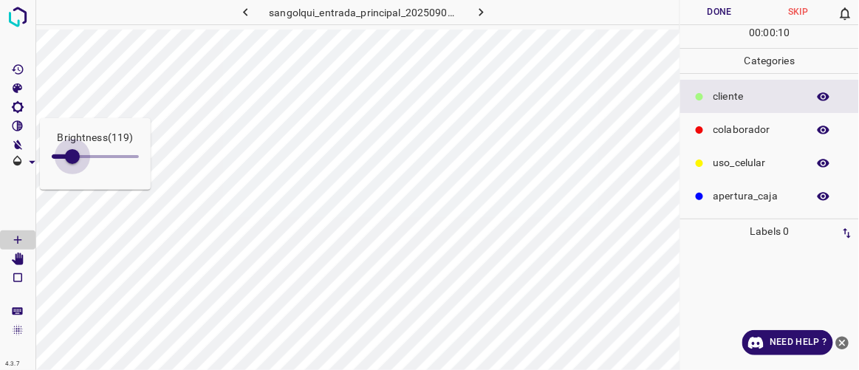
type input "131"
click at [75, 160] on span at bounding box center [74, 156] width 15 height 15
click at [19, 100] on icon "[C] Brightness" at bounding box center [17, 106] width 13 height 13
click at [20, 107] on icon "[C] Brightness" at bounding box center [17, 106] width 13 height 13
type input "182"
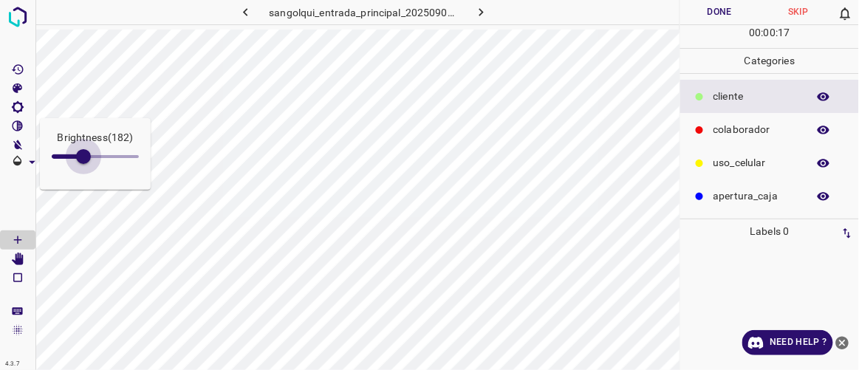
click at [83, 161] on span at bounding box center [83, 156] width 15 height 15
click at [24, 106] on icon "[C] Brightness" at bounding box center [17, 106] width 13 height 13
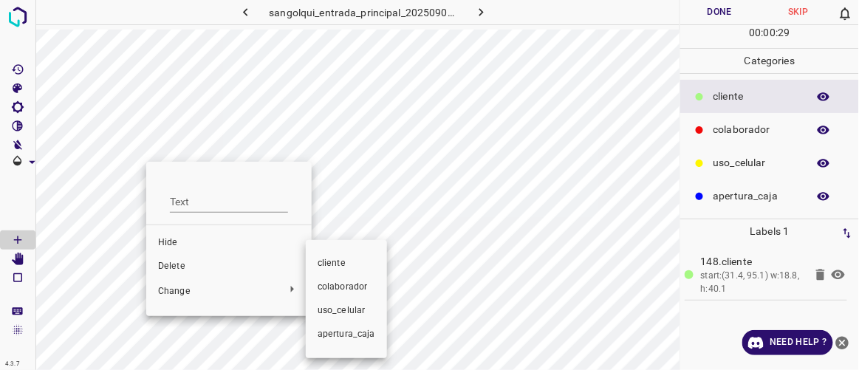
click at [335, 289] on span "colaborador" at bounding box center [347, 287] width 58 height 13
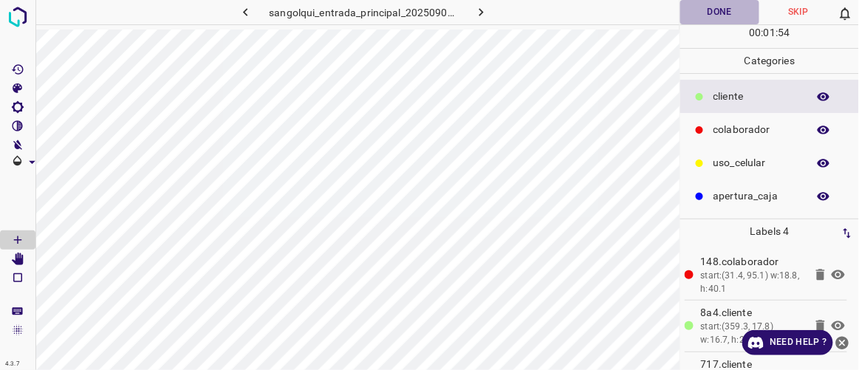
click at [726, 14] on button "Done" at bounding box center [719, 12] width 78 height 24
click at [485, 8] on icon "button" at bounding box center [481, 12] width 16 height 16
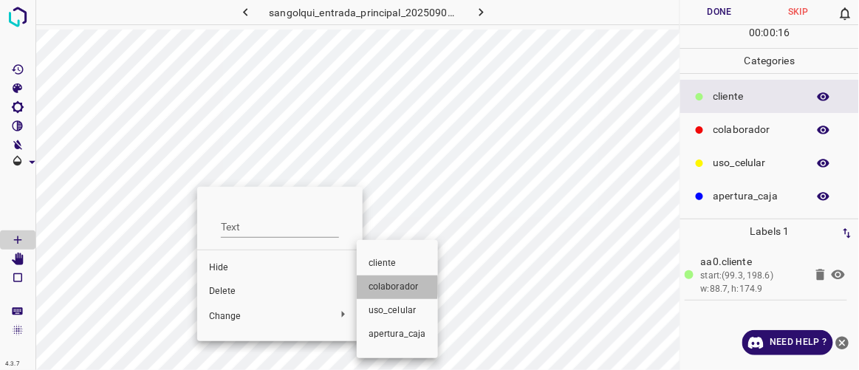
click at [375, 286] on span "colaborador" at bounding box center [397, 287] width 58 height 13
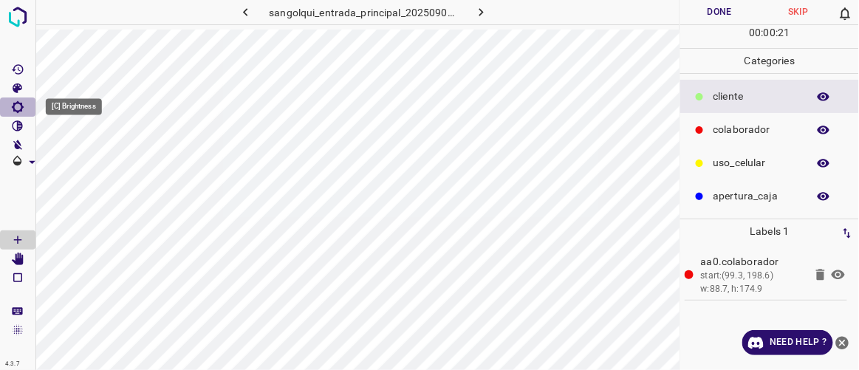
click at [18, 104] on icon "[C] Brightness" at bounding box center [17, 106] width 13 height 13
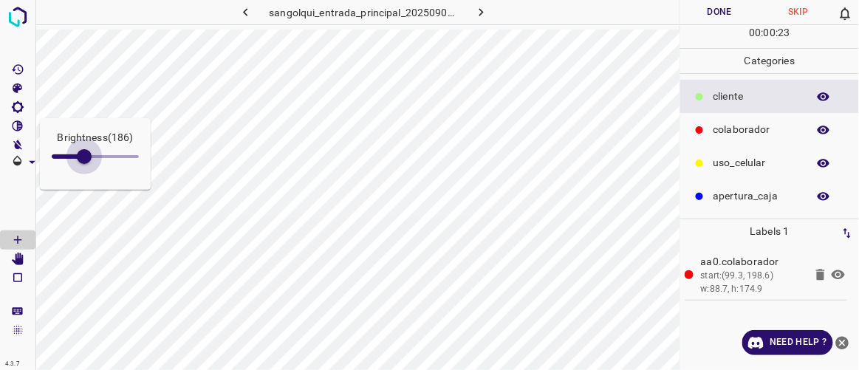
type input "191"
drag, startPoint x: 76, startPoint y: 158, endPoint x: 85, endPoint y: 163, distance: 10.3
click at [85, 163] on span at bounding box center [85, 156] width 15 height 15
click at [19, 109] on icon "[C] Brightness" at bounding box center [17, 106] width 13 height 13
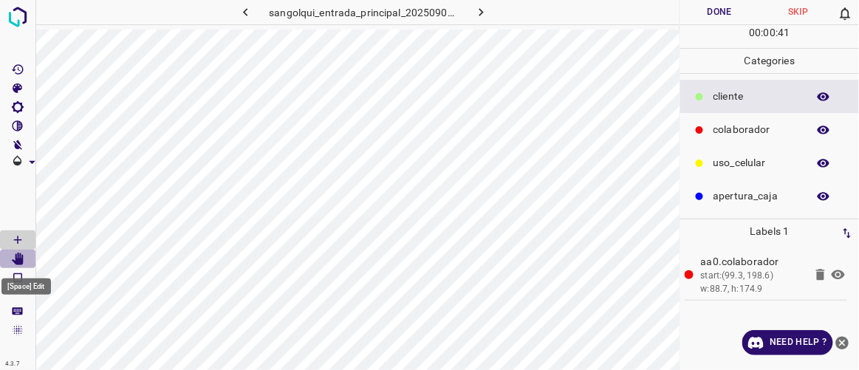
click at [18, 255] on icon "[Space] Edit" at bounding box center [18, 259] width 12 height 13
click at [22, 236] on icon "[Space] Draw" at bounding box center [17, 239] width 13 height 13
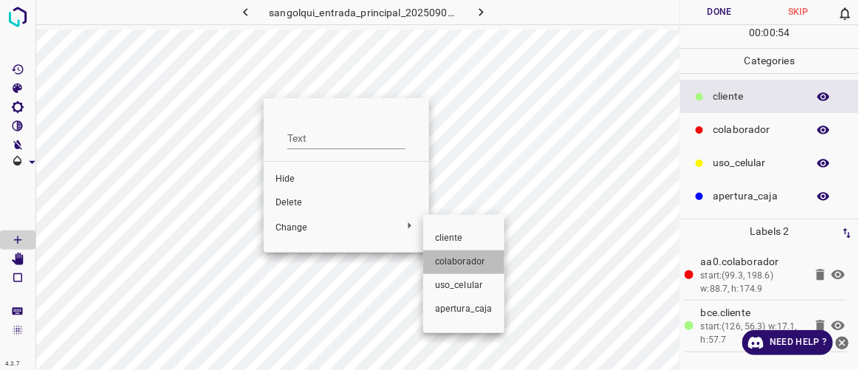
click at [442, 259] on span "colaborador" at bounding box center [464, 261] width 58 height 13
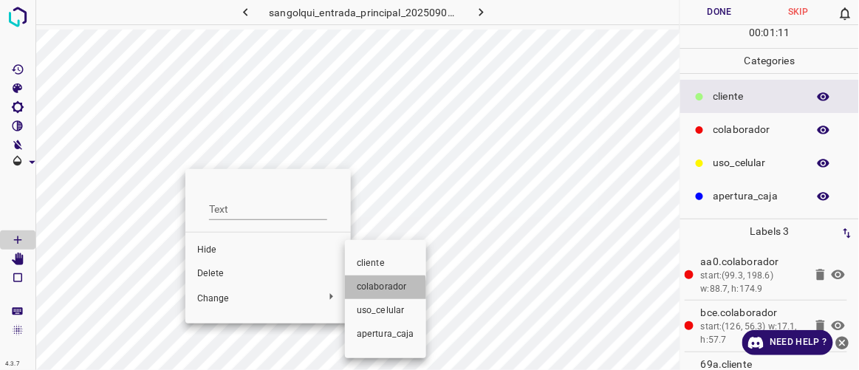
click at [357, 290] on span "colaborador" at bounding box center [386, 287] width 58 height 13
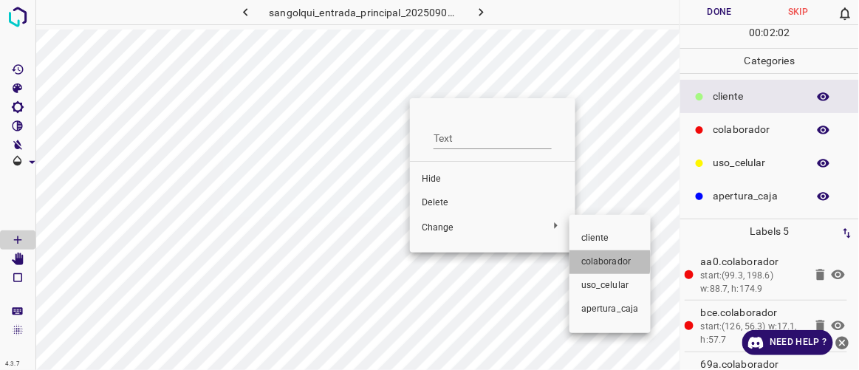
click at [600, 261] on span "colaborador" at bounding box center [610, 261] width 58 height 13
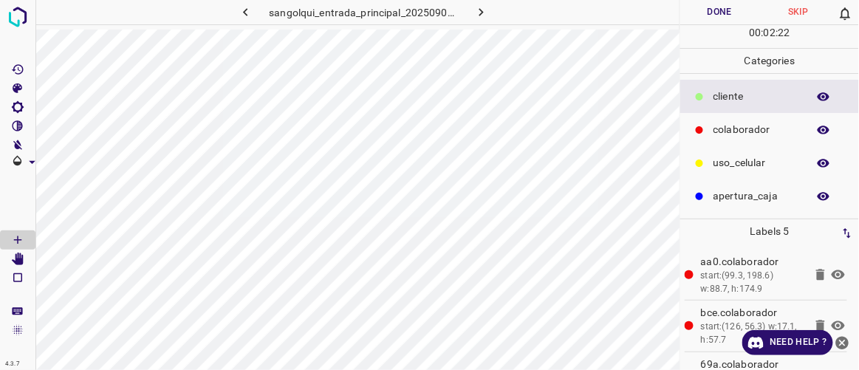
click at [703, 16] on button "Done" at bounding box center [719, 12] width 78 height 24
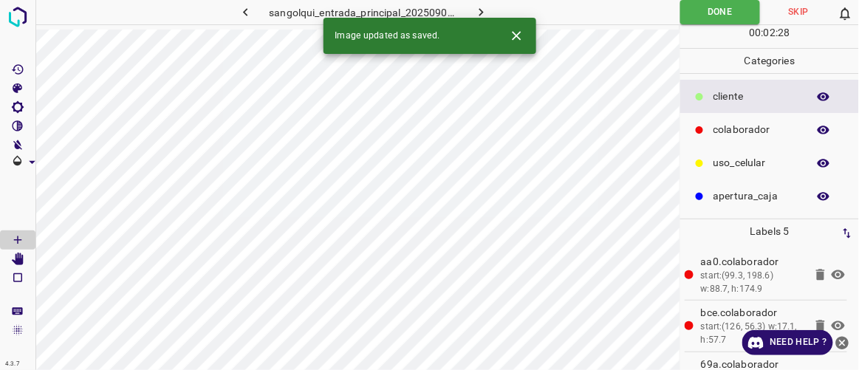
click at [480, 4] on icon "button" at bounding box center [481, 12] width 16 height 16
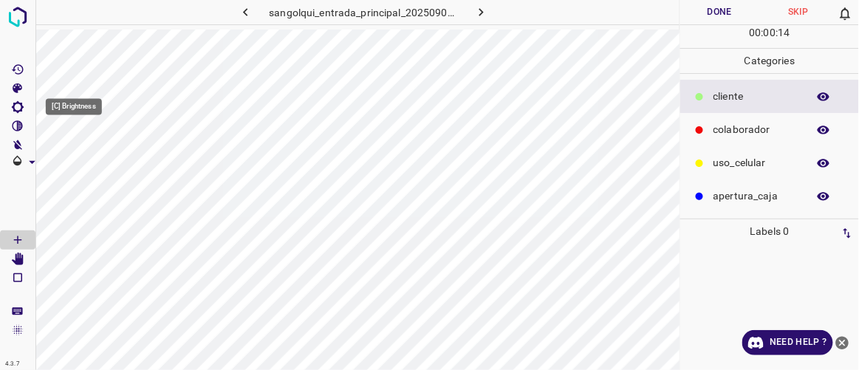
click at [18, 109] on icon "[C] Brightness" at bounding box center [17, 106] width 13 height 13
type input "195"
drag, startPoint x: 66, startPoint y: 159, endPoint x: 86, endPoint y: 166, distance: 20.6
click at [86, 164] on span at bounding box center [85, 156] width 15 height 15
click at [20, 109] on icon "[C] Brightness" at bounding box center [18, 107] width 12 height 12
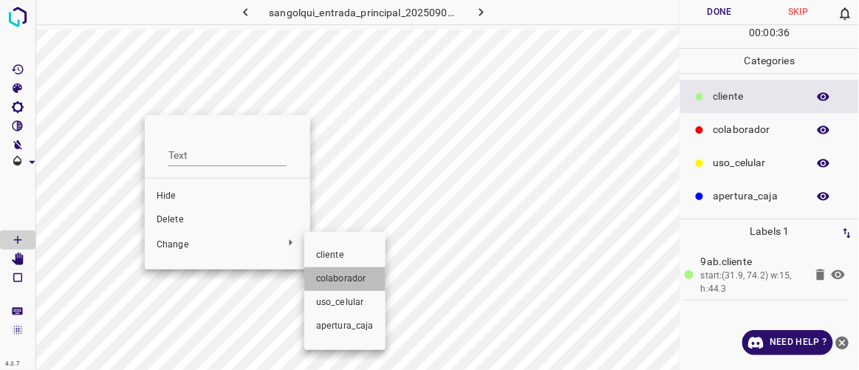
click at [352, 275] on span "colaborador" at bounding box center [345, 278] width 58 height 13
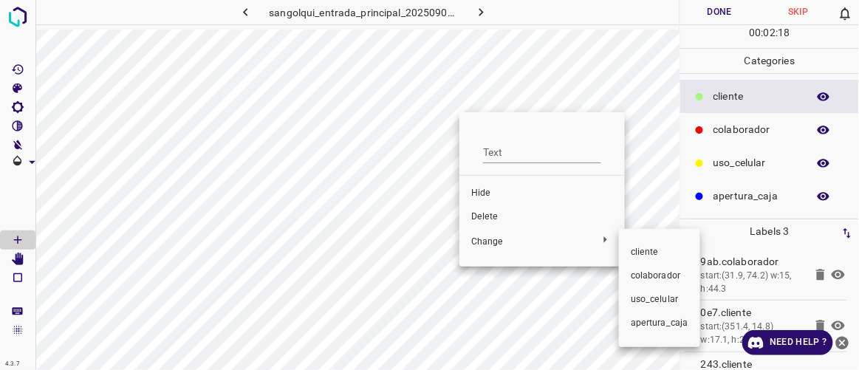
click at [637, 267] on li "colaborador" at bounding box center [659, 276] width 81 height 24
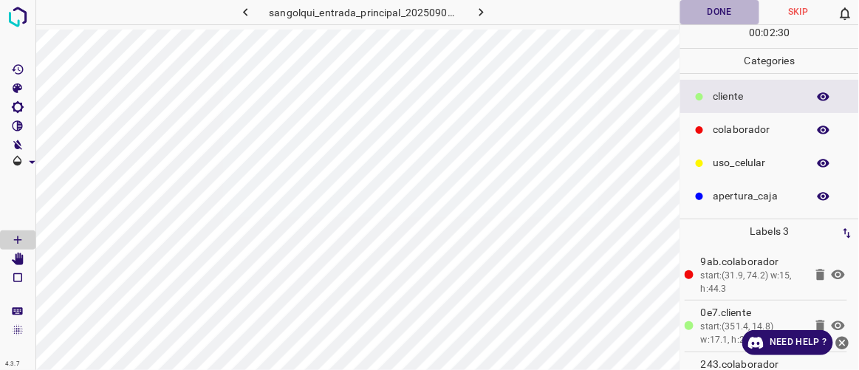
click at [706, 13] on button "Done" at bounding box center [719, 12] width 78 height 24
click at [727, 18] on button "Done" at bounding box center [720, 12] width 80 height 24
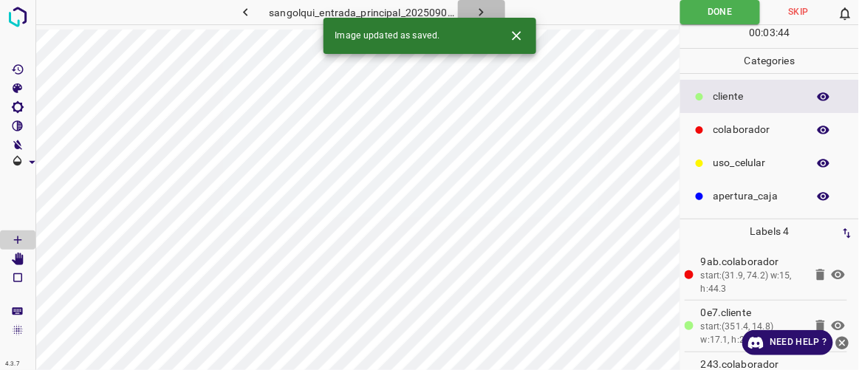
click at [492, 7] on button "button" at bounding box center [481, 12] width 47 height 24
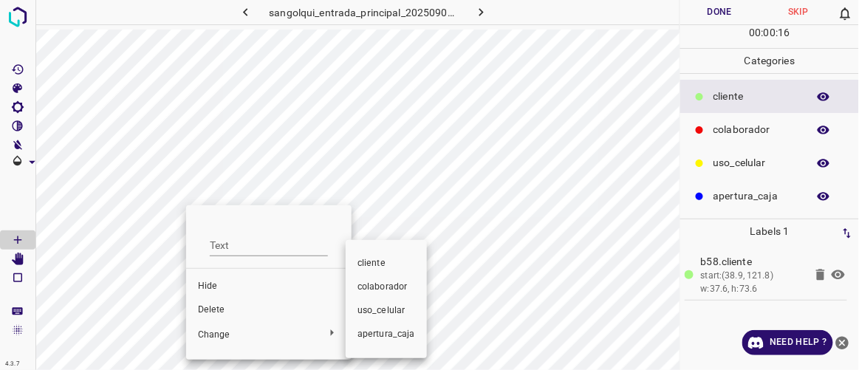
click at [374, 289] on span "colaborador" at bounding box center [386, 287] width 58 height 13
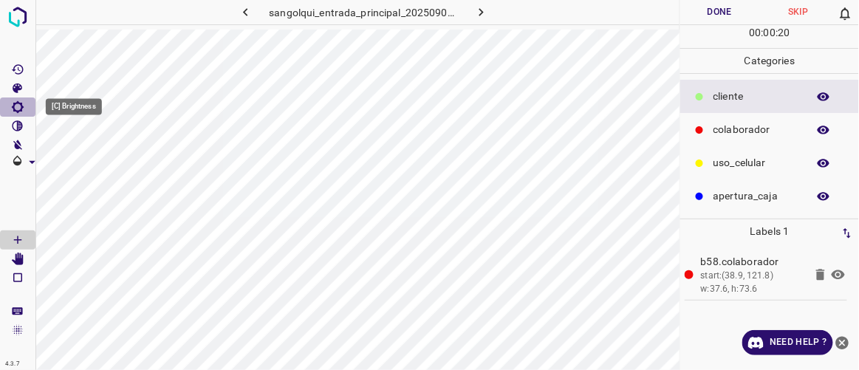
click at [15, 105] on icon "[C] Brightness" at bounding box center [17, 106] width 13 height 13
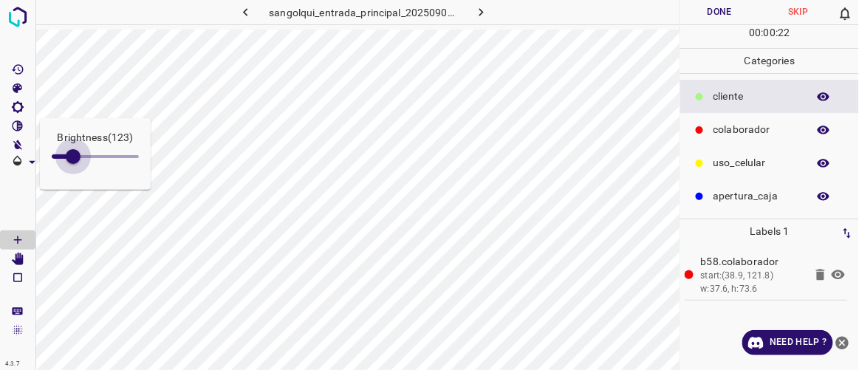
type input "153"
drag, startPoint x: 64, startPoint y: 155, endPoint x: 78, endPoint y: 165, distance: 17.0
click at [78, 164] on span at bounding box center [78, 156] width 15 height 15
click at [19, 106] on icon "[C] Brightness" at bounding box center [17, 106] width 13 height 13
click at [22, 103] on icon "[C] Brightness" at bounding box center [17, 106] width 13 height 13
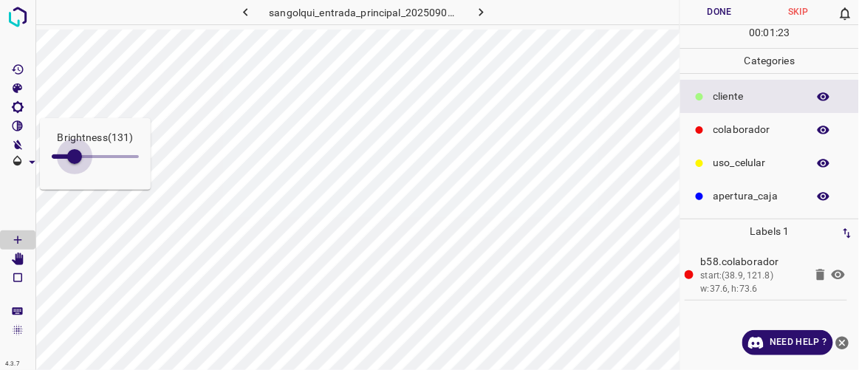
type input "195"
drag, startPoint x: 75, startPoint y: 155, endPoint x: 86, endPoint y: 162, distance: 13.3
click at [86, 162] on span at bounding box center [85, 156] width 15 height 15
click at [21, 108] on icon "[C] Brightness" at bounding box center [18, 107] width 12 height 12
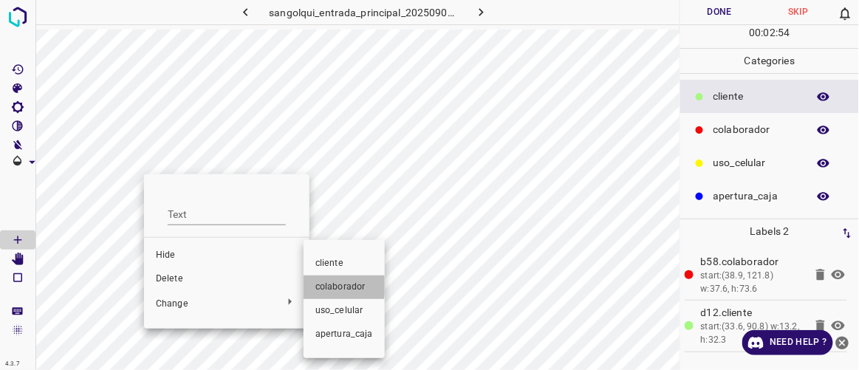
click at [330, 287] on span "colaborador" at bounding box center [344, 287] width 58 height 13
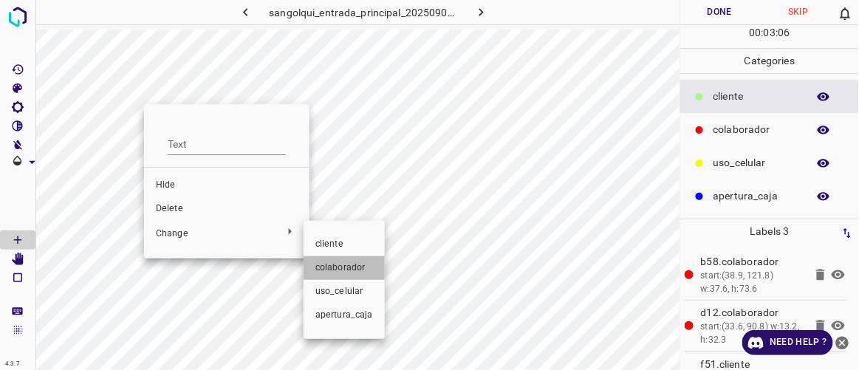
click at [339, 267] on span "colaborador" at bounding box center [344, 267] width 58 height 13
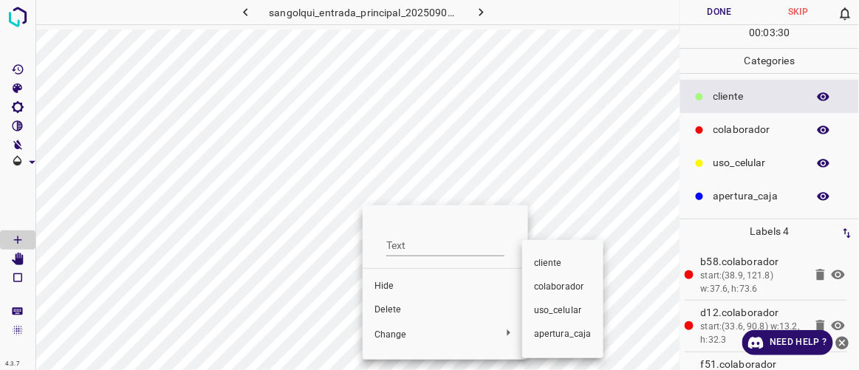
click at [540, 289] on span "colaborador" at bounding box center [563, 287] width 58 height 13
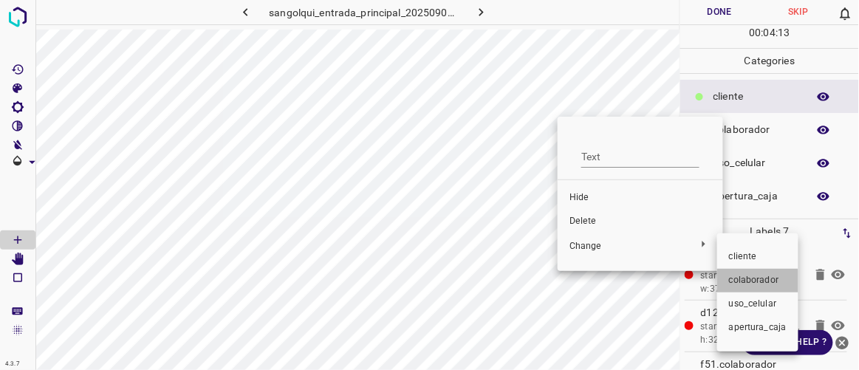
click at [752, 284] on span "colaborador" at bounding box center [758, 280] width 58 height 13
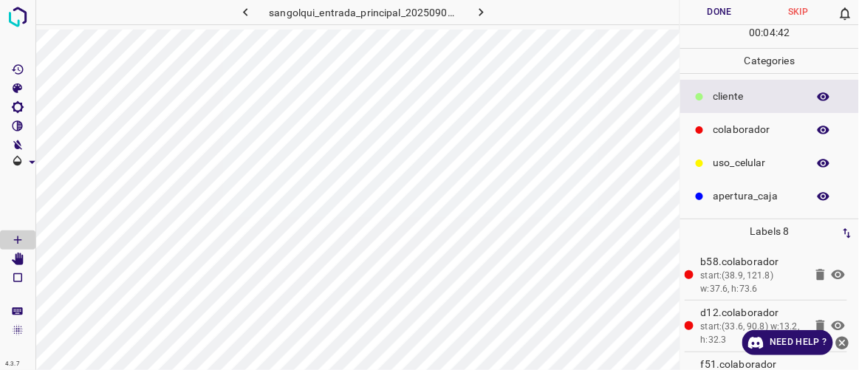
click at [730, 14] on button "Done" at bounding box center [719, 12] width 78 height 24
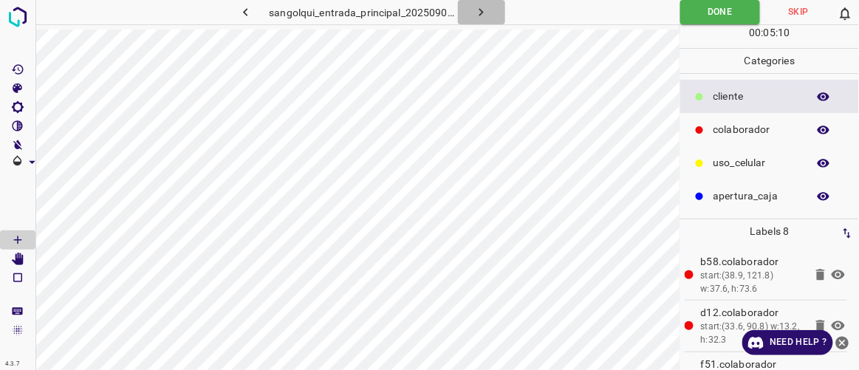
click at [479, 7] on icon "button" at bounding box center [481, 12] width 16 height 16
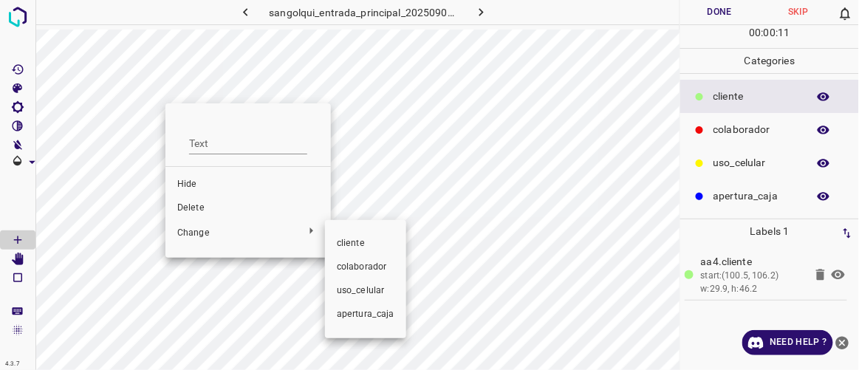
click at [349, 266] on span "colaborador" at bounding box center [366, 267] width 58 height 13
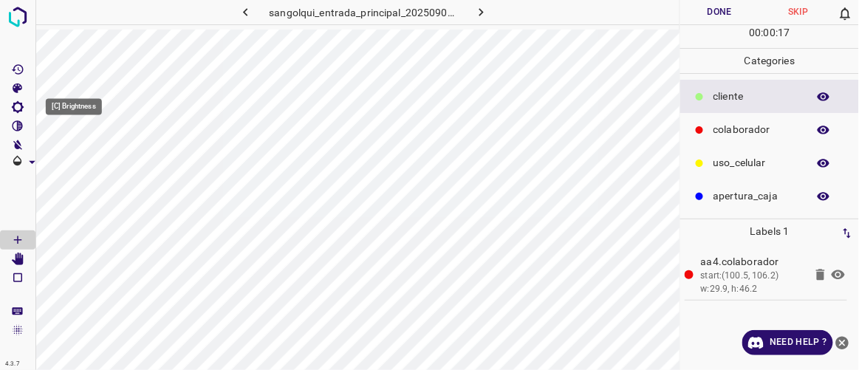
click at [16, 106] on icon "[C] Brightness" at bounding box center [17, 106] width 13 height 13
type input "208"
drag, startPoint x: 70, startPoint y: 151, endPoint x: 88, endPoint y: 160, distance: 19.5
click at [88, 160] on span at bounding box center [87, 156] width 15 height 15
click at [18, 103] on icon "[C] Brightness" at bounding box center [18, 107] width 12 height 12
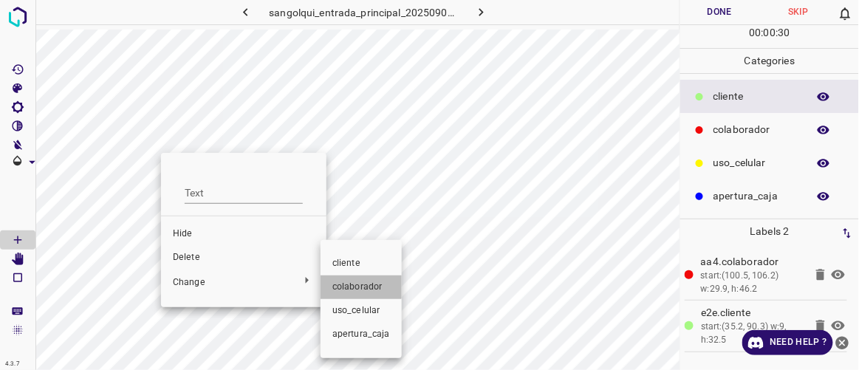
click at [346, 278] on li "colaborador" at bounding box center [360, 287] width 81 height 24
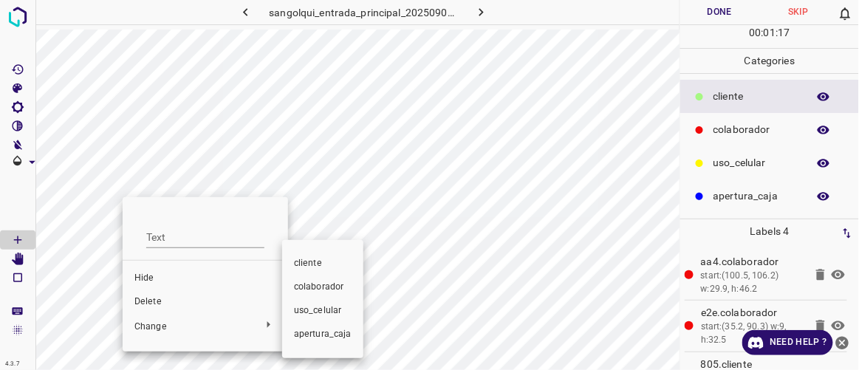
click at [156, 301] on div at bounding box center [429, 185] width 859 height 370
click at [145, 303] on div at bounding box center [429, 185] width 859 height 370
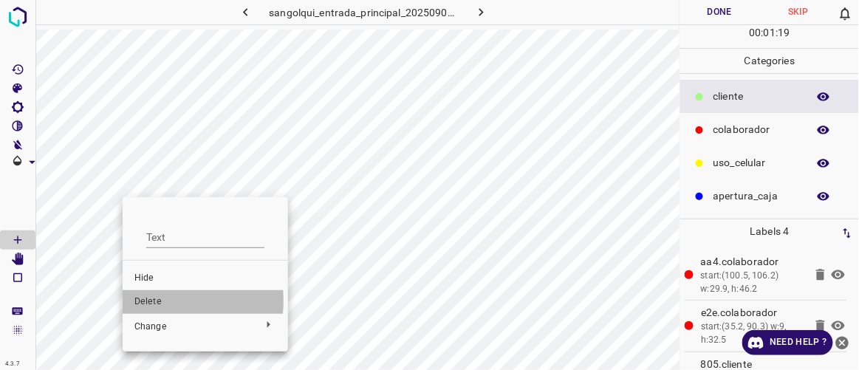
click at [144, 301] on span "Delete" at bounding box center [205, 301] width 142 height 13
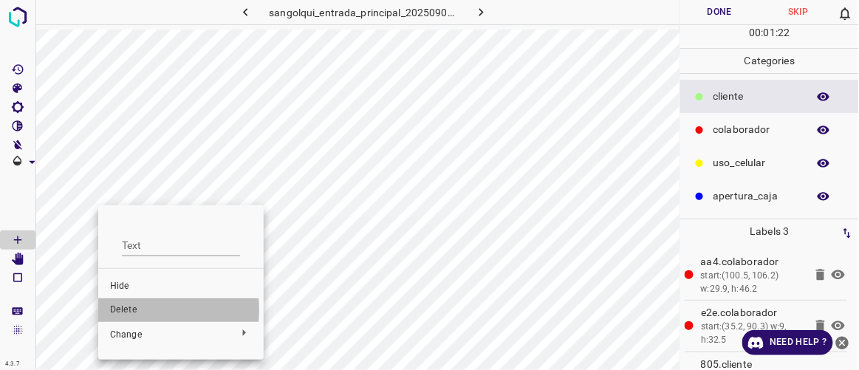
click at [128, 310] on span "Delete" at bounding box center [181, 309] width 142 height 13
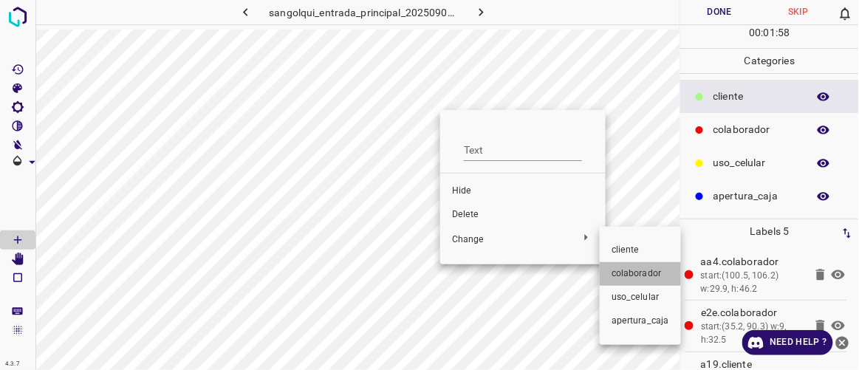
click at [627, 270] on span "colaborador" at bounding box center [640, 273] width 58 height 13
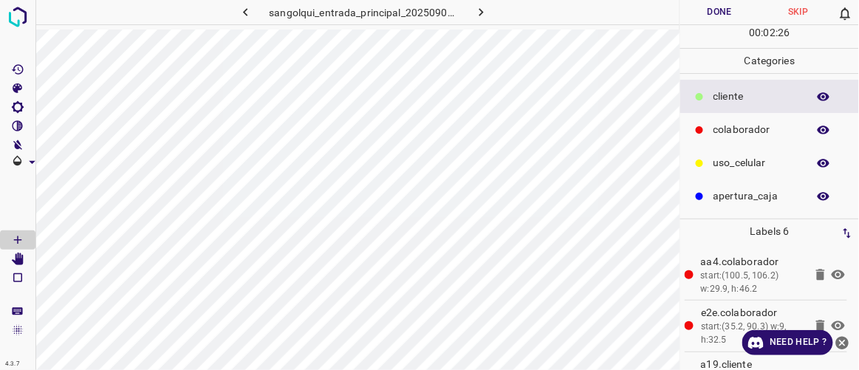
click at [727, 16] on button "Done" at bounding box center [719, 12] width 78 height 24
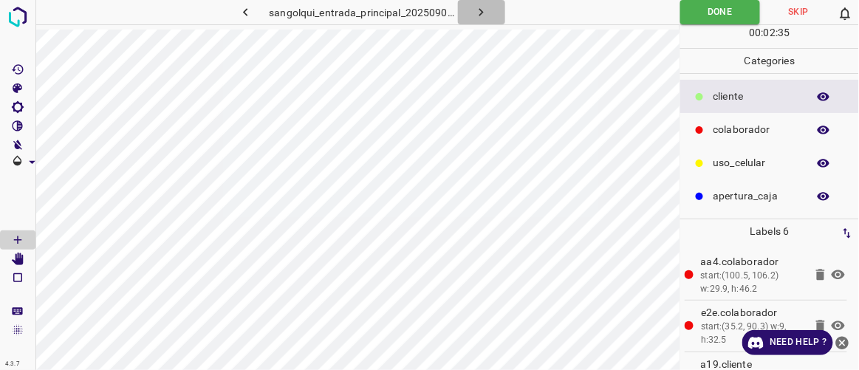
click at [488, 10] on icon "button" at bounding box center [481, 12] width 16 height 16
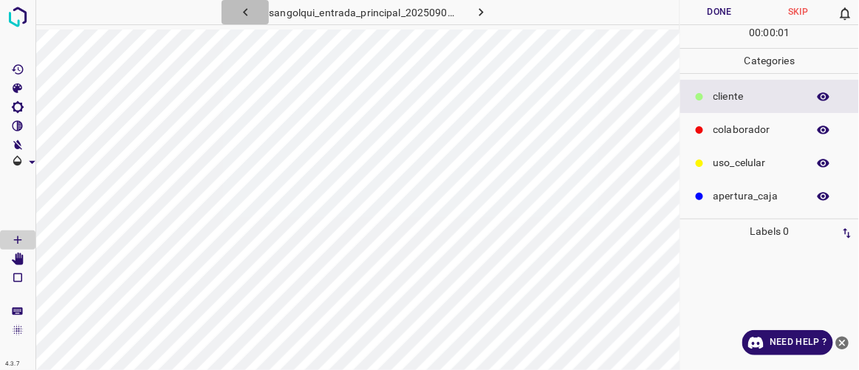
click at [247, 13] on icon "button" at bounding box center [246, 12] width 16 height 16
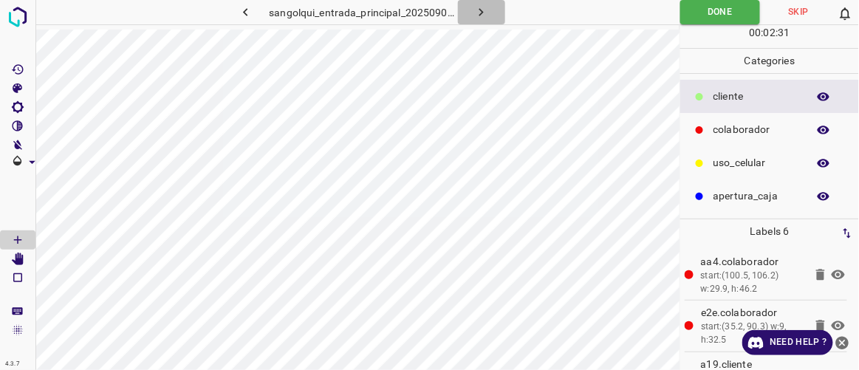
click at [480, 14] on icon "button" at bounding box center [481, 12] width 4 height 8
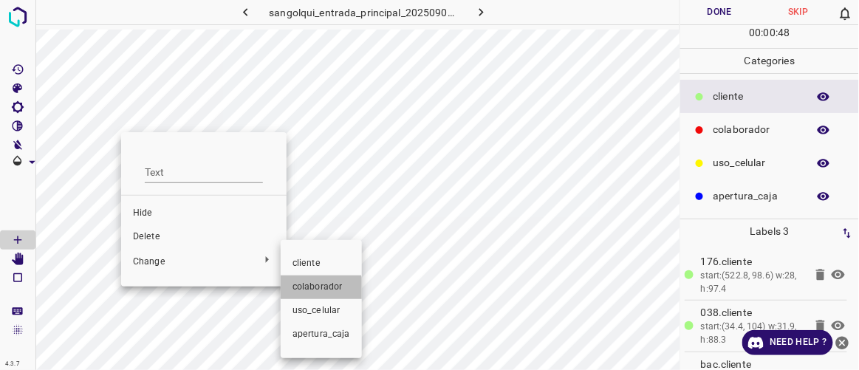
click at [309, 292] on span "colaborador" at bounding box center [321, 287] width 58 height 13
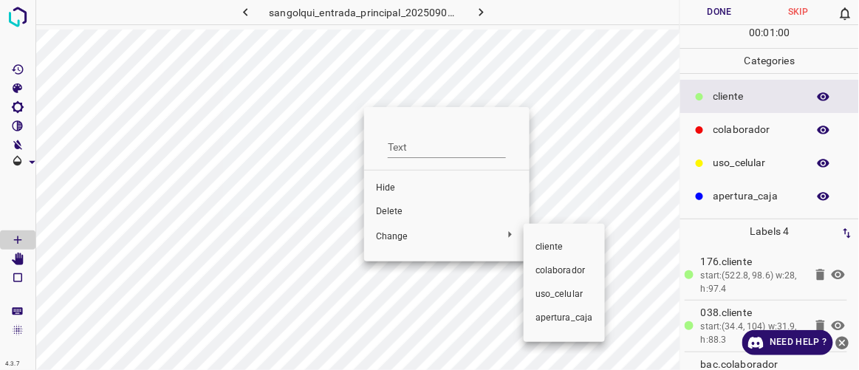
click at [543, 272] on span "colaborador" at bounding box center [564, 270] width 58 height 13
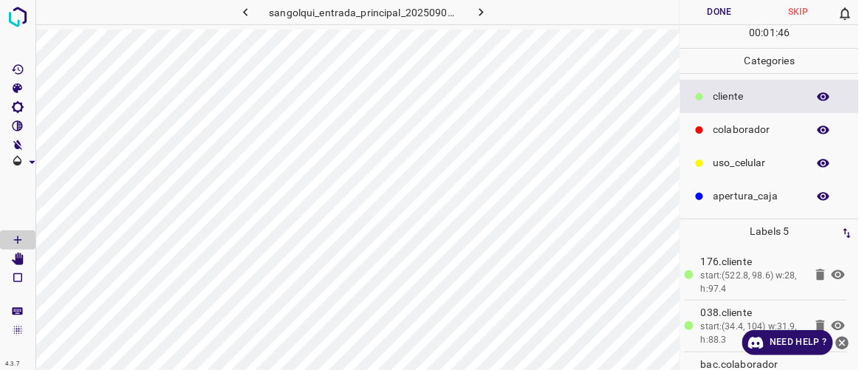
click at [731, 10] on button "Done" at bounding box center [719, 12] width 78 height 24
click at [482, 12] on icon "button" at bounding box center [481, 12] width 4 height 8
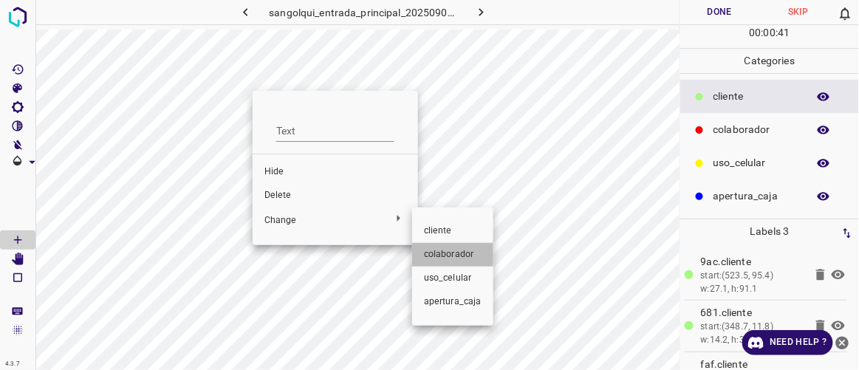
click at [445, 252] on span "colaborador" at bounding box center [453, 254] width 58 height 13
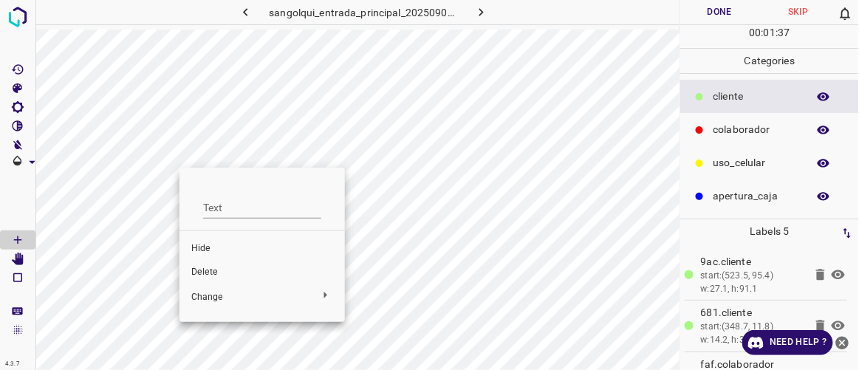
click at [227, 273] on span "Delete" at bounding box center [262, 272] width 142 height 13
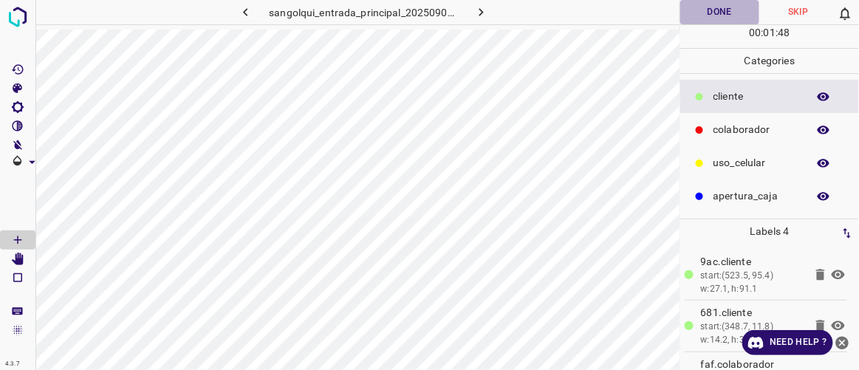
click at [733, 22] on button "Done" at bounding box center [719, 12] width 78 height 24
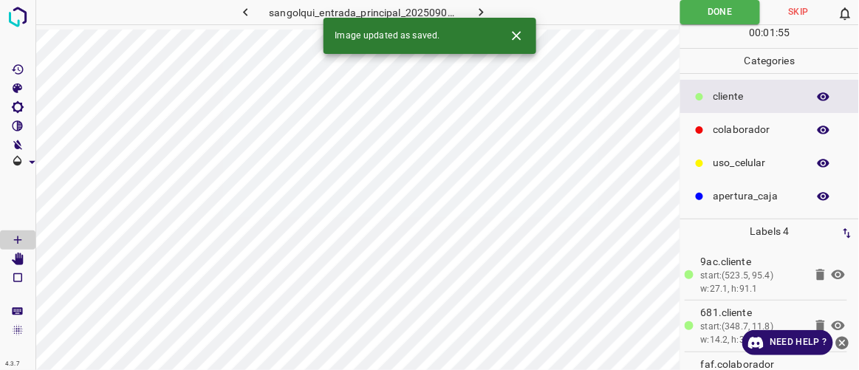
click at [481, 13] on icon "button" at bounding box center [481, 12] width 4 height 8
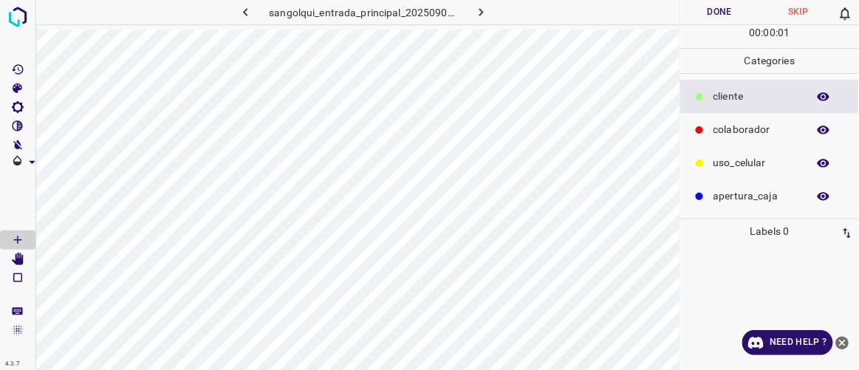
click at [245, 16] on icon "button" at bounding box center [246, 12] width 16 height 16
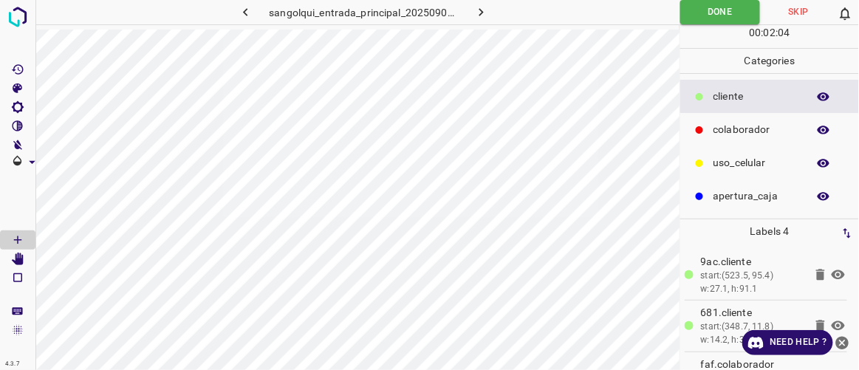
click at [482, 16] on icon "button" at bounding box center [481, 12] width 16 height 16
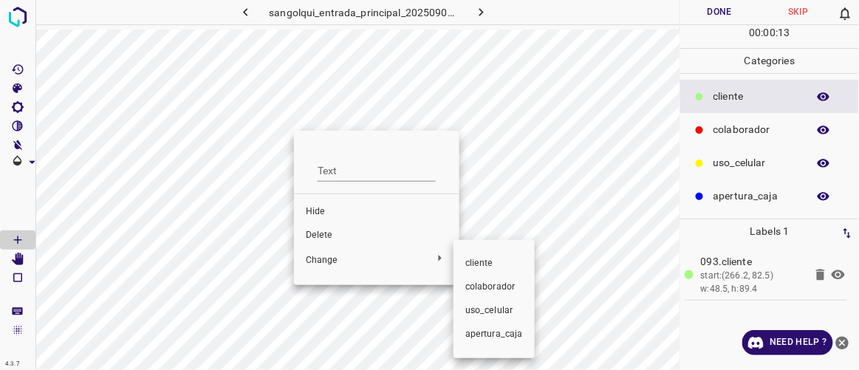
click at [479, 287] on span "colaborador" at bounding box center [494, 287] width 58 height 13
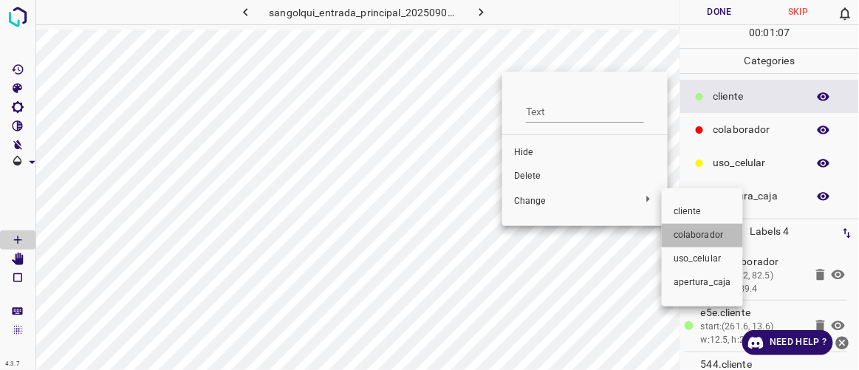
click at [688, 231] on span "colaborador" at bounding box center [702, 235] width 58 height 13
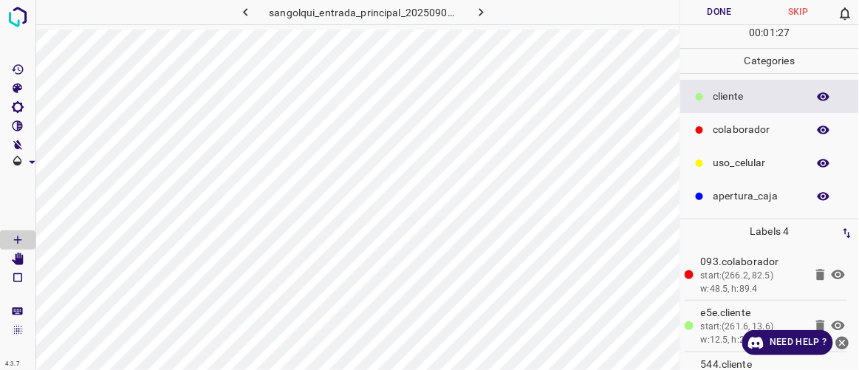
click at [713, 13] on button "Done" at bounding box center [719, 12] width 78 height 24
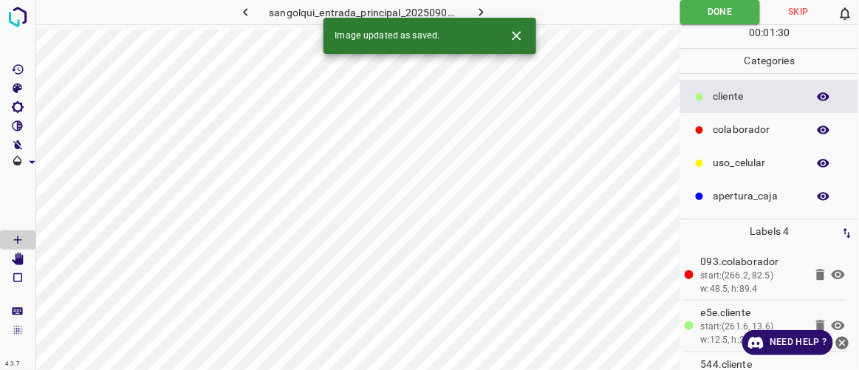
click at [490, 7] on button "button" at bounding box center [481, 12] width 47 height 24
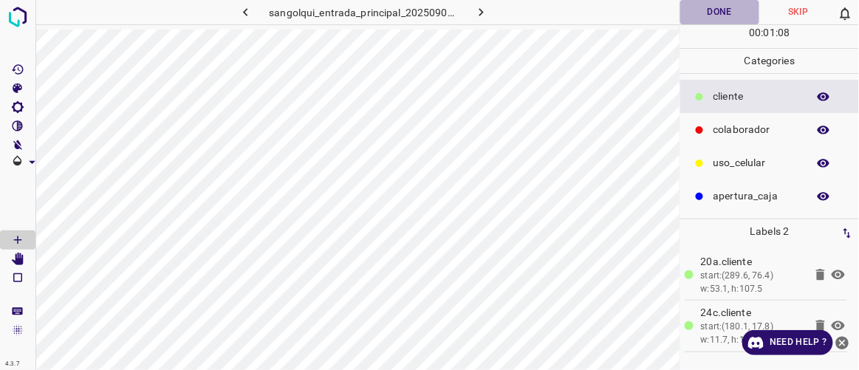
click at [720, 15] on button "Done" at bounding box center [719, 12] width 78 height 24
click at [479, 12] on icon "button" at bounding box center [481, 12] width 16 height 16
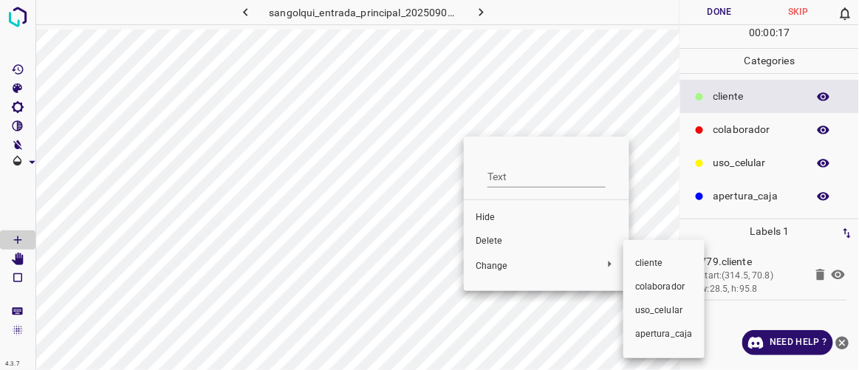
click at [645, 284] on span "colaborador" at bounding box center [664, 287] width 58 height 13
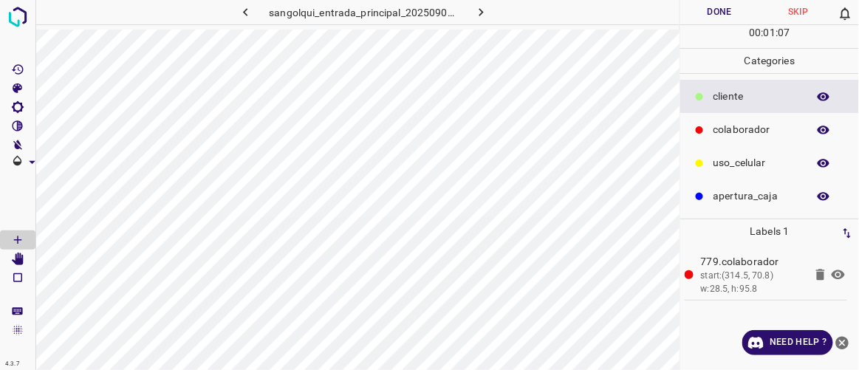
click at [733, 12] on button "Done" at bounding box center [719, 12] width 78 height 24
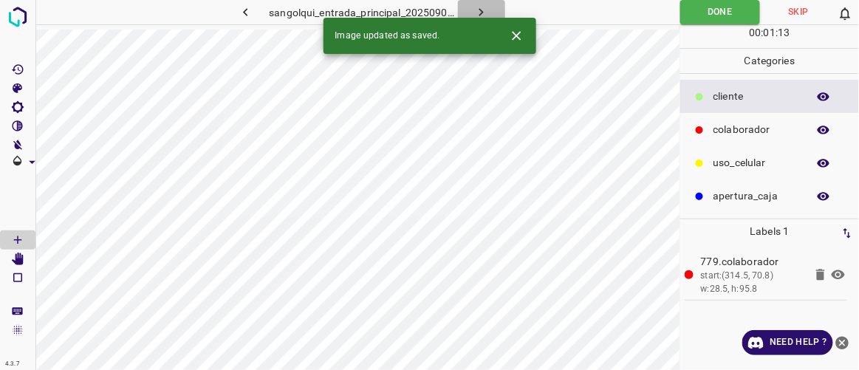
click at [488, 12] on icon "button" at bounding box center [481, 12] width 16 height 16
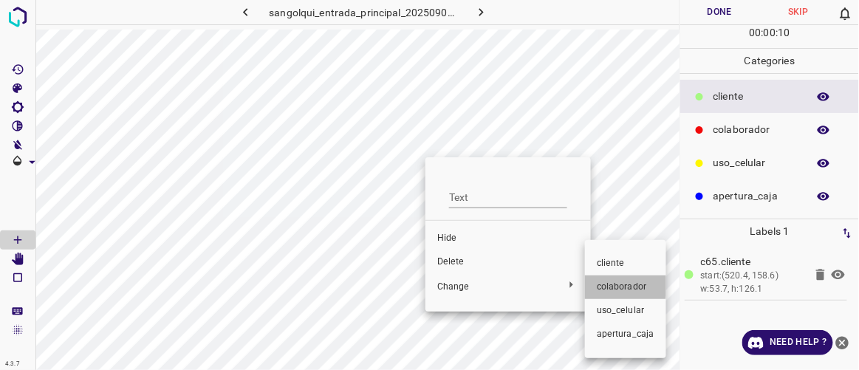
click at [614, 285] on span "colaborador" at bounding box center [626, 287] width 58 height 13
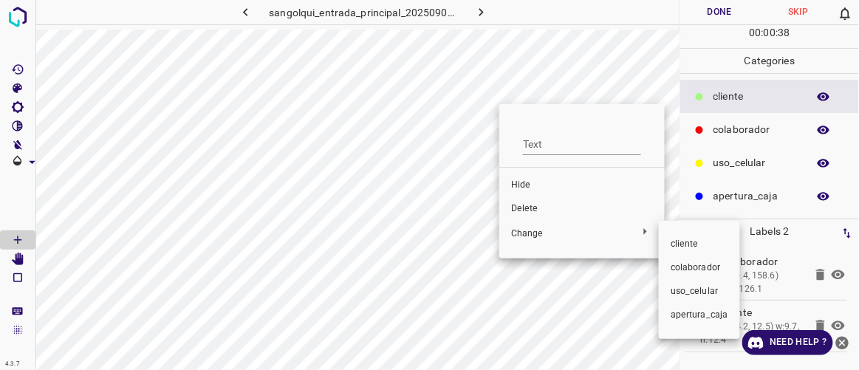
click at [675, 268] on span "colaborador" at bounding box center [699, 267] width 58 height 13
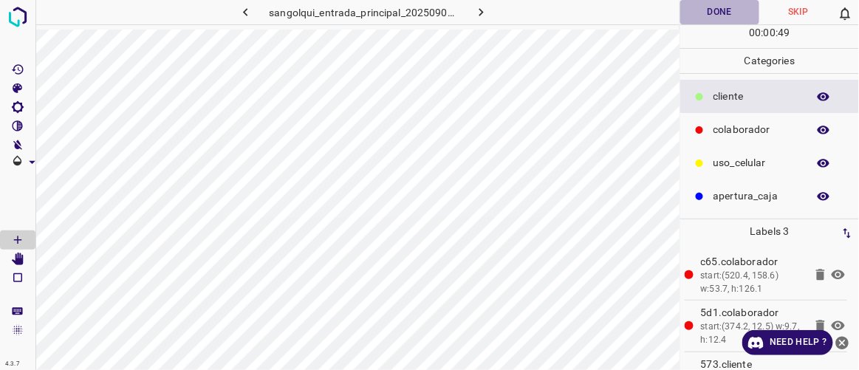
click at [734, 8] on button "Done" at bounding box center [719, 12] width 78 height 24
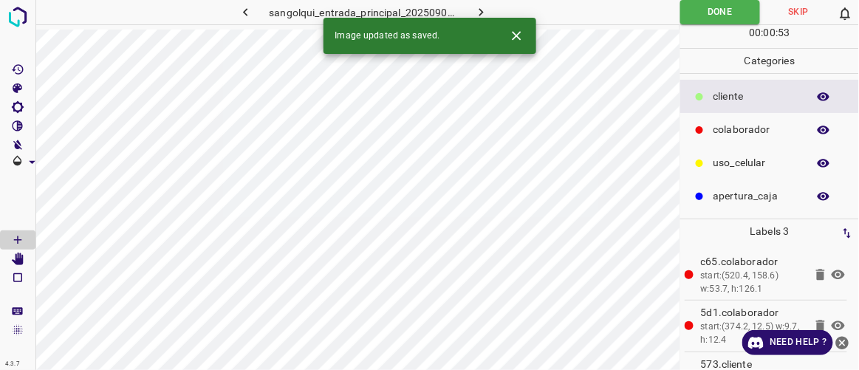
click at [482, 10] on icon "button" at bounding box center [481, 12] width 16 height 16
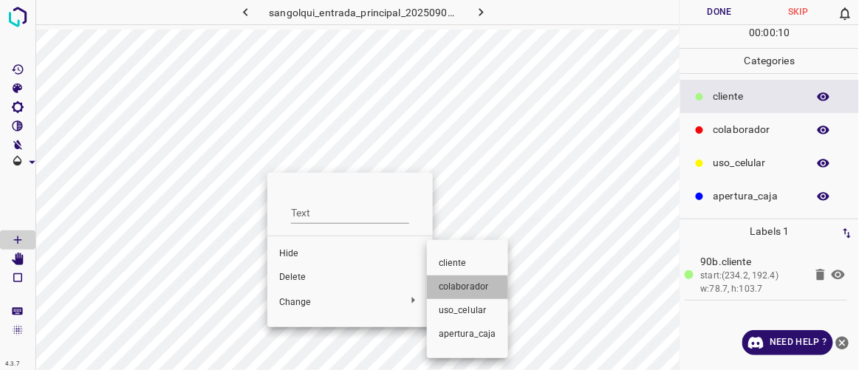
click at [456, 290] on span "colaborador" at bounding box center [468, 287] width 58 height 13
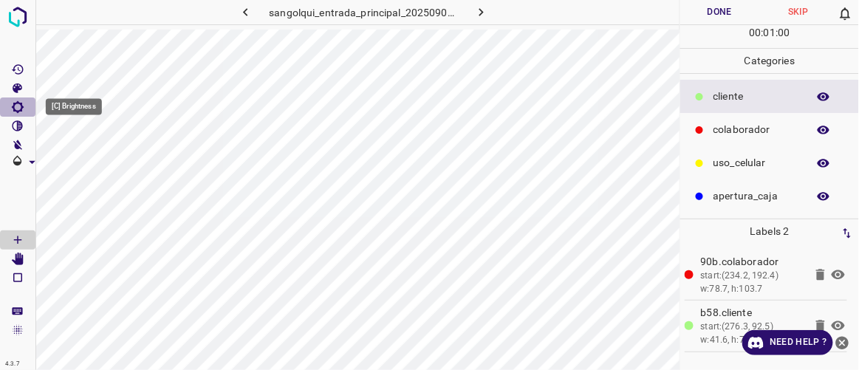
click at [13, 105] on icon "[C] Brightness" at bounding box center [18, 107] width 12 height 12
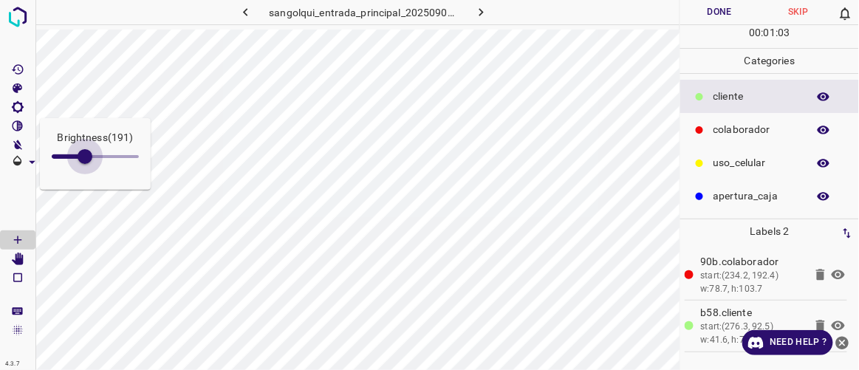
type input "199"
drag, startPoint x: 64, startPoint y: 156, endPoint x: 86, endPoint y: 171, distance: 27.2
click at [86, 164] on span at bounding box center [86, 156] width 15 height 15
click at [718, 13] on button "Done" at bounding box center [719, 12] width 78 height 24
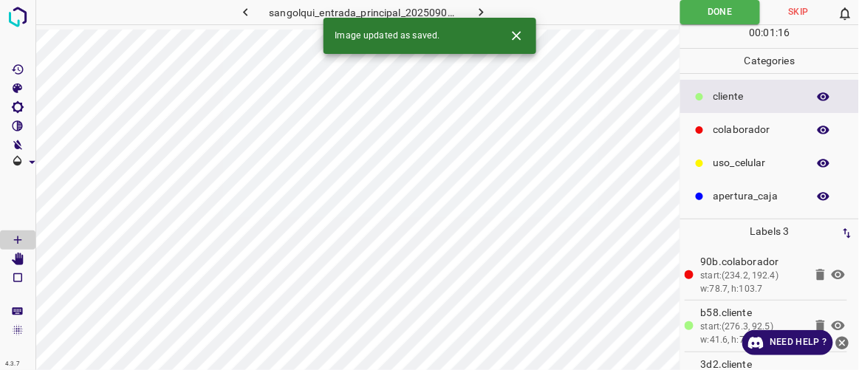
click at [483, 14] on icon "button" at bounding box center [481, 12] width 16 height 16
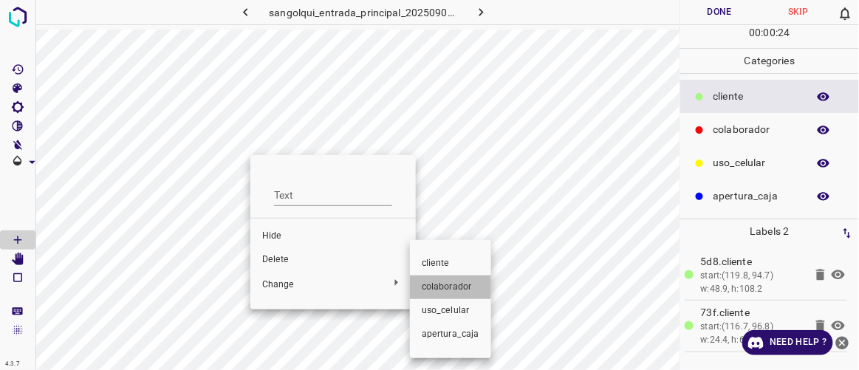
click at [433, 284] on span "colaborador" at bounding box center [451, 287] width 58 height 13
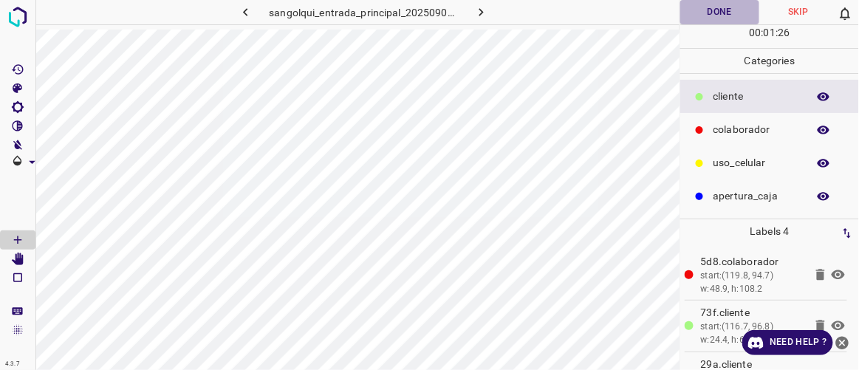
click at [704, 13] on button "Done" at bounding box center [719, 12] width 78 height 24
click at [484, 7] on icon "button" at bounding box center [481, 12] width 16 height 16
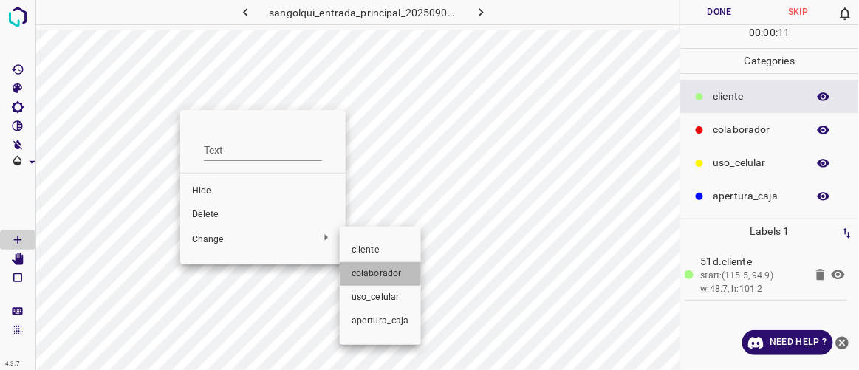
click at [368, 270] on span "colaborador" at bounding box center [380, 273] width 58 height 13
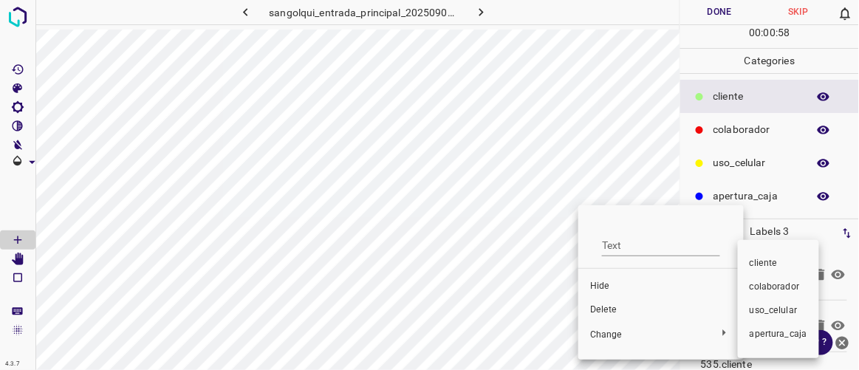
click at [754, 282] on span "colaborador" at bounding box center [779, 287] width 58 height 13
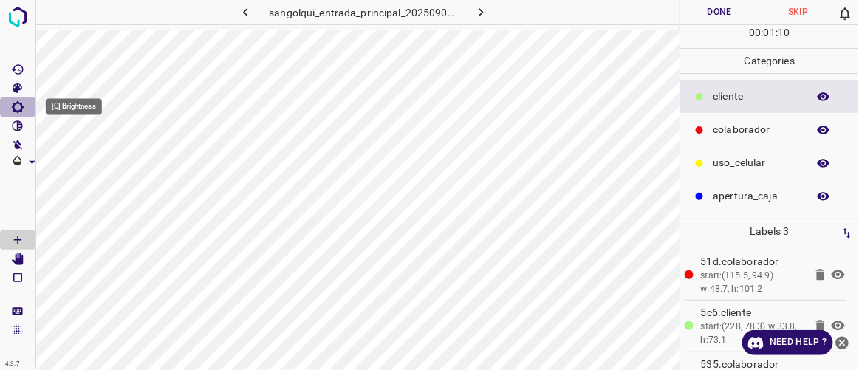
click at [17, 103] on icon "[C] Brightness" at bounding box center [17, 106] width 13 height 13
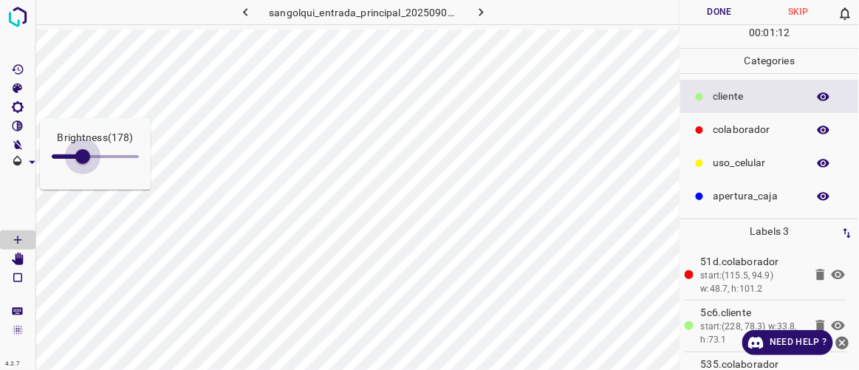
type input "186"
drag, startPoint x: 64, startPoint y: 154, endPoint x: 84, endPoint y: 170, distance: 25.8
click at [84, 164] on span at bounding box center [84, 156] width 15 height 15
click at [733, 13] on button "Done" at bounding box center [719, 12] width 78 height 24
